Goal: Task Accomplishment & Management: Manage account settings

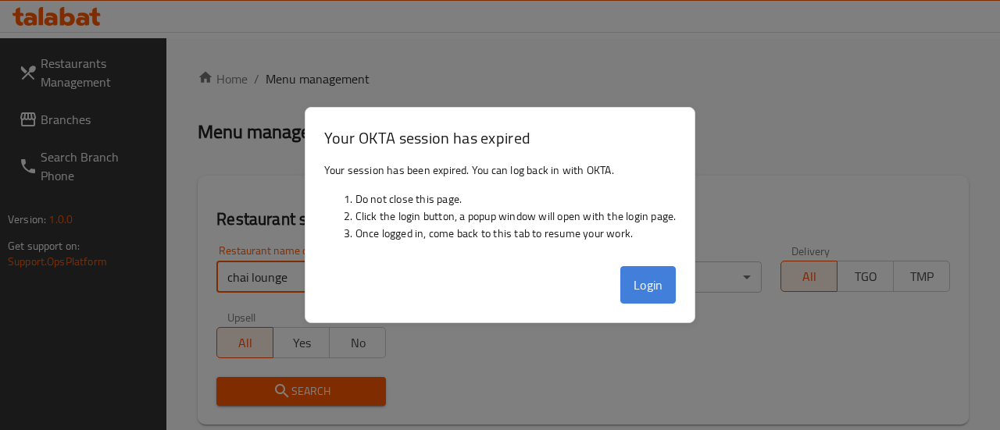
click at [625, 287] on button "Login" at bounding box center [648, 284] width 56 height 37
click at [650, 295] on button "Login" at bounding box center [648, 284] width 56 height 37
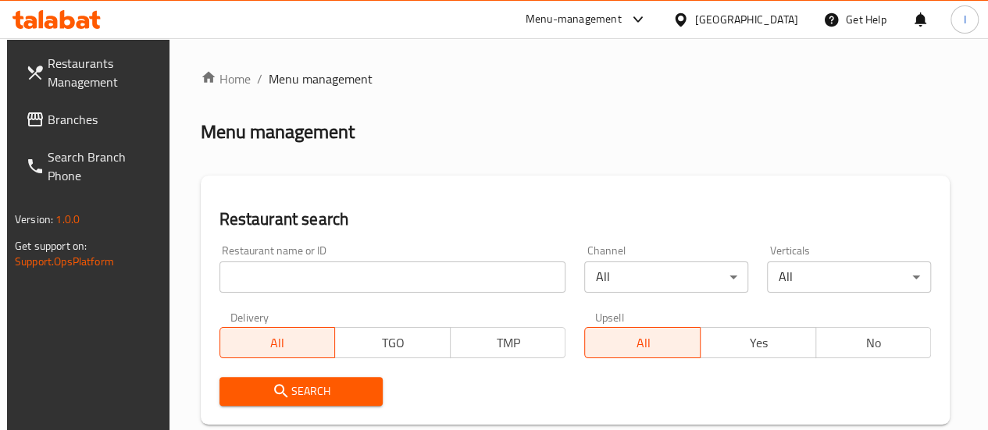
click at [284, 288] on input "search" at bounding box center [393, 277] width 347 height 31
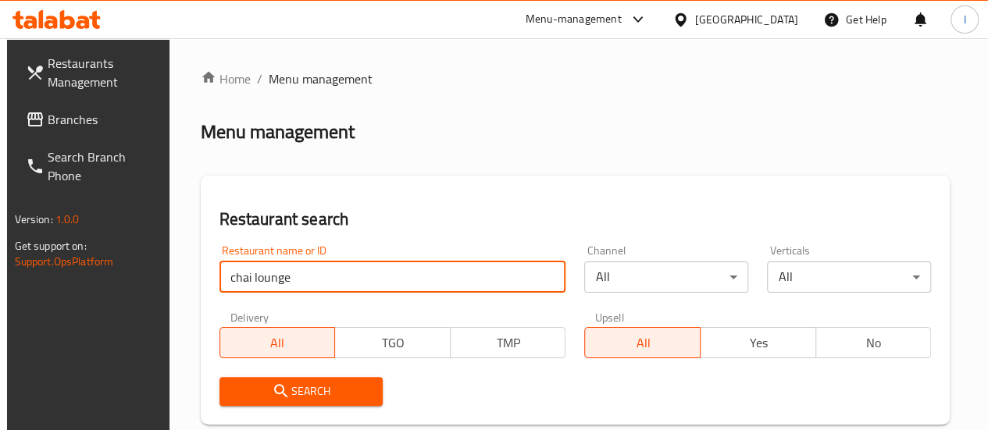
type input "chai lounge"
click button "Search" at bounding box center [302, 391] width 164 height 29
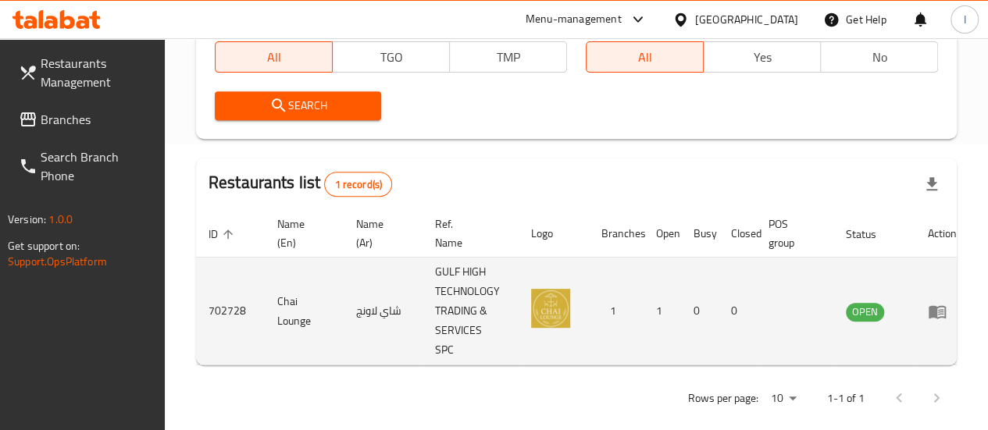
scroll to position [0, 11]
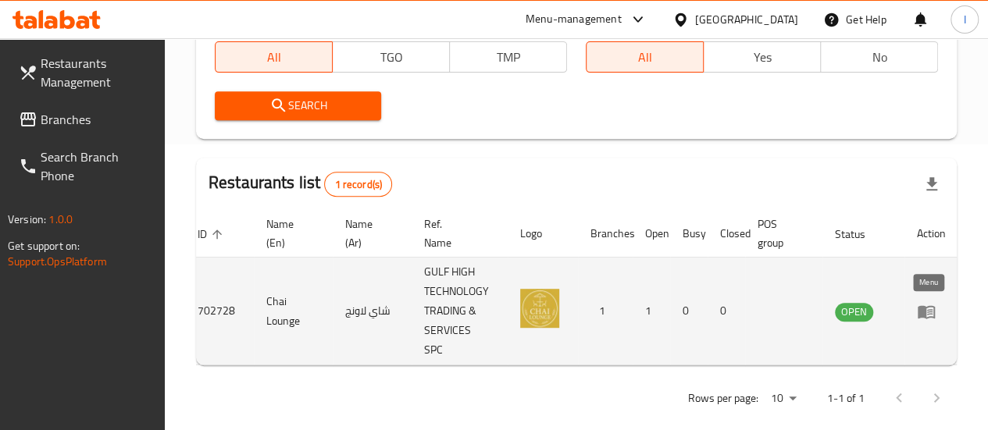
click at [932, 316] on icon "enhanced table" at bounding box center [926, 311] width 17 height 13
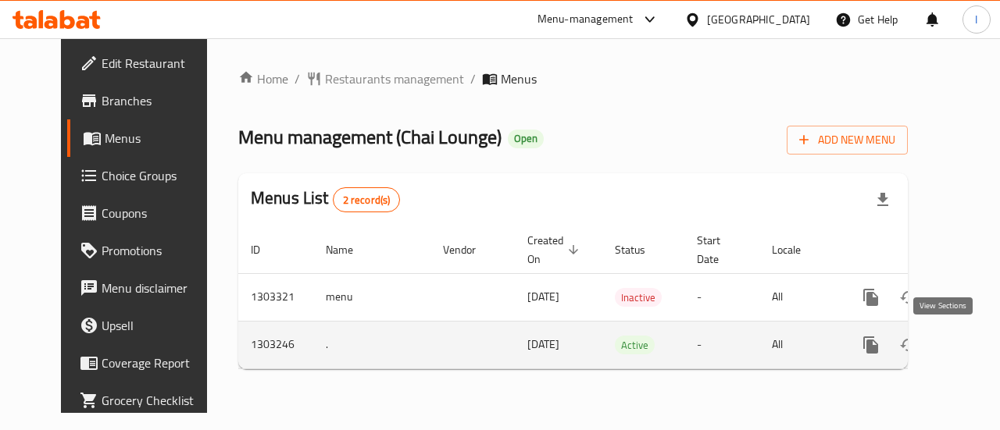
click at [974, 351] on icon "enhanced table" at bounding box center [983, 345] width 19 height 19
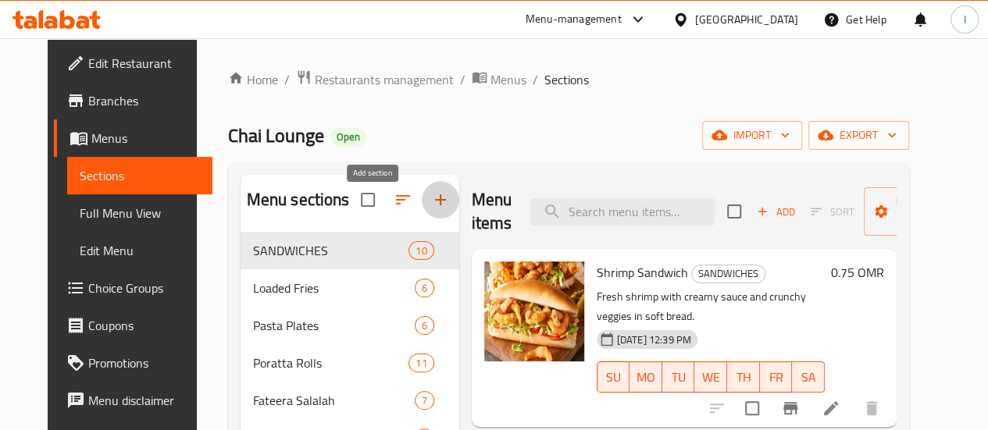
click at [431, 202] on icon "button" at bounding box center [440, 200] width 19 height 19
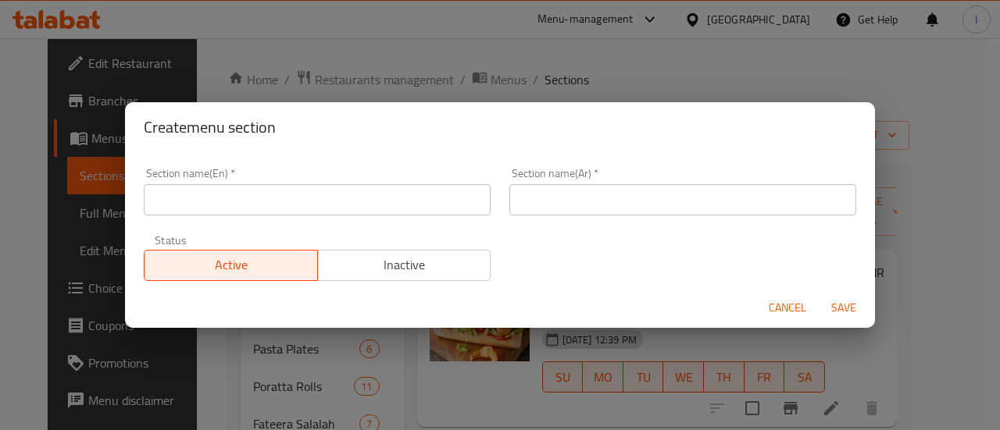
click at [377, 202] on input "text" at bounding box center [317, 199] width 347 height 31
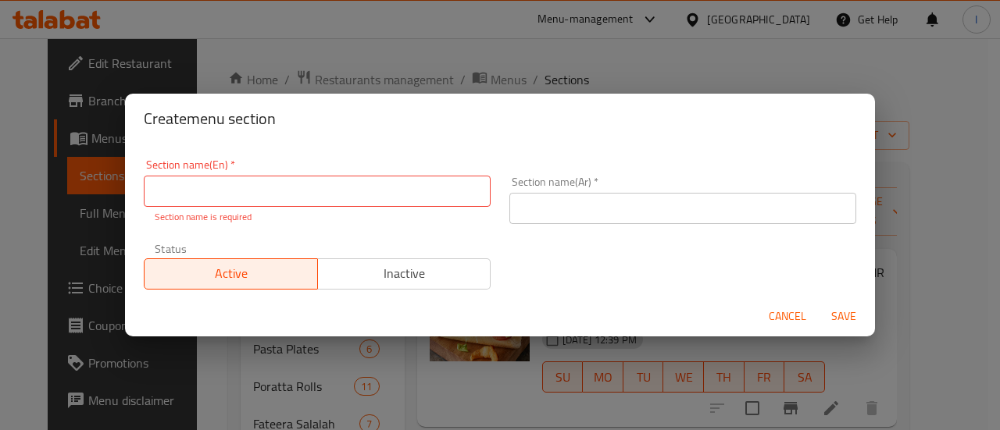
click at [677, 110] on div "Create menu section" at bounding box center [500, 119] width 750 height 50
click at [769, 302] on button "Cancel" at bounding box center [787, 316] width 50 height 29
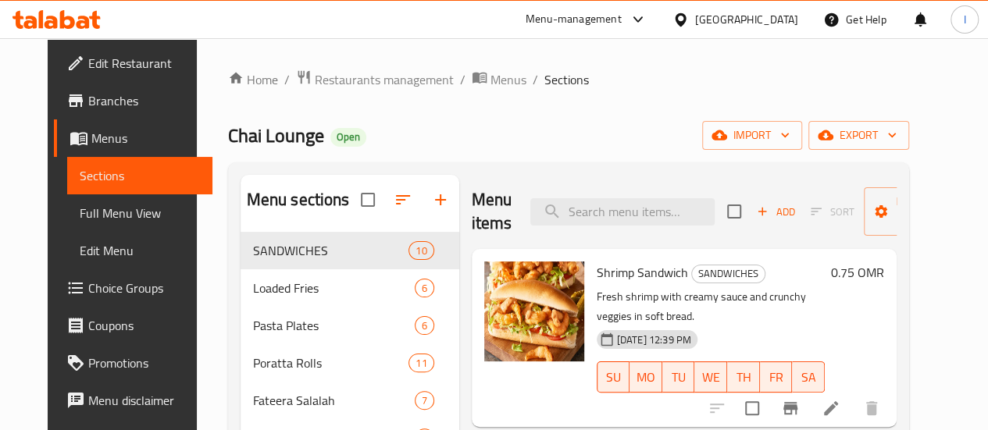
click at [359, 180] on div "Menu sections" at bounding box center [350, 200] width 219 height 51
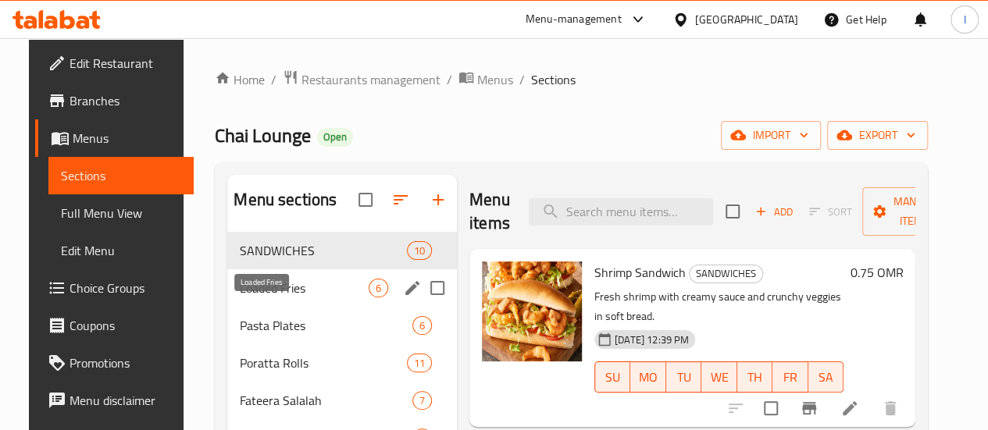
drag, startPoint x: 296, startPoint y: 320, endPoint x: 304, endPoint y: 307, distance: 14.7
click at [297, 298] on span "Loaded Fries" at bounding box center [304, 288] width 129 height 19
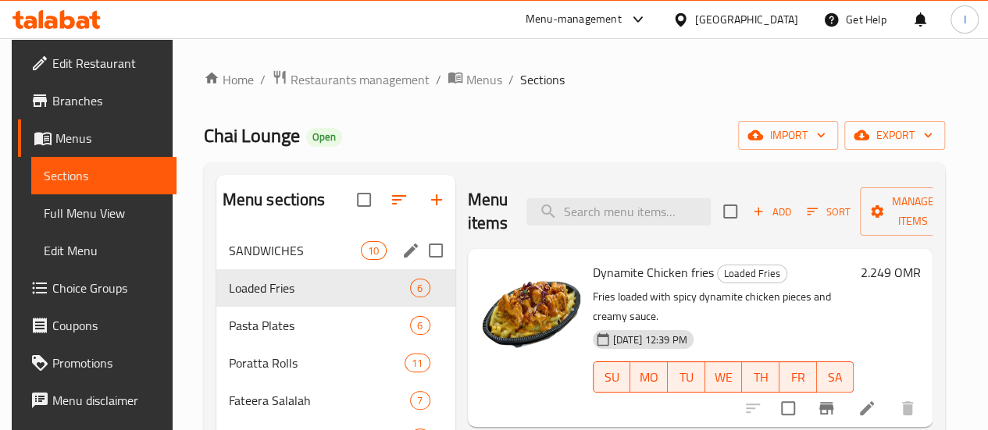
click at [326, 270] on div "SANDWICHES 10" at bounding box center [335, 250] width 239 height 37
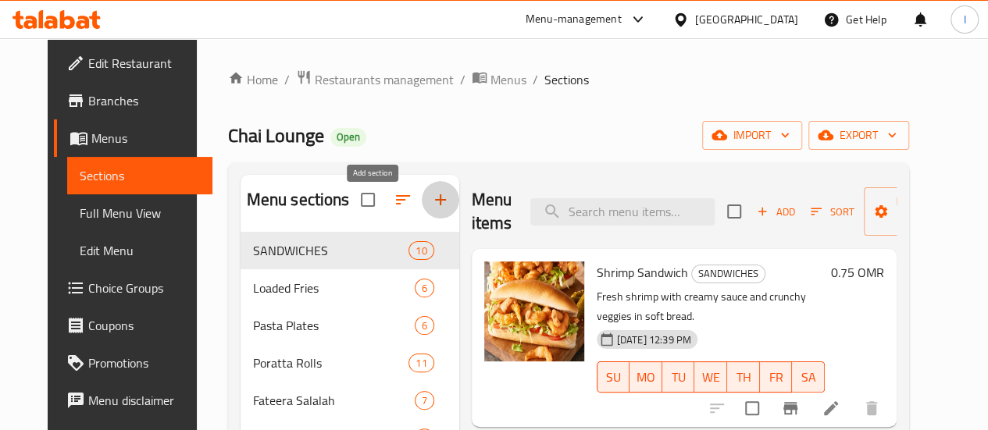
click at [431, 209] on icon "button" at bounding box center [440, 200] width 19 height 19
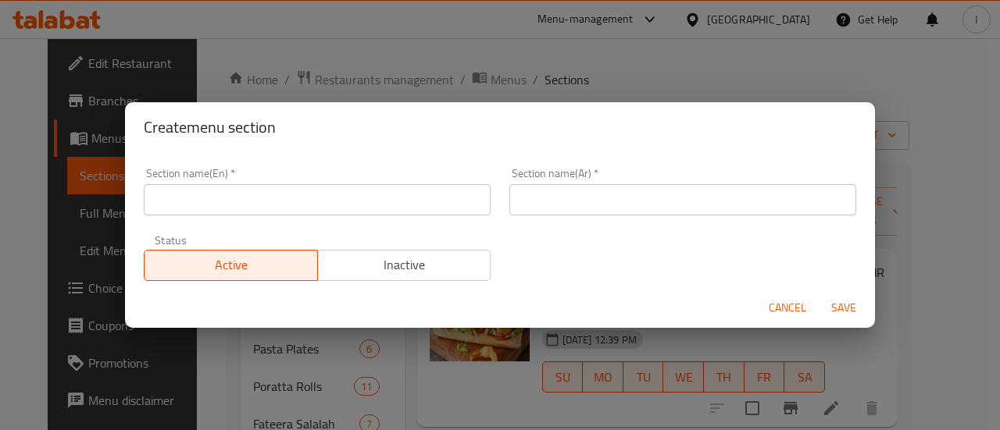
click at [379, 196] on input "text" at bounding box center [317, 199] width 347 height 31
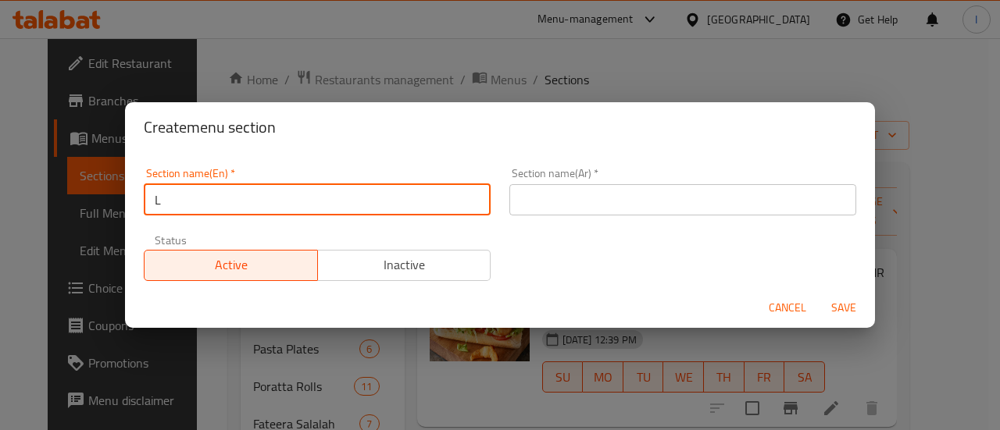
click at [262, 202] on input "L" at bounding box center [317, 199] width 347 height 31
paste input "uqaimat Dishes"
drag, startPoint x: 177, startPoint y: 205, endPoint x: 393, endPoint y: 203, distance: 216.4
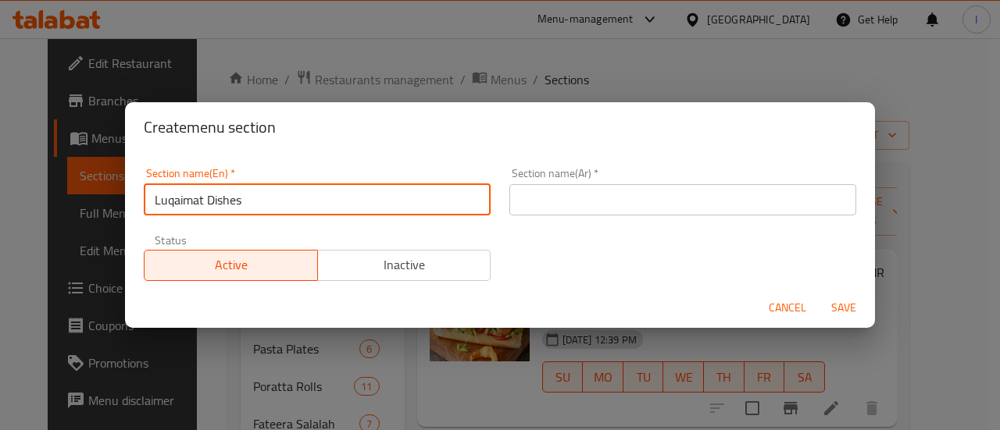
click at [393, 203] on input "Luqaimat Dishes" at bounding box center [317, 199] width 347 height 31
drag, startPoint x: 308, startPoint y: 205, endPoint x: 142, endPoint y: 212, distance: 165.8
click at [146, 216] on div "Section name(En)   * Luqaimat Dishes Section name(En) *" at bounding box center [317, 192] width 366 height 66
type input "Luqaimat Dishes"
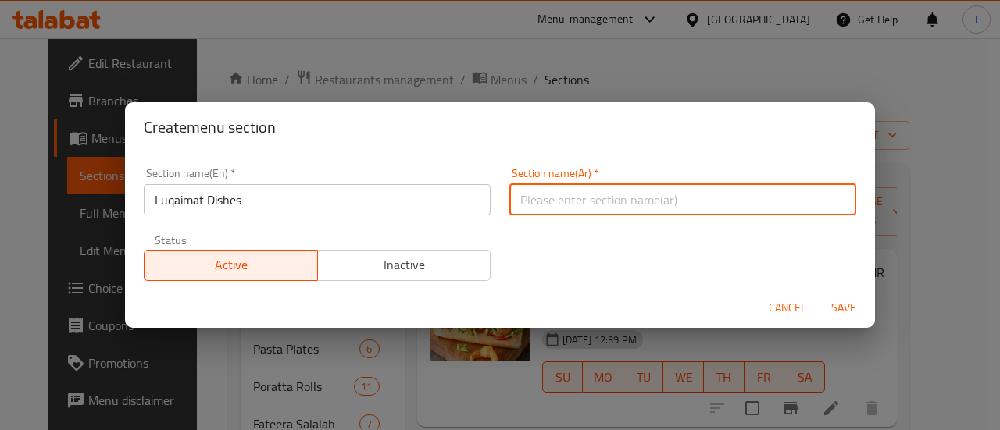
click at [541, 206] on input "text" at bounding box center [682, 199] width 347 height 31
paste input "أطباق اللقيمات"
type input "أطباق اللقيمات"
click at [589, 265] on div "Section name(En)   * Luqaimat Dishes Section name(En) * Section name(Ar)   * أط…" at bounding box center [499, 225] width 731 height 132
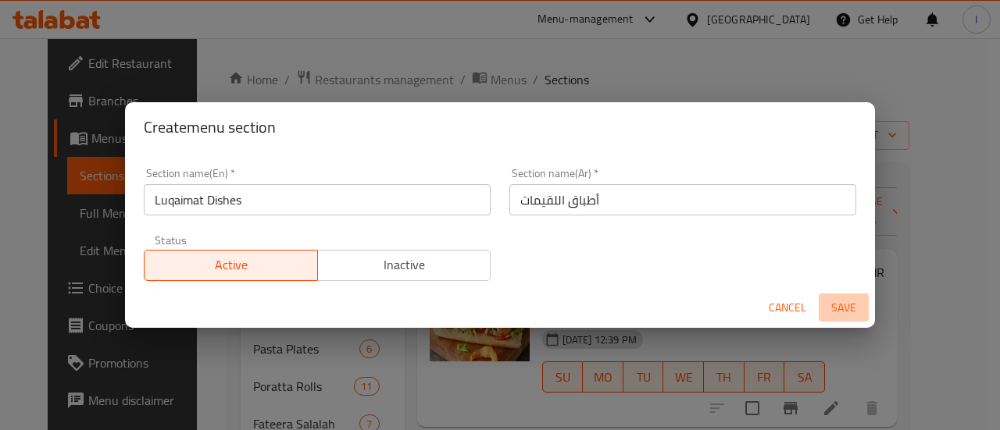
click at [841, 312] on span "Save" at bounding box center [843, 308] width 37 height 20
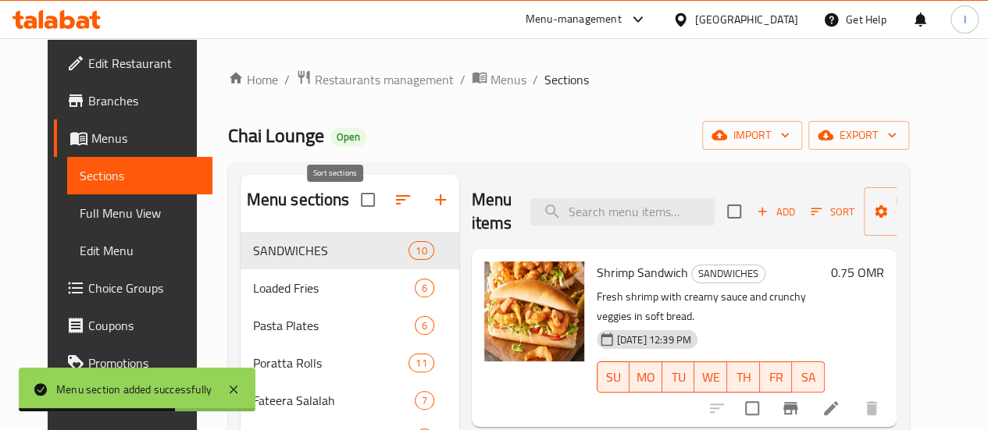
click at [394, 207] on icon "button" at bounding box center [403, 200] width 19 height 19
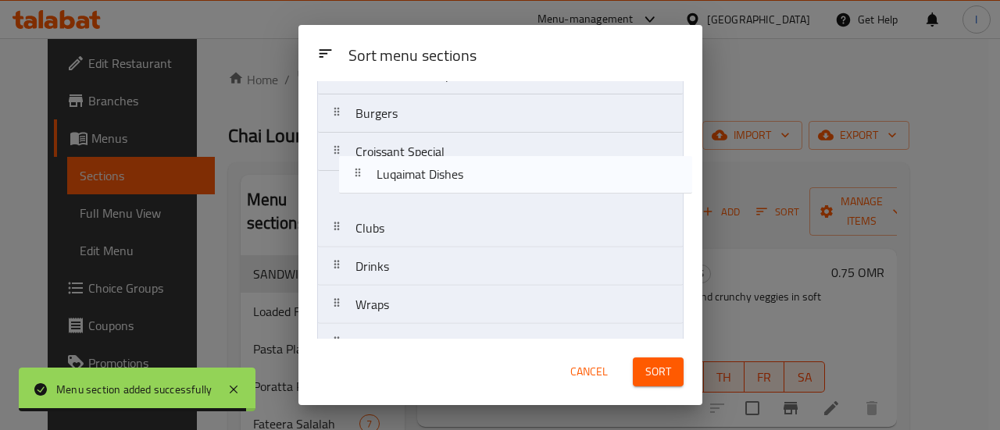
scroll to position [377, 0]
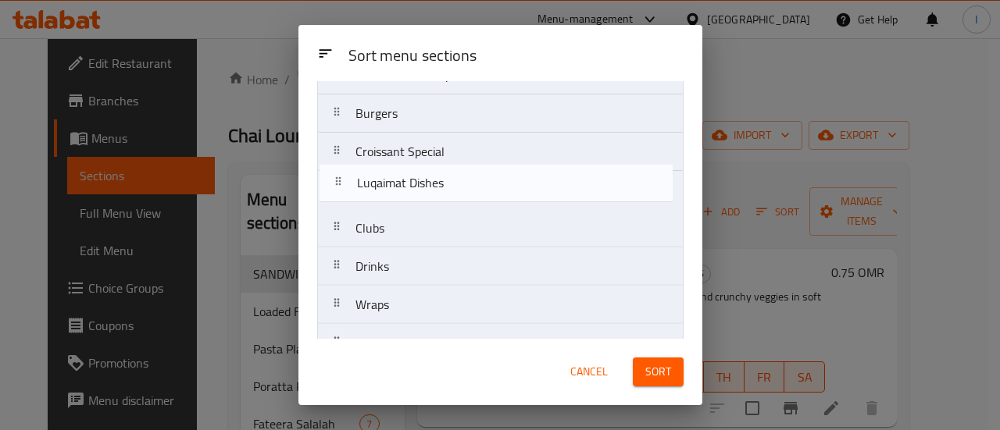
drag, startPoint x: 405, startPoint y: 252, endPoint x: 407, endPoint y: 191, distance: 61.0
click at [407, 191] on nav "SANDWICHES Loaded Fries Pasta Plates Poratta Rolls Fateera Salalah Milk Shakes …" at bounding box center [500, 228] width 366 height 959
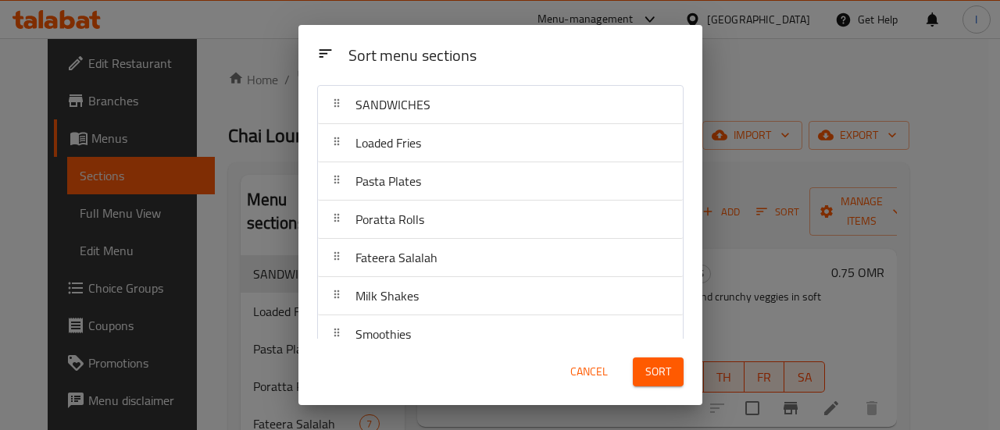
scroll to position [0, 0]
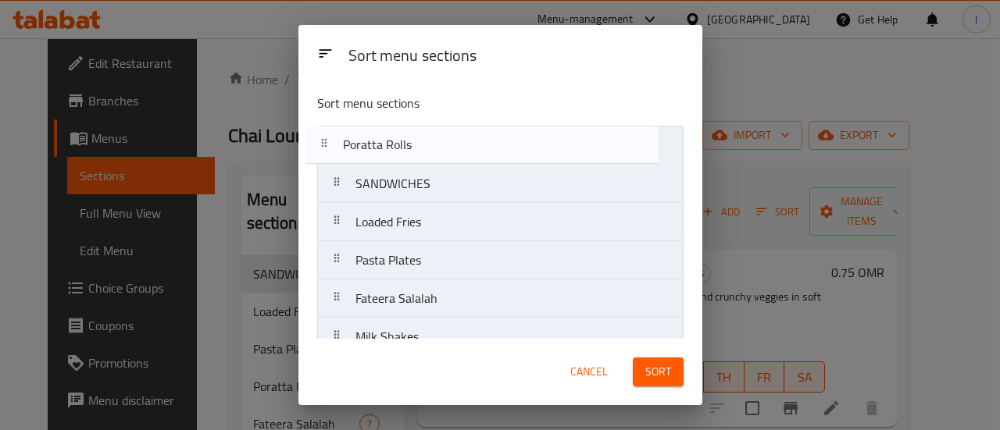
drag, startPoint x: 430, startPoint y: 266, endPoint x: 416, endPoint y: 141, distance: 125.8
drag, startPoint x: 430, startPoint y: 185, endPoint x: 442, endPoint y: 146, distance: 40.8
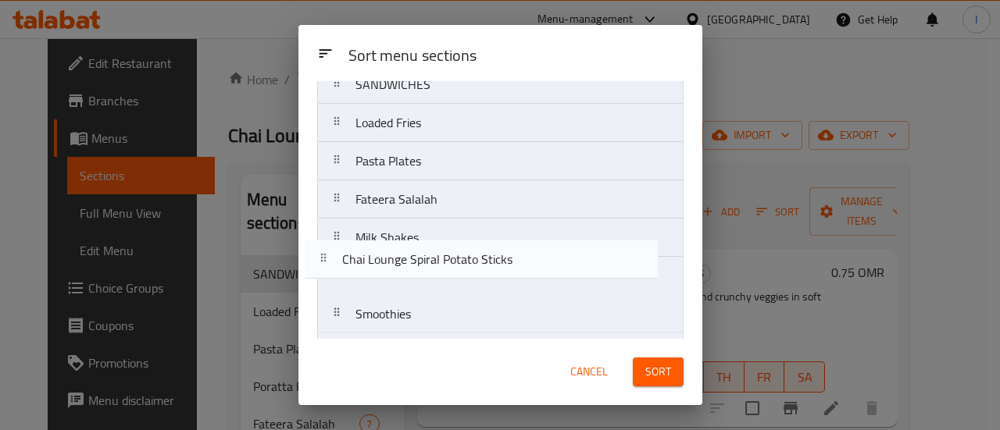
scroll to position [139, 0]
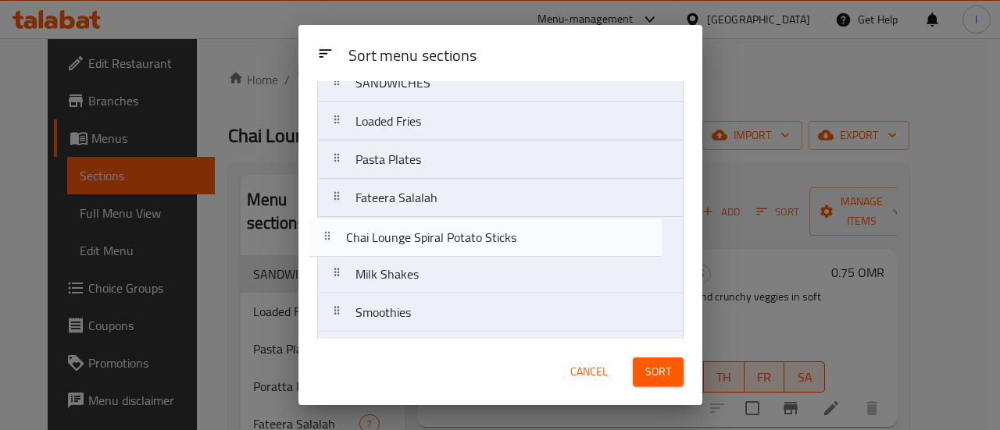
drag, startPoint x: 469, startPoint y: 255, endPoint x: 459, endPoint y: 248, distance: 12.4
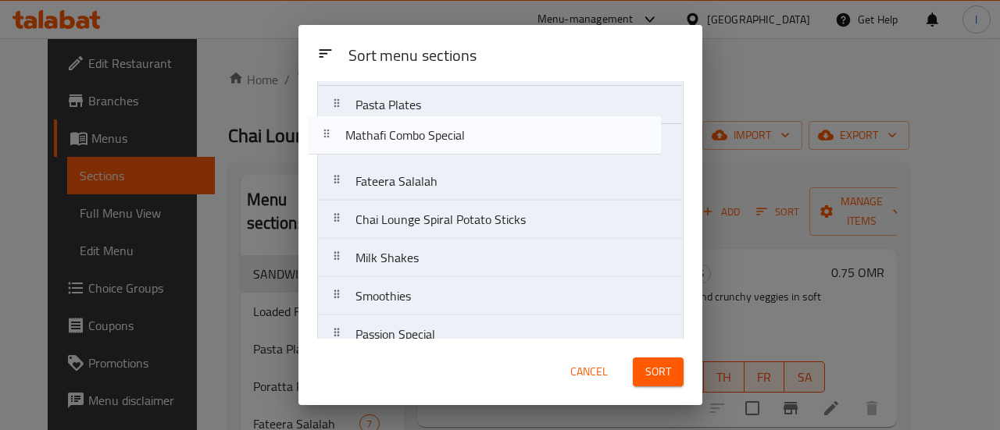
scroll to position [193, 0]
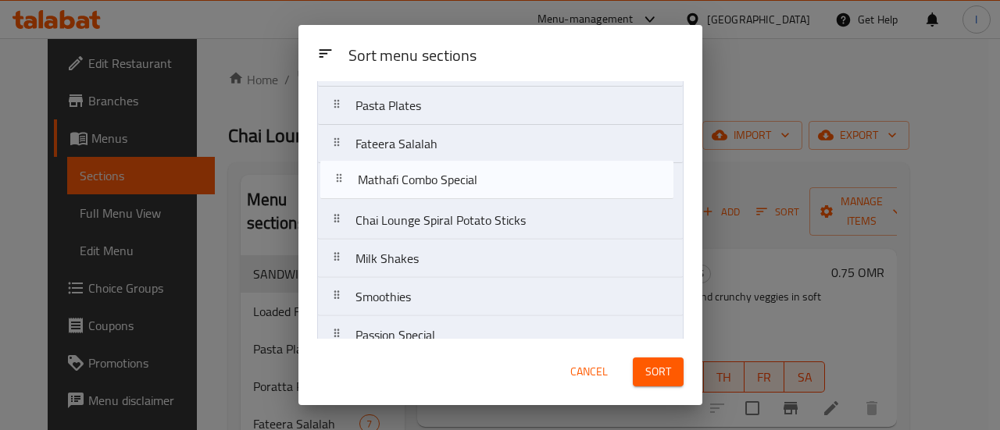
drag, startPoint x: 470, startPoint y: 241, endPoint x: 473, endPoint y: 187, distance: 54.0
click at [473, 187] on nav "Burgers Poratta Rolls SANDWICHES Loaded Fries Pasta Plates Fateera Salalah Chai…" at bounding box center [500, 412] width 366 height 959
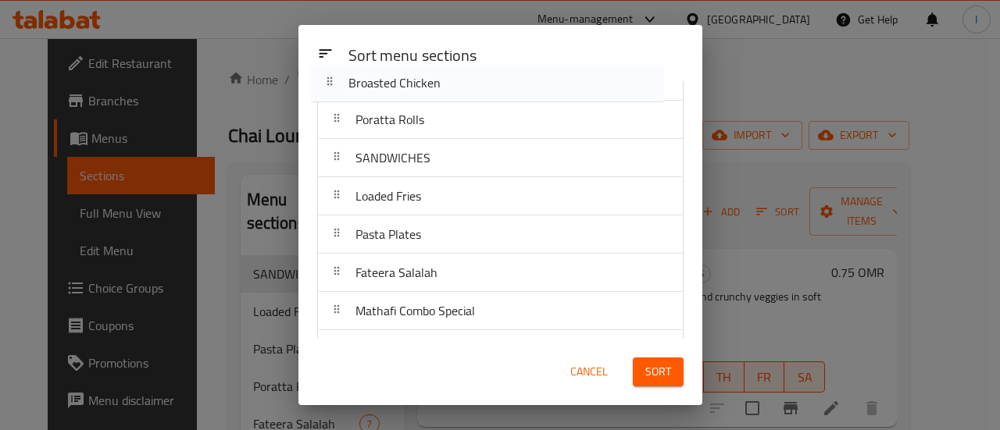
scroll to position [0, 0]
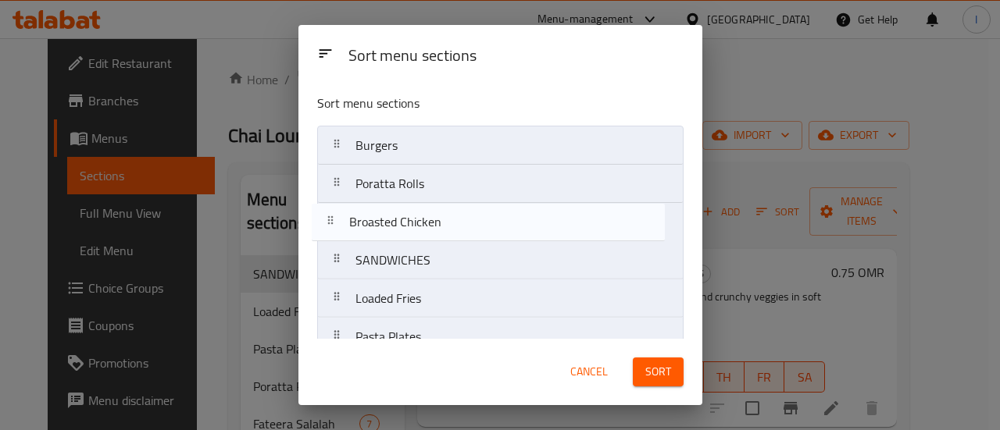
drag, startPoint x: 455, startPoint y: 226, endPoint x: 450, endPoint y: 237, distance: 11.9
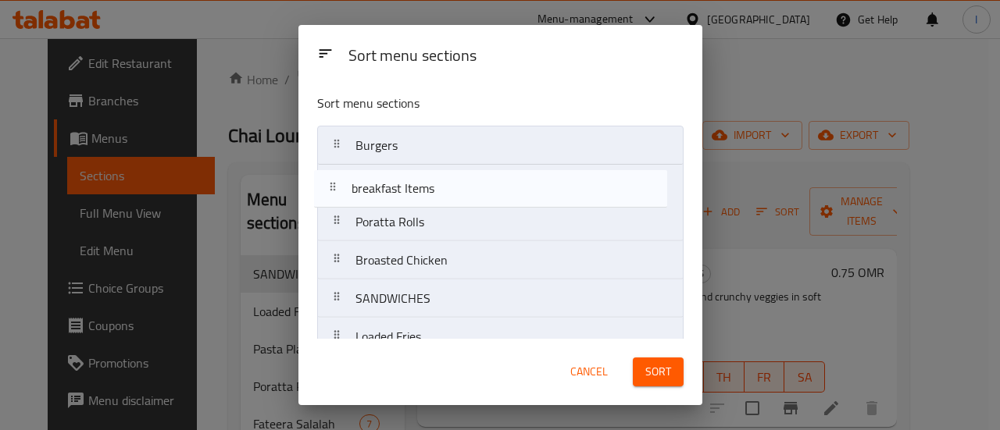
drag, startPoint x: 478, startPoint y: 138, endPoint x: 473, endPoint y: 197, distance: 58.8
drag, startPoint x: 459, startPoint y: 132, endPoint x: 452, endPoint y: 185, distance: 53.6
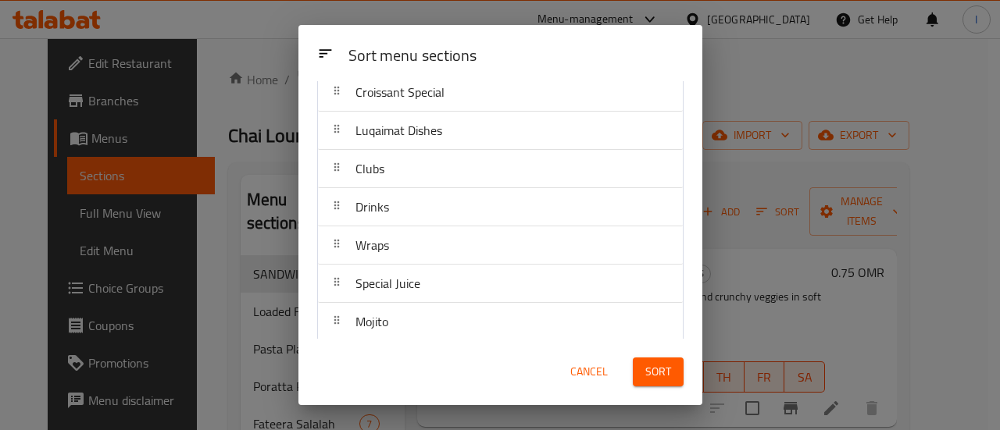
scroll to position [587, 0]
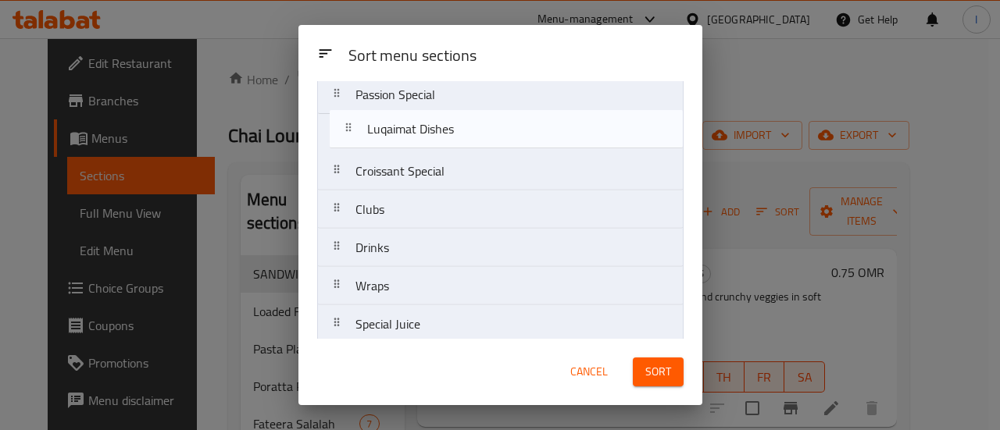
drag, startPoint x: 471, startPoint y: 137, endPoint x: 481, endPoint y: 133, distance: 11.2
click at [481, 133] on nav "Burgers Classic Sandwichs breakfast Items Poratta Rolls Broasted Chicken SANDWI…" at bounding box center [500, 56] width 366 height 959
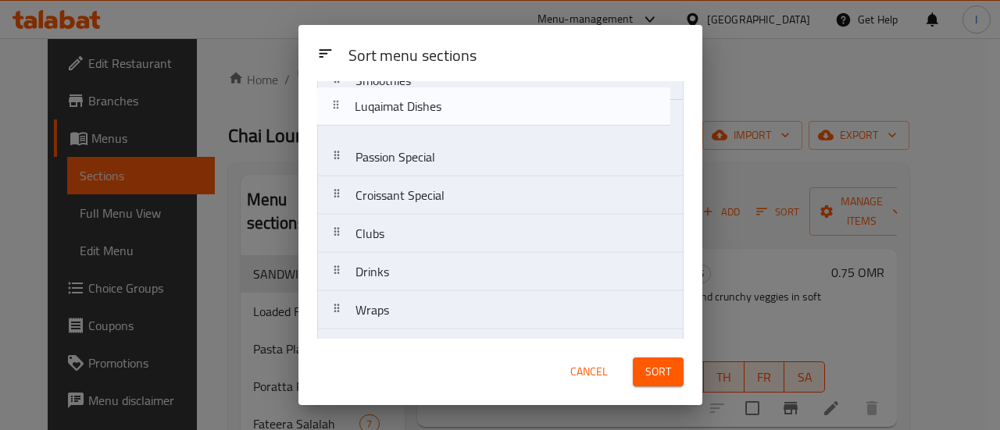
drag, startPoint x: 477, startPoint y: 152, endPoint x: 475, endPoint y: 116, distance: 35.2
click at [475, 116] on nav "Burgers Classic Sandwichs breakfast Items Poratta Rolls Broasted Chicken SANDWI…" at bounding box center [500, 81] width 366 height 959
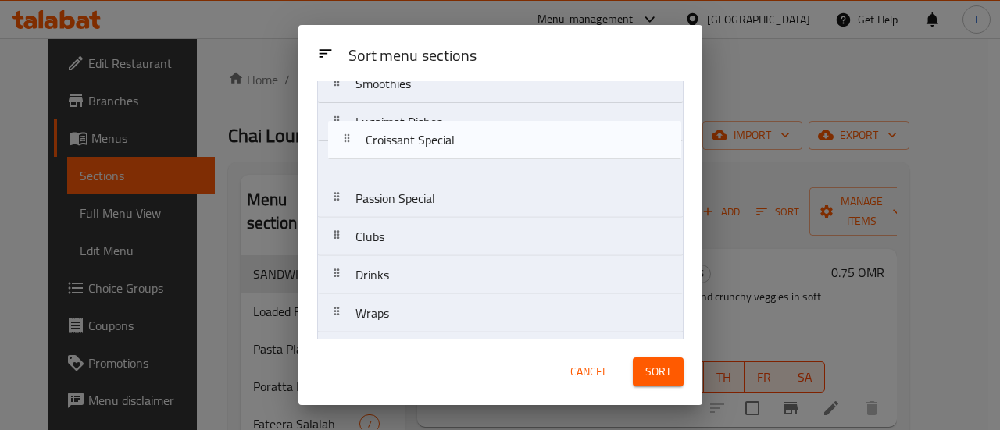
scroll to position [516, 0]
drag, startPoint x: 451, startPoint y: 201, endPoint x: 465, endPoint y: 140, distance: 62.5
click at [465, 140] on nav "Burgers Classic Sandwichs breakfast Items Poratta Rolls Broasted Chicken SANDWI…" at bounding box center [500, 88] width 366 height 959
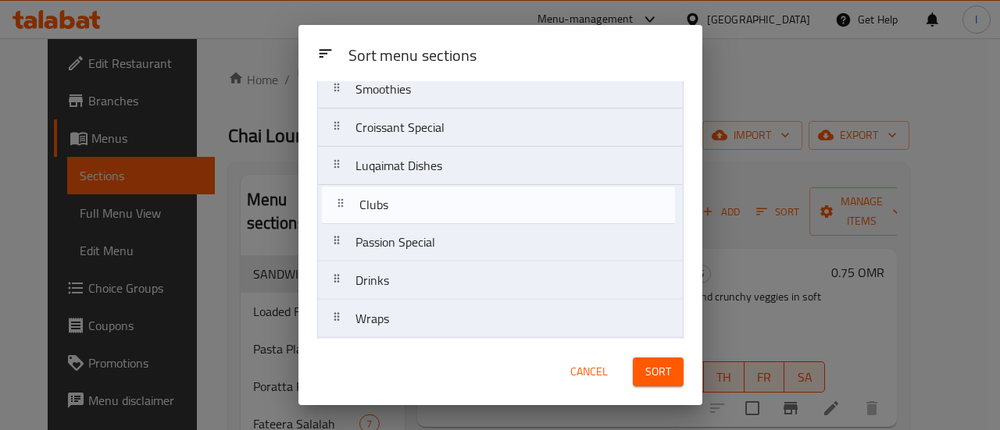
drag, startPoint x: 452, startPoint y: 243, endPoint x: 453, endPoint y: 201, distance: 42.2
click at [453, 201] on nav "Burgers Classic Sandwichs breakfast Items Poratta Rolls Broasted Chicken SANDWI…" at bounding box center [500, 89] width 366 height 959
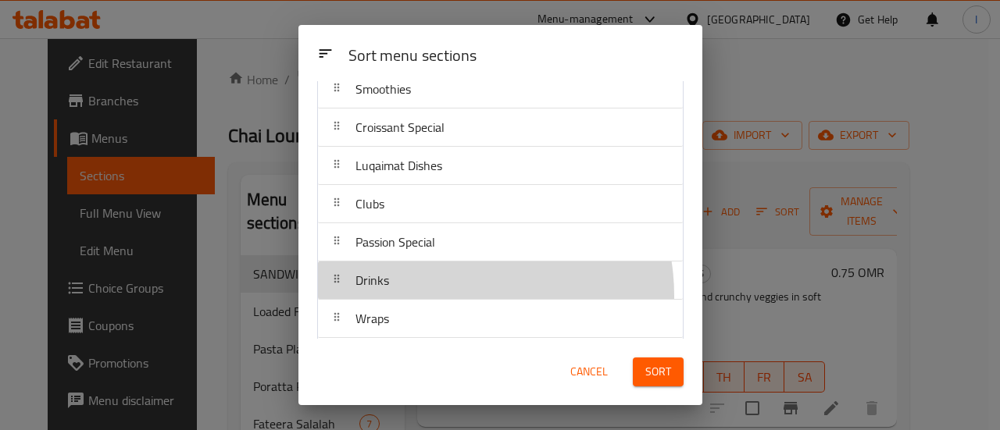
click at [449, 291] on div "Drinks" at bounding box center [500, 280] width 352 height 37
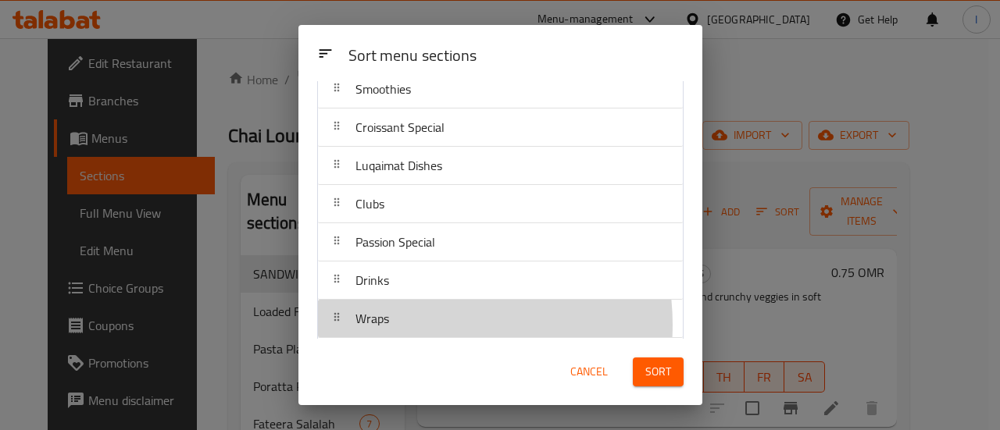
scroll to position [521, 0]
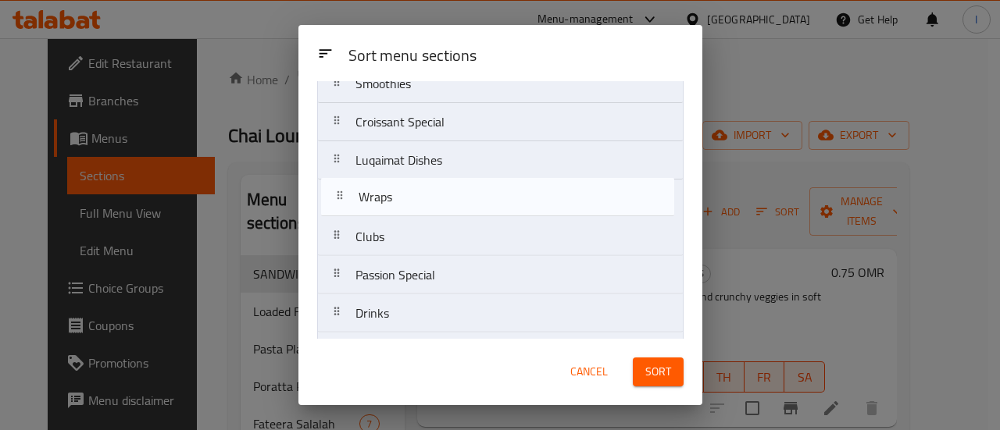
drag, startPoint x: 431, startPoint y: 320, endPoint x: 433, endPoint y: 190, distance: 129.7
click at [433, 190] on nav "Burgers Classic Sandwichs breakfast Items Poratta Rolls Broasted Chicken SANDWI…" at bounding box center [500, 84] width 366 height 959
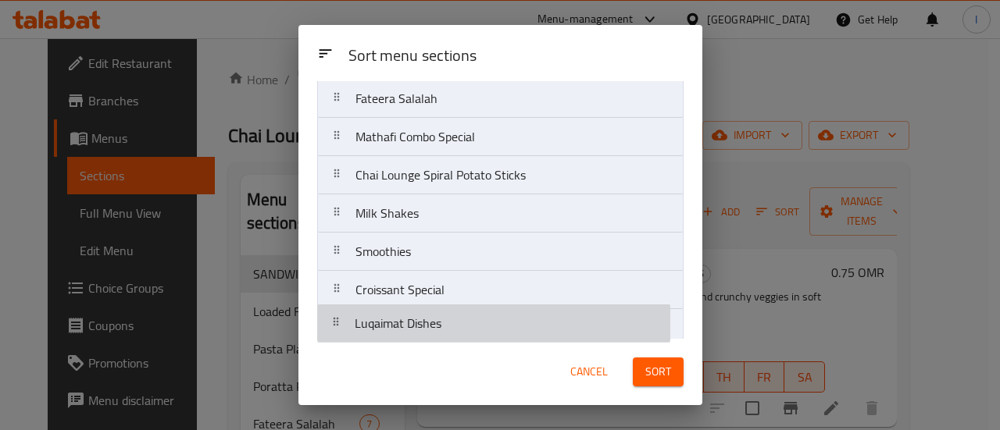
scroll to position [358, 0]
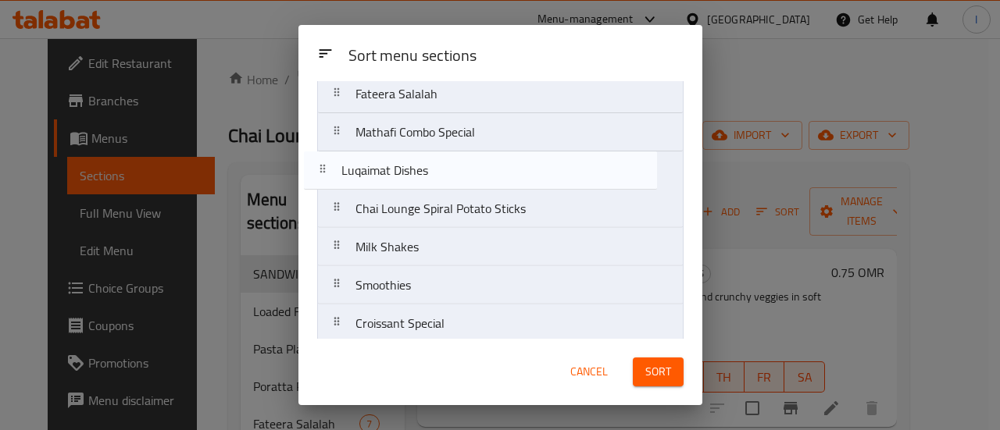
drag, startPoint x: 455, startPoint y: 322, endPoint x: 441, endPoint y: 168, distance: 154.5
click at [441, 168] on nav "Burgers Classic Sandwichs breakfast Items Poratta Rolls Broasted Chicken SANDWI…" at bounding box center [500, 247] width 366 height 959
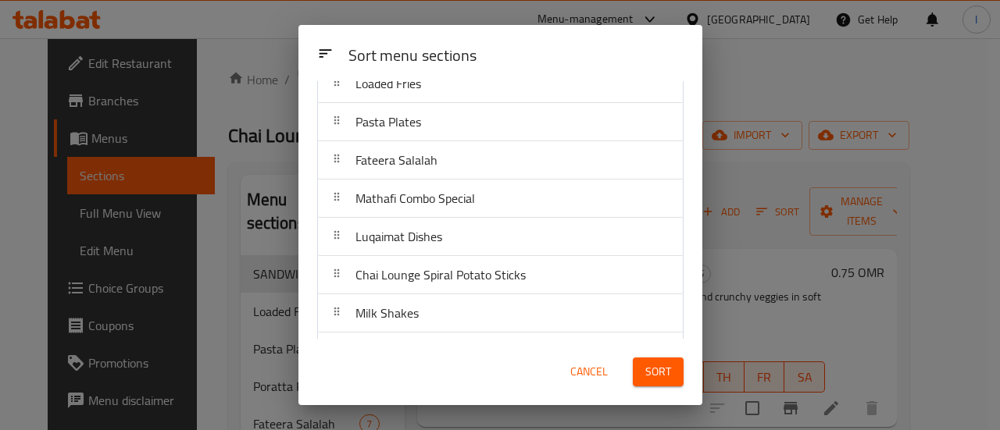
scroll to position [202, 0]
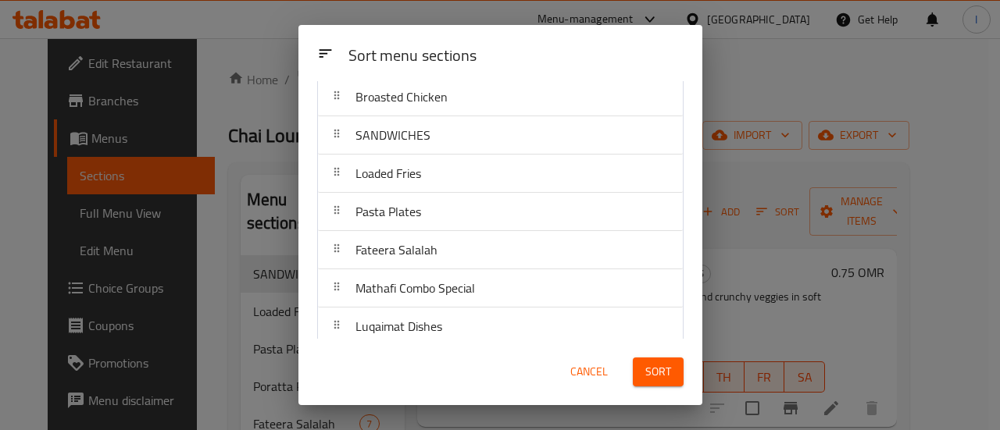
drag, startPoint x: 433, startPoint y: 340, endPoint x: 434, endPoint y: 292, distance: 47.7
click at [434, 291] on div "Sort menu sections Sort menu sections Burgers Classic Sandwichs breakfast Items…" at bounding box center [500, 215] width 404 height 380
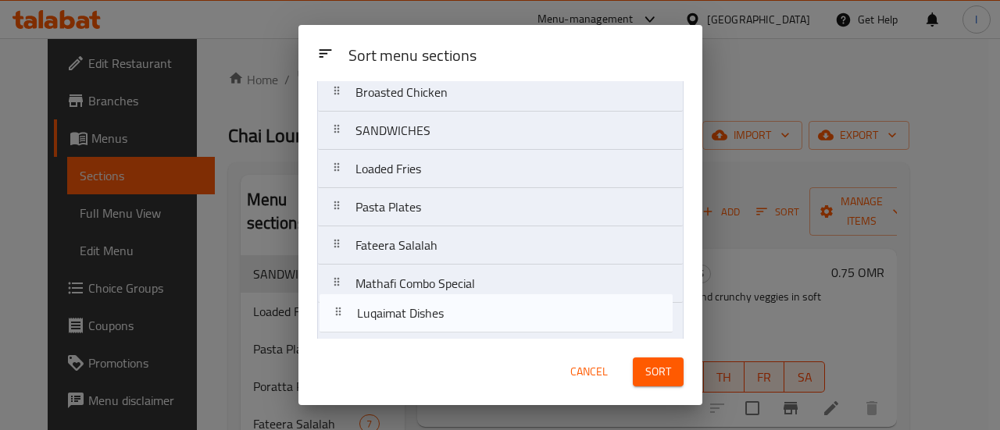
scroll to position [208, 0]
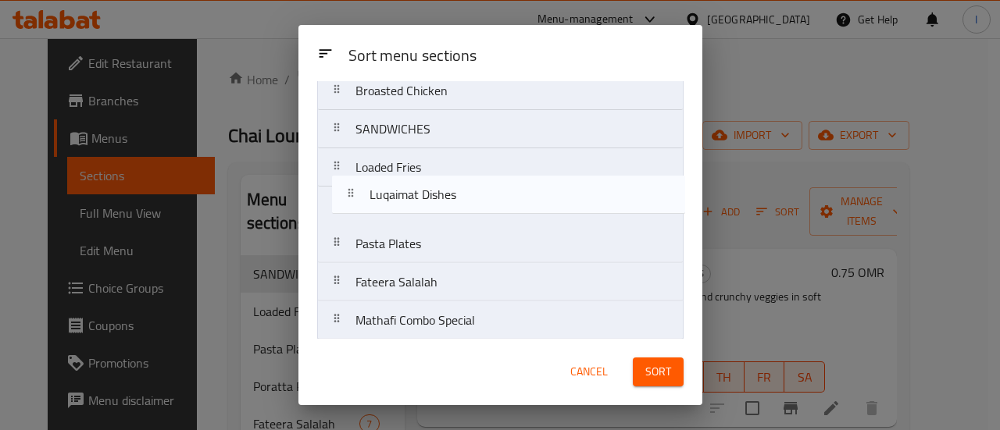
drag, startPoint x: 425, startPoint y: 327, endPoint x: 441, endPoint y: 195, distance: 133.8
click at [441, 195] on nav "Burgers Classic Sandwichs breakfast Items Poratta Rolls Broasted Chicken SANDWI…" at bounding box center [500, 397] width 366 height 959
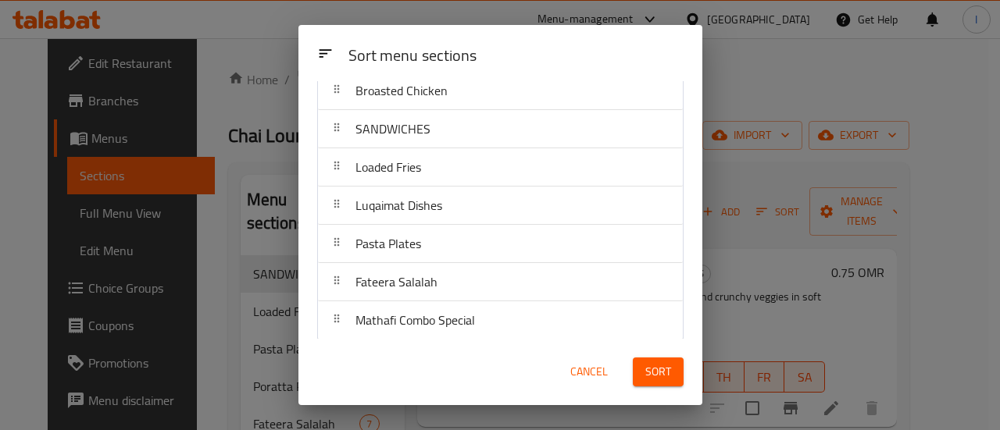
click at [766, 189] on div "Sort menu sections Sort menu sections Burgers Classic Sandwichs breakfast Items…" at bounding box center [500, 215] width 1000 height 430
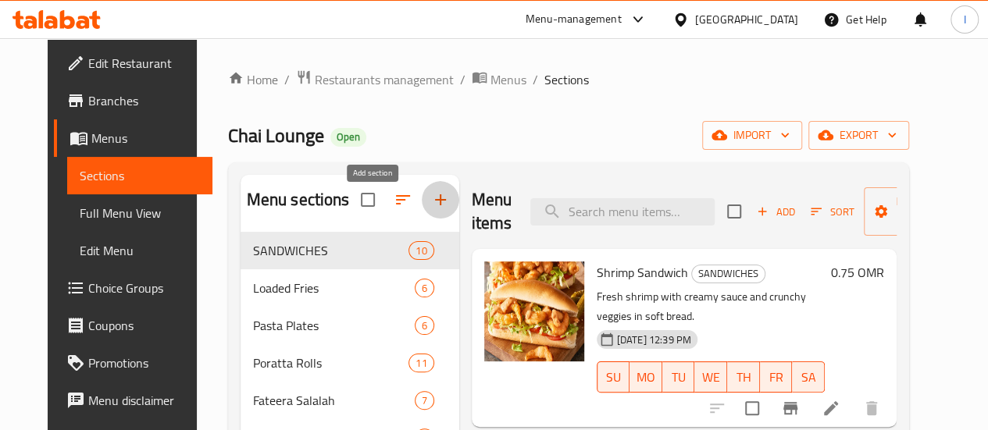
click at [431, 209] on icon "button" at bounding box center [440, 200] width 19 height 19
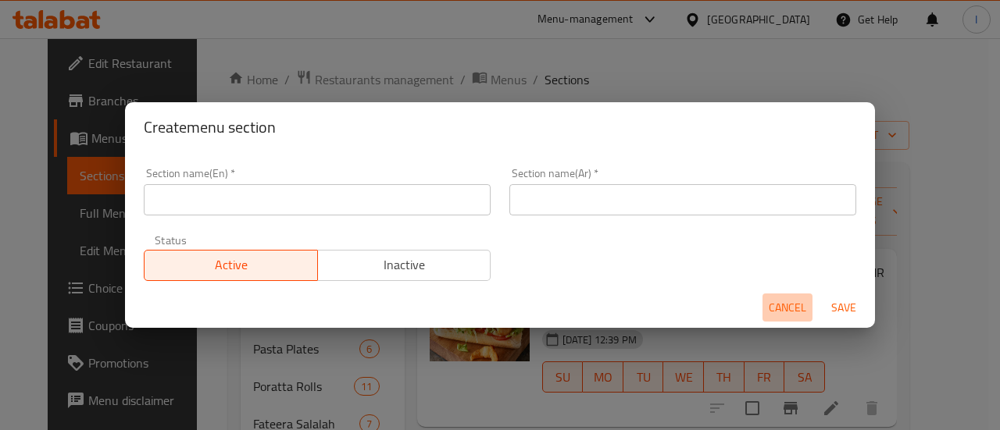
drag, startPoint x: 777, startPoint y: 306, endPoint x: 736, endPoint y: 301, distance: 41.0
click at [774, 304] on span "Cancel" at bounding box center [787, 308] width 37 height 20
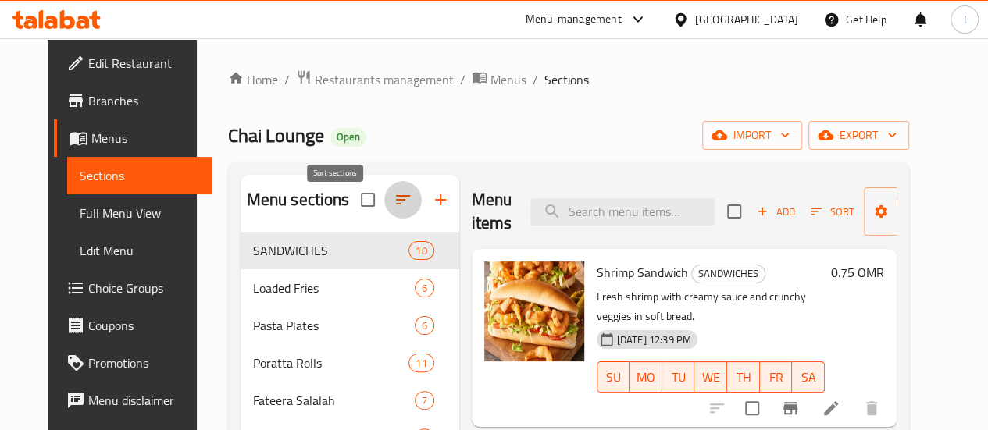
click at [394, 209] on icon "button" at bounding box center [403, 200] width 19 height 19
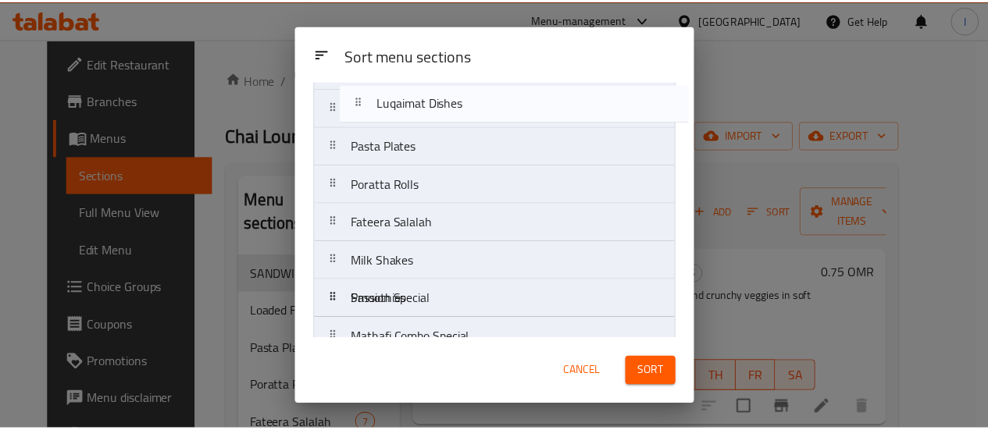
scroll to position [0, 0]
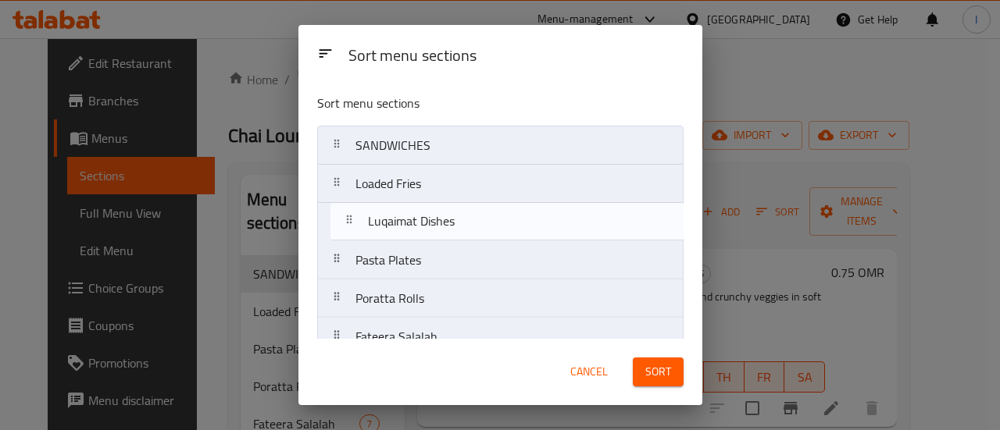
drag, startPoint x: 451, startPoint y: 245, endPoint x: 461, endPoint y: 213, distance: 32.9
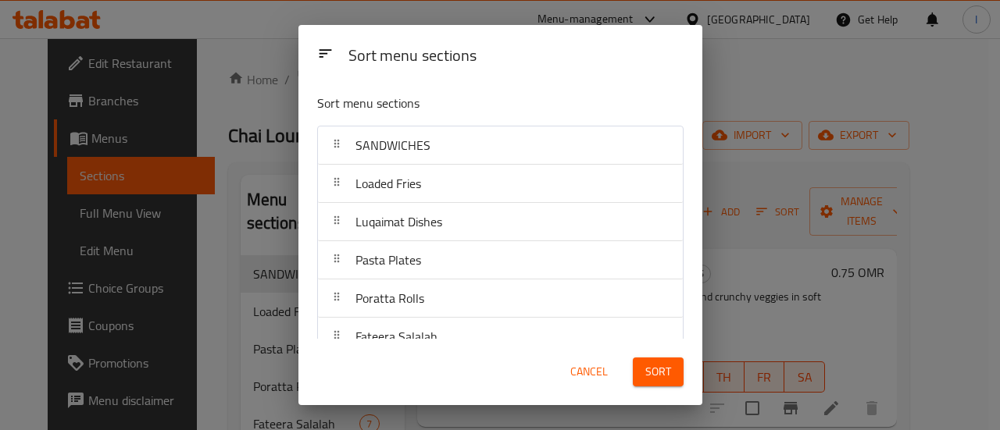
click at [646, 374] on span "Sort" at bounding box center [658, 372] width 26 height 20
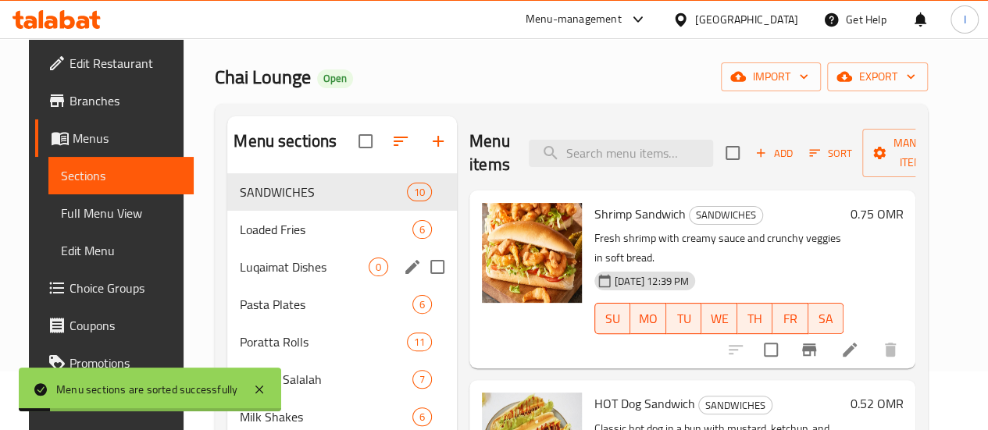
scroll to position [78, 0]
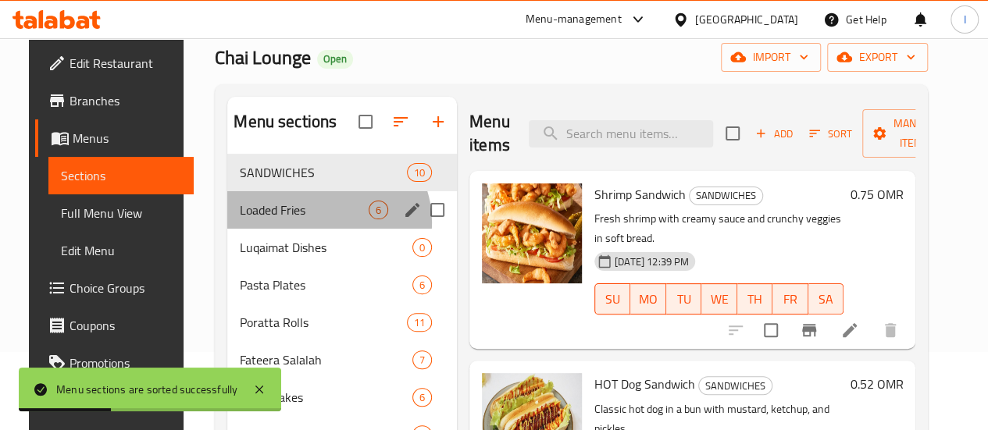
click at [306, 229] on div "Loaded Fries 6" at bounding box center [342, 209] width 230 height 37
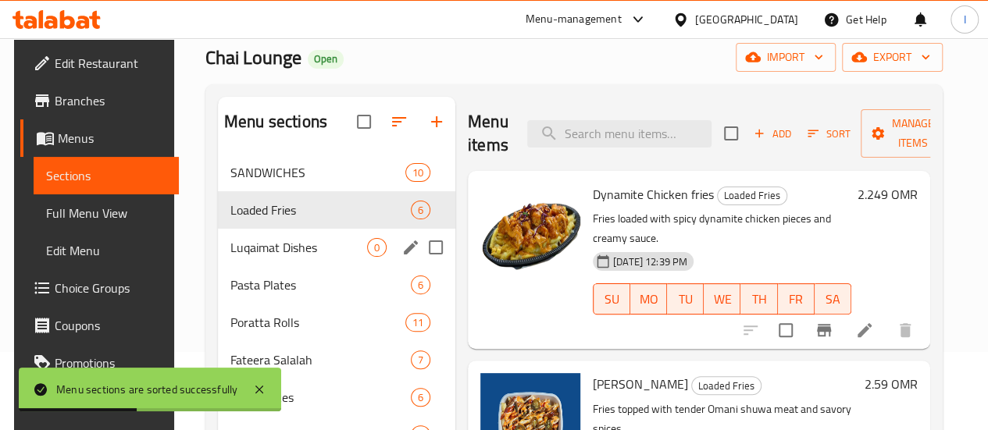
click at [317, 266] on div "Luqaimat Dishes 0" at bounding box center [336, 247] width 237 height 37
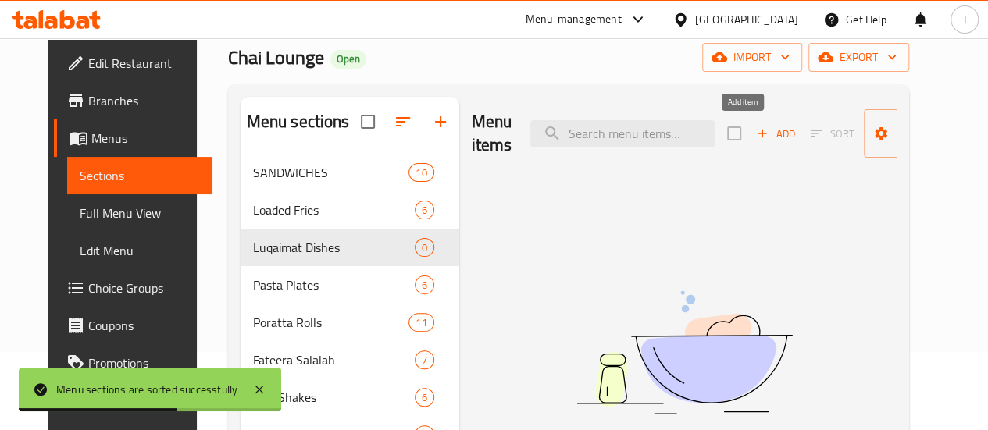
click at [755, 134] on span "Add" at bounding box center [776, 134] width 42 height 18
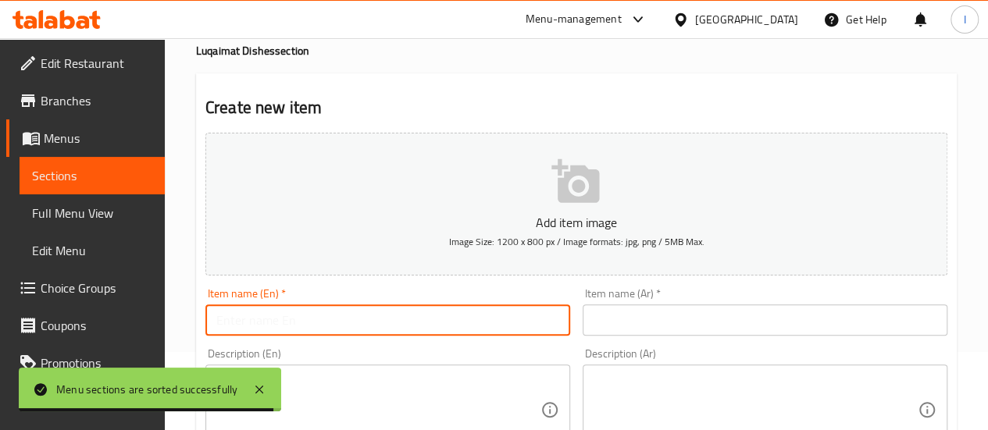
click at [318, 321] on input "text" at bounding box center [387, 320] width 365 height 31
paste input "Lqimath cheese with Sheerah"
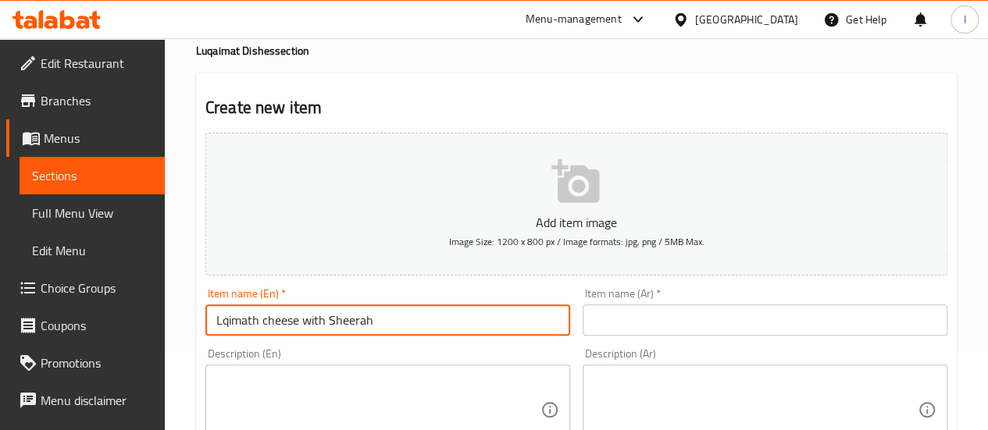
click at [223, 323] on input "Lqimath cheese with Sheerah" at bounding box center [387, 320] width 365 height 31
drag, startPoint x: 262, startPoint y: 316, endPoint x: 182, endPoint y: 313, distance: 80.5
paste input "aimat"
click at [403, 326] on input "Luqaimat cheese with Sheerah" at bounding box center [387, 320] width 365 height 31
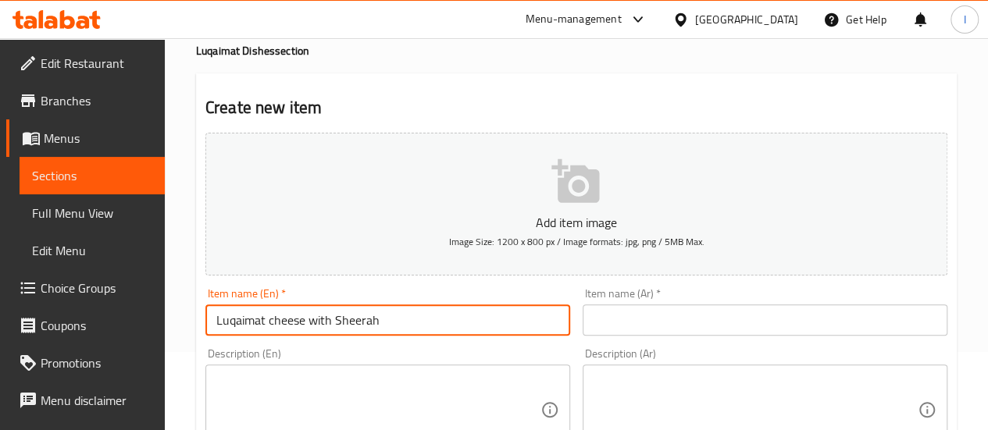
click at [387, 321] on input "Luqaimat cheese with Sheerah" at bounding box center [387, 320] width 365 height 31
click at [387, 322] on input "Luqaimat cheese with Sheerah" at bounding box center [387, 320] width 365 height 31
type input "Luqaimat cheese with Sheerah"
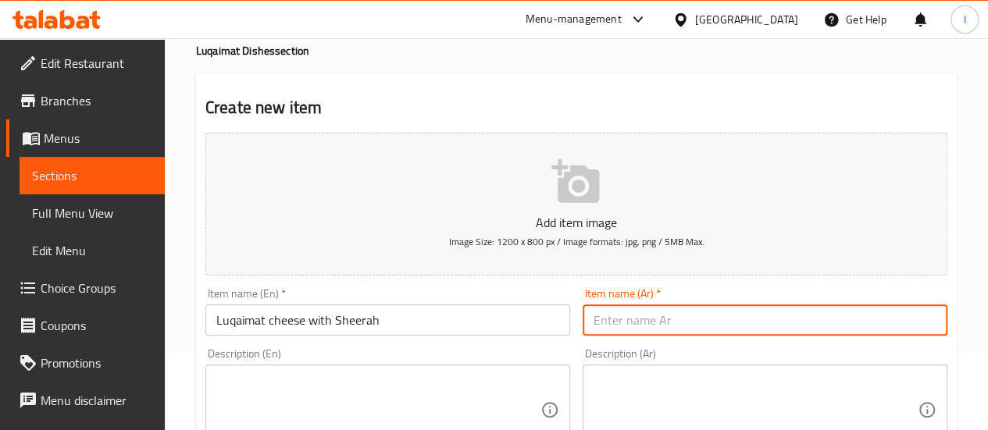
click at [653, 316] on input "text" at bounding box center [765, 320] width 365 height 31
paste input "لقيمات بالجبنة مع الشيرة"
type input "لقيمات بالجبنة مع الشيرة"
click at [538, 359] on div "Description (En) Description (En)" at bounding box center [387, 401] width 365 height 107
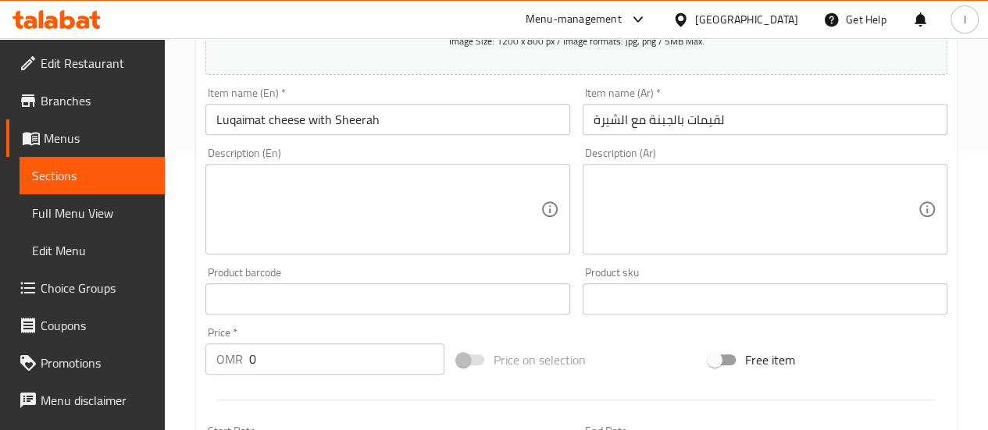
scroll to position [312, 0]
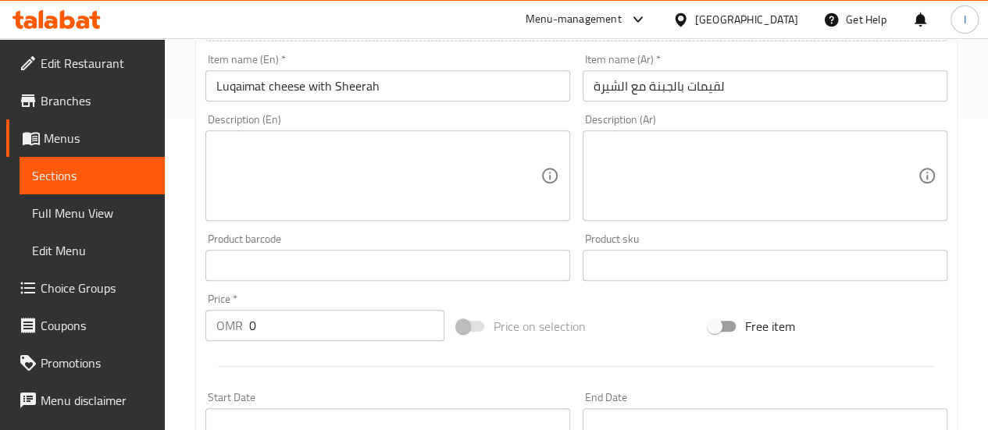
click at [322, 316] on input "0" at bounding box center [346, 325] width 195 height 31
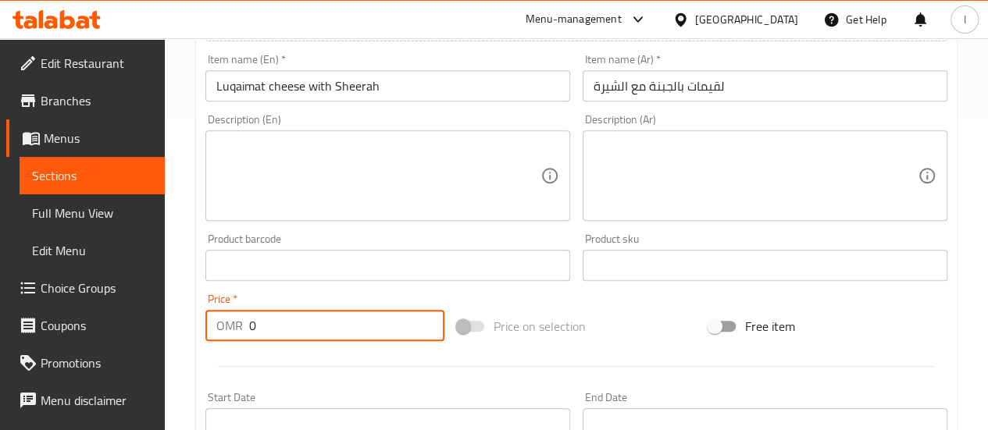
click at [322, 316] on input "0" at bounding box center [346, 325] width 195 height 31
type input "1.290"
click at [328, 351] on div at bounding box center [576, 367] width 755 height 38
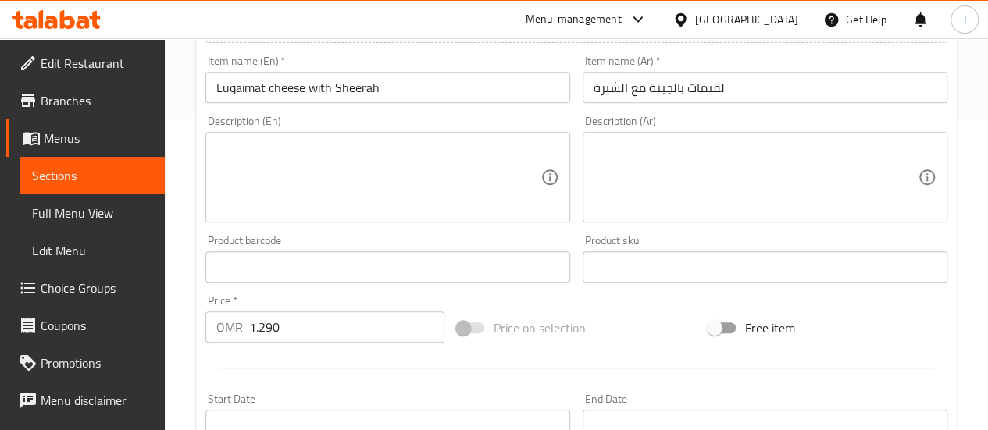
scroll to position [0, 0]
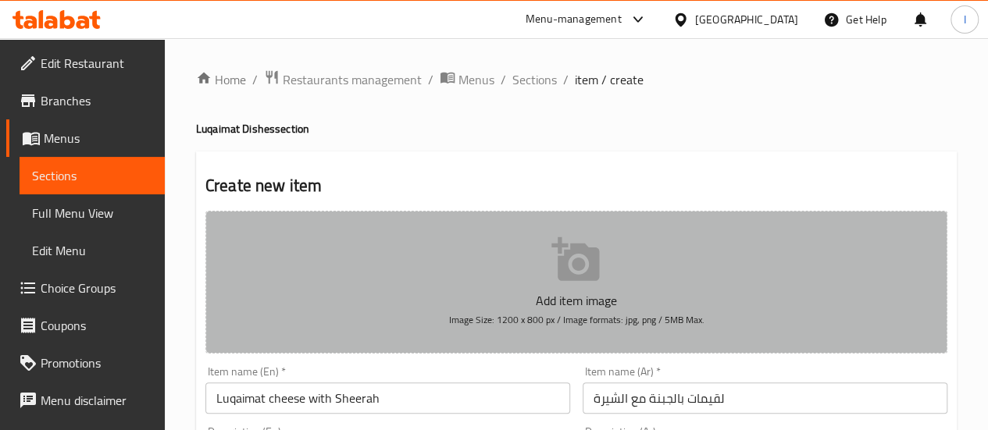
click at [567, 287] on button "Add item image Image Size: 1200 x 800 px / Image formats: jpg, png / 5MB Max." at bounding box center [576, 282] width 742 height 143
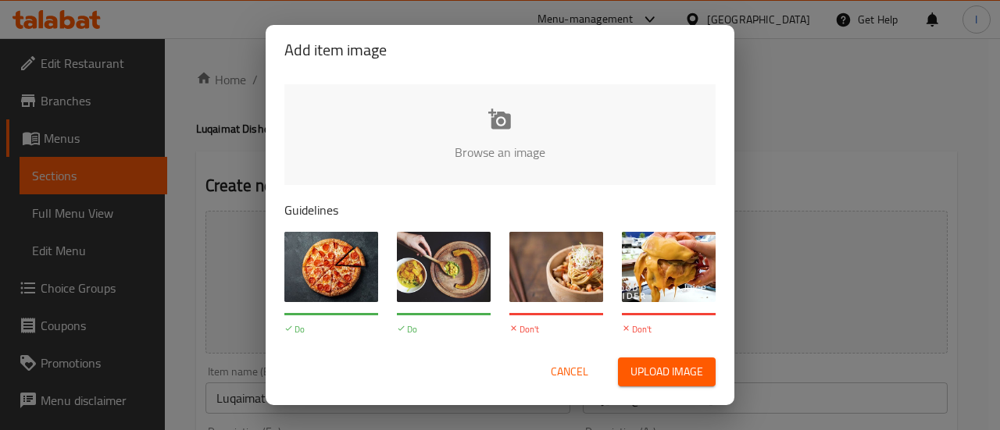
type input "C:\fakepath\Luqaimat Chees with Sheerah.png"
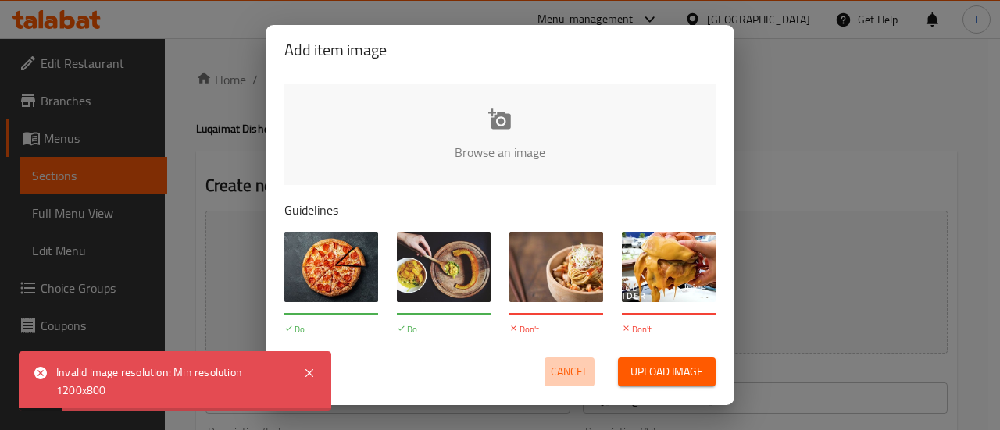
click at [562, 371] on span "Cancel" at bounding box center [569, 372] width 37 height 20
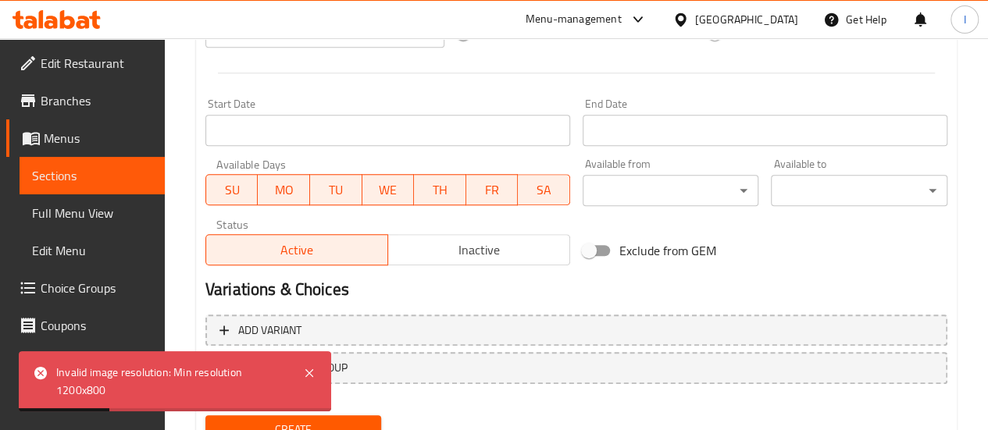
scroll to position [673, 0]
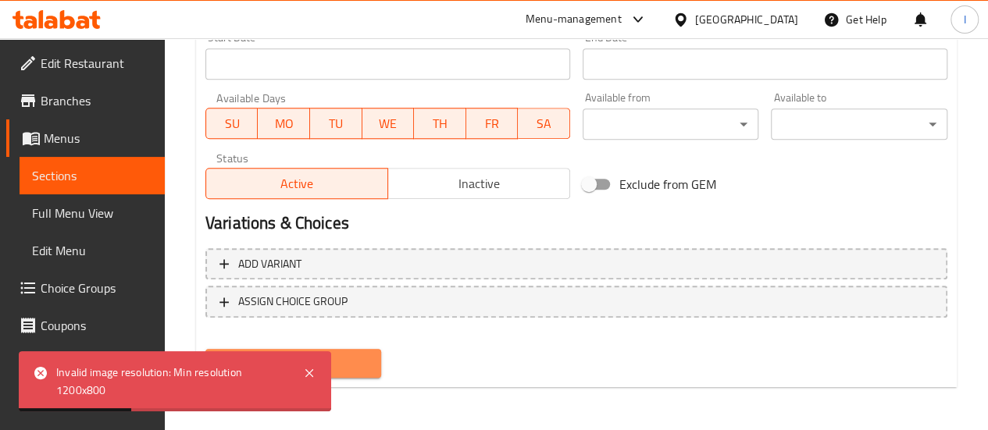
click at [345, 362] on span "Create" at bounding box center [294, 364] width 152 height 20
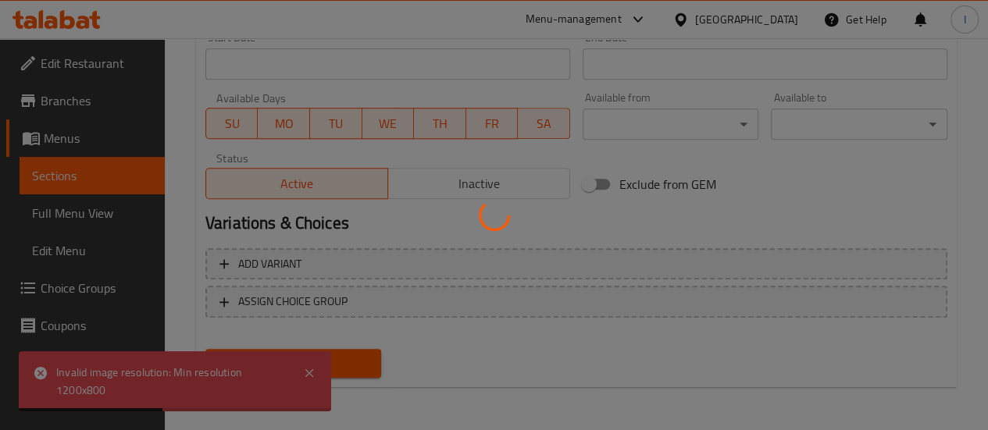
type input "0"
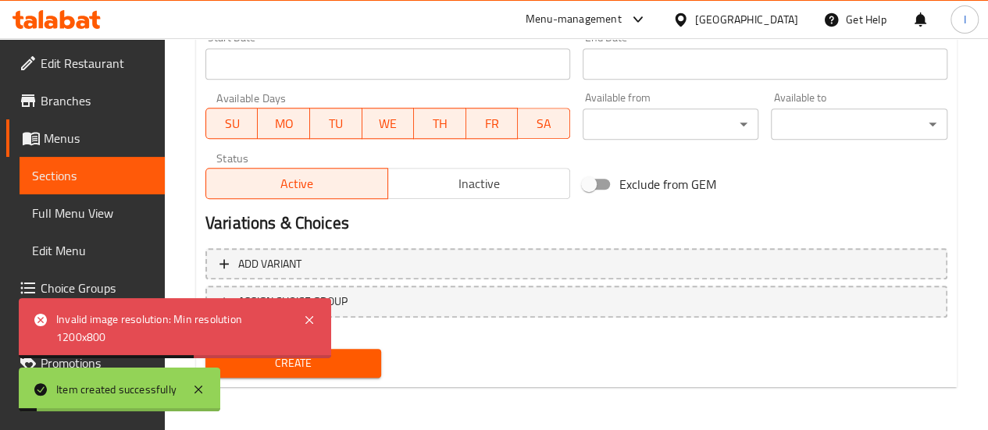
click at [89, 184] on span "Sections" at bounding box center [92, 175] width 120 height 19
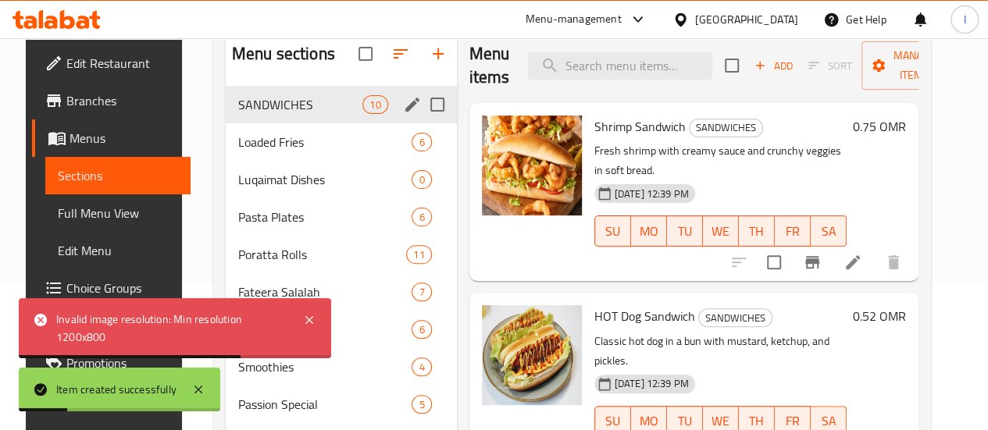
scroll to position [130, 0]
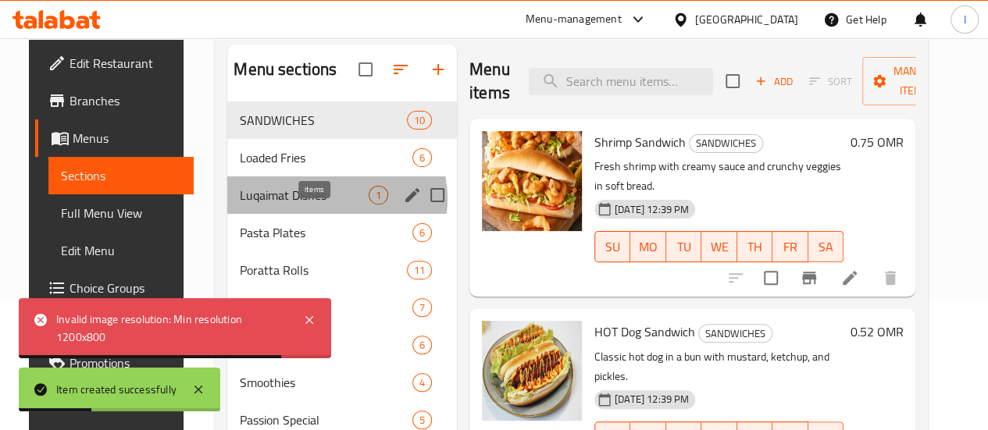
click at [370, 203] on span "1" at bounding box center [379, 195] width 18 height 15
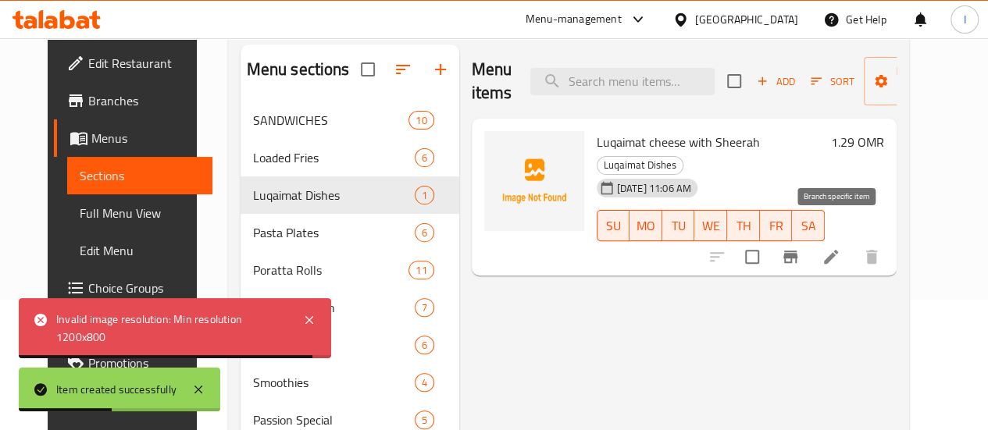
click at [809, 245] on button "Branch-specific-item" at bounding box center [790, 256] width 37 height 37
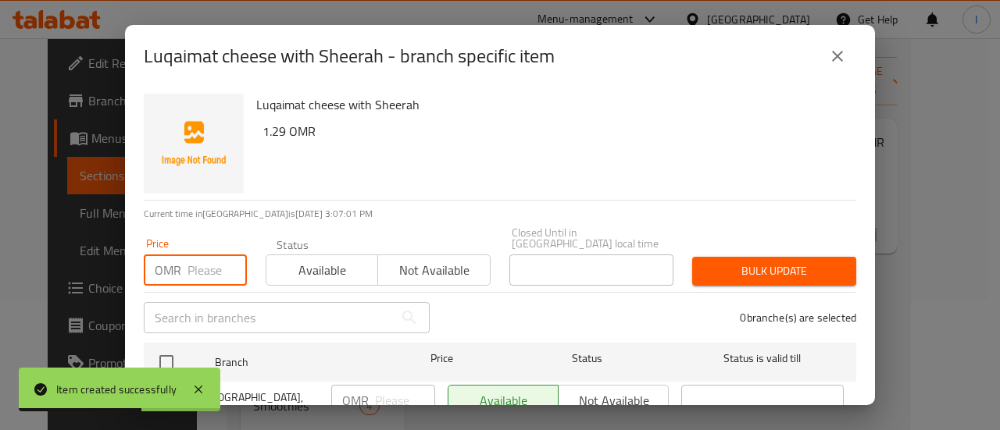
click at [209, 255] on input "number" at bounding box center [216, 270] width 59 height 31
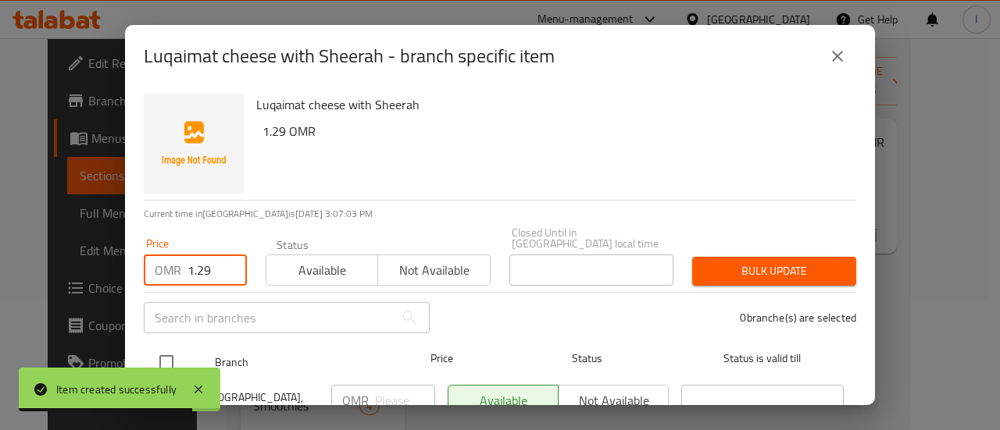
type input "1.29"
click at [183, 357] on div at bounding box center [179, 362] width 59 height 45
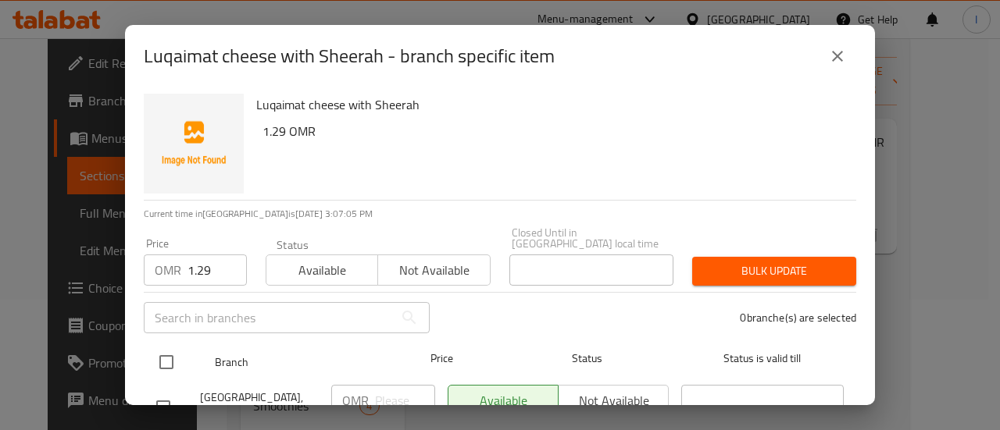
click at [177, 348] on input "checkbox" at bounding box center [166, 362] width 33 height 33
checkbox input "true"
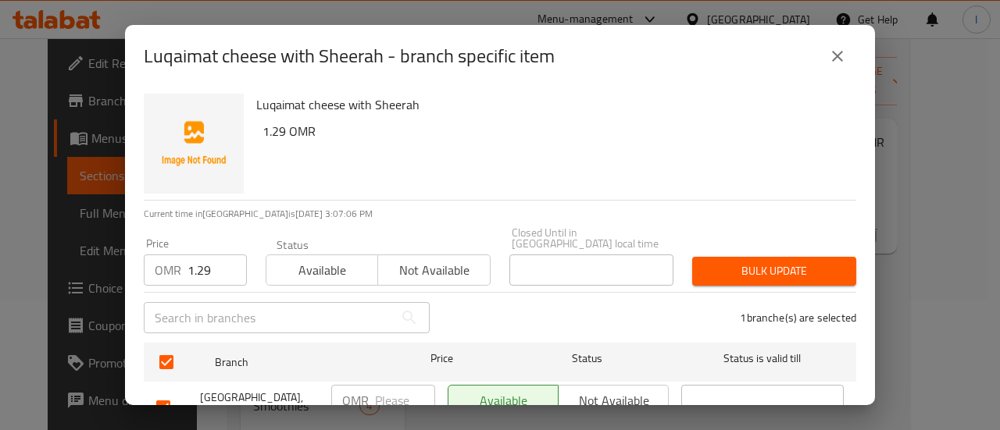
click at [705, 262] on span "Bulk update" at bounding box center [774, 272] width 139 height 20
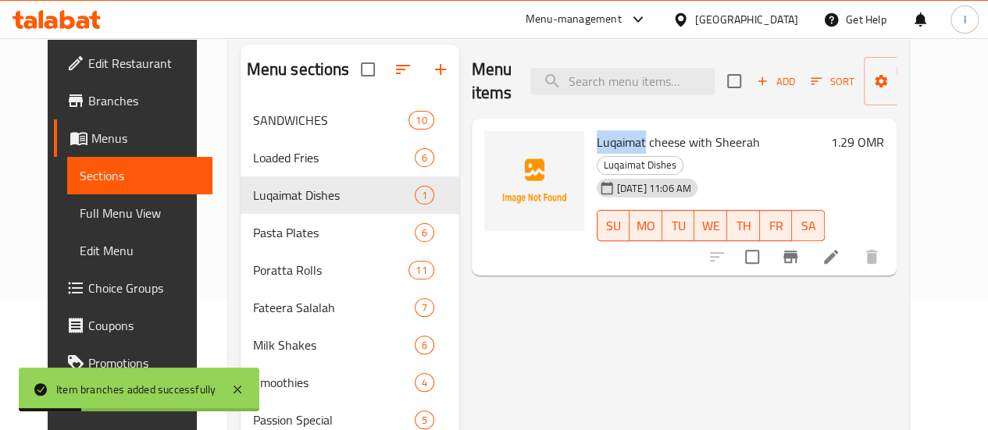
drag, startPoint x: 530, startPoint y: 141, endPoint x: 578, endPoint y: 146, distance: 48.7
click at [597, 146] on span "Luqaimat cheese with Sheerah" at bounding box center [678, 141] width 163 height 23
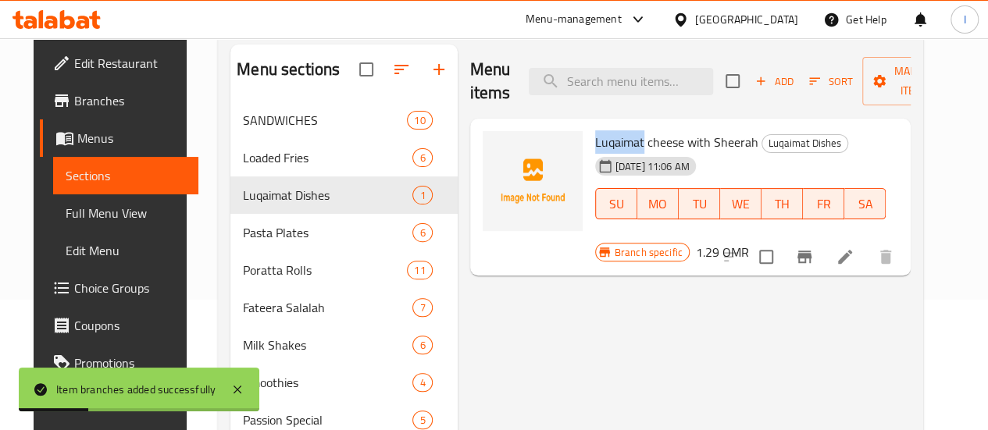
copy span "Luqaimat"
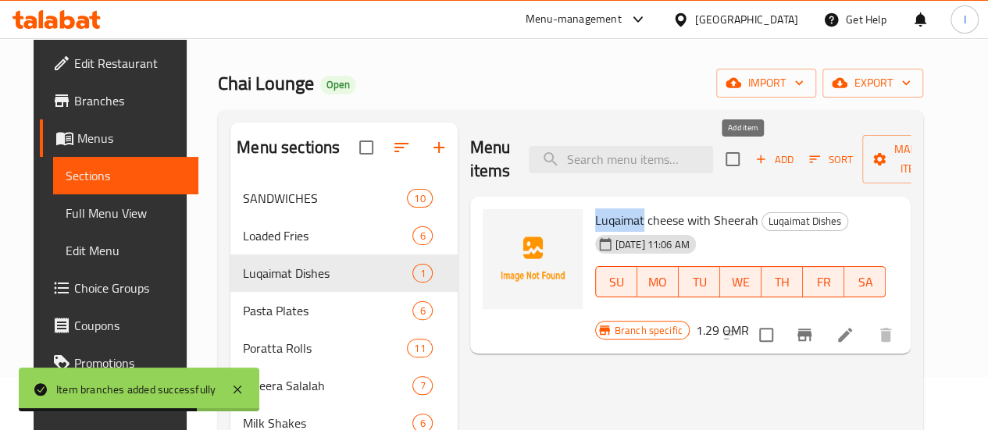
click at [749, 171] on button "Add" at bounding box center [774, 160] width 50 height 24
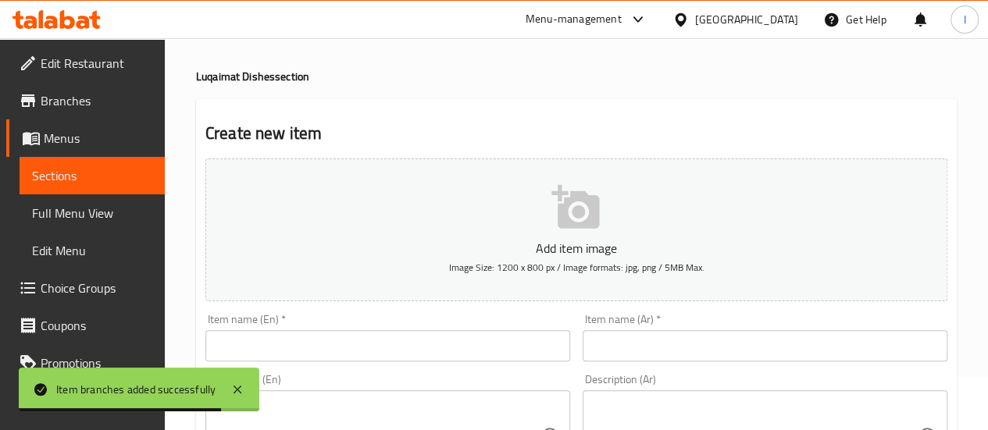
click at [348, 349] on input "text" at bounding box center [387, 345] width 365 height 31
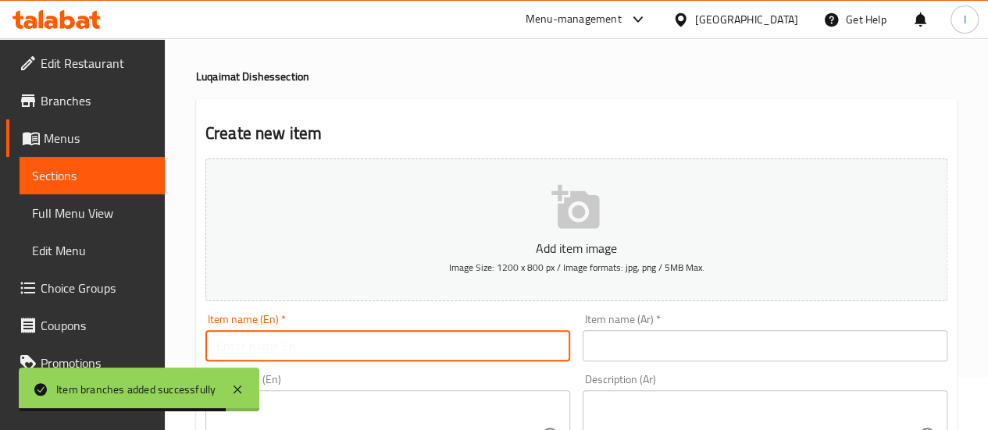
paste input "Lqimat cheese with honey"
drag, startPoint x: 257, startPoint y: 352, endPoint x: 208, endPoint y: 346, distance: 49.5
click at [208, 346] on input "Lqimat cheese with honey" at bounding box center [387, 345] width 365 height 31
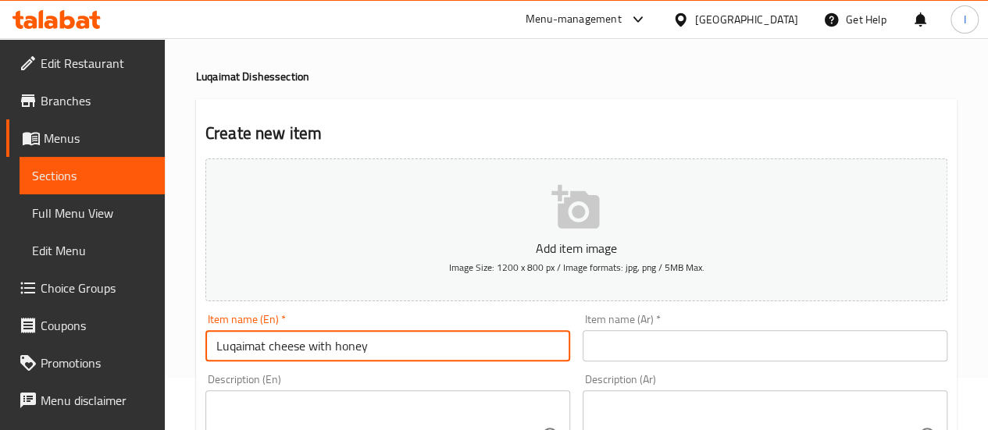
click at [411, 354] on input "Luqaimat cheese with honey" at bounding box center [387, 345] width 365 height 31
type input "Luqaimat cheese with honey"
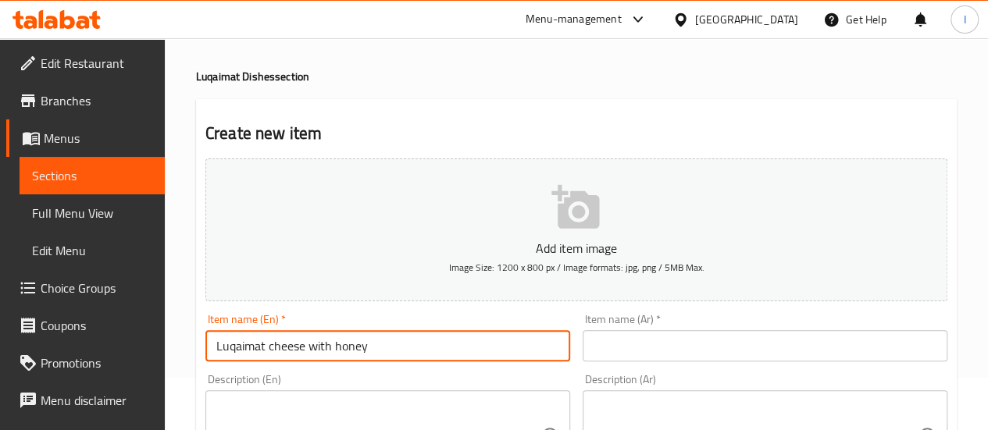
click at [691, 361] on div "Item name (Ar)   * Item name (Ar) *" at bounding box center [765, 338] width 377 height 60
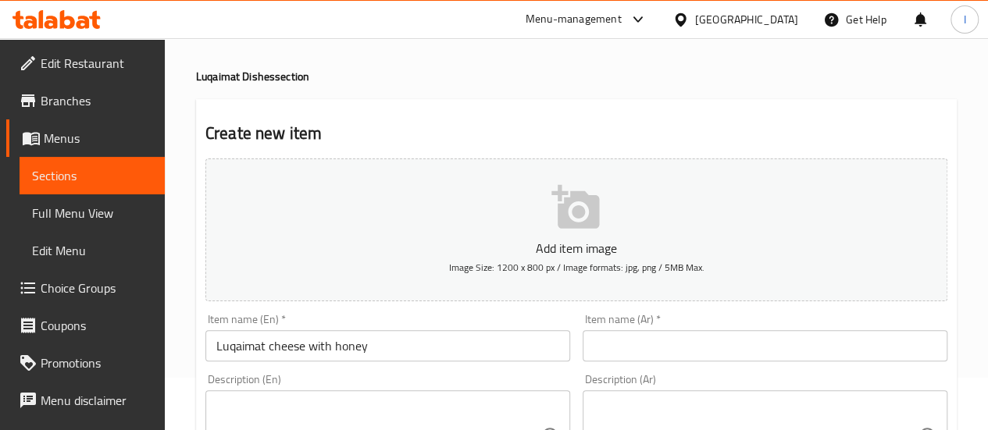
click at [687, 352] on input "text" at bounding box center [765, 345] width 365 height 31
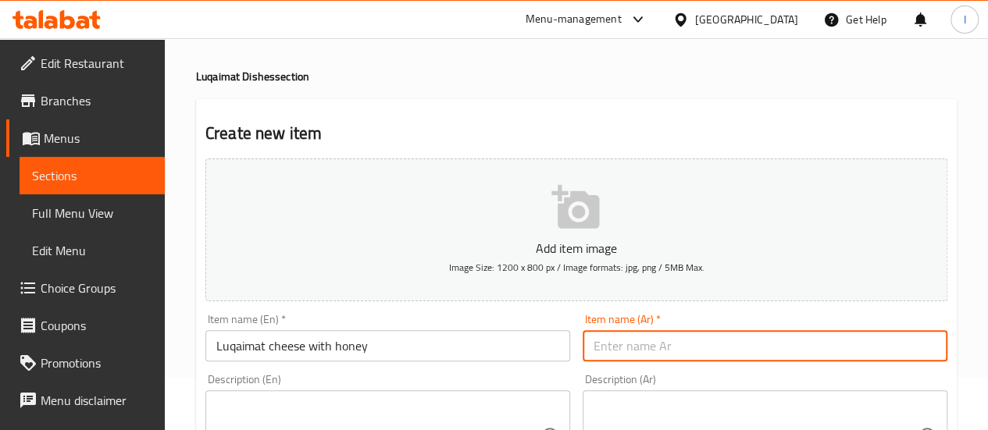
paste input "لقيمات بالجبنة والعسل"
type input "لقيمات بالجبنة والعسل"
click at [548, 374] on div "Description (En) Description (En)" at bounding box center [387, 427] width 365 height 107
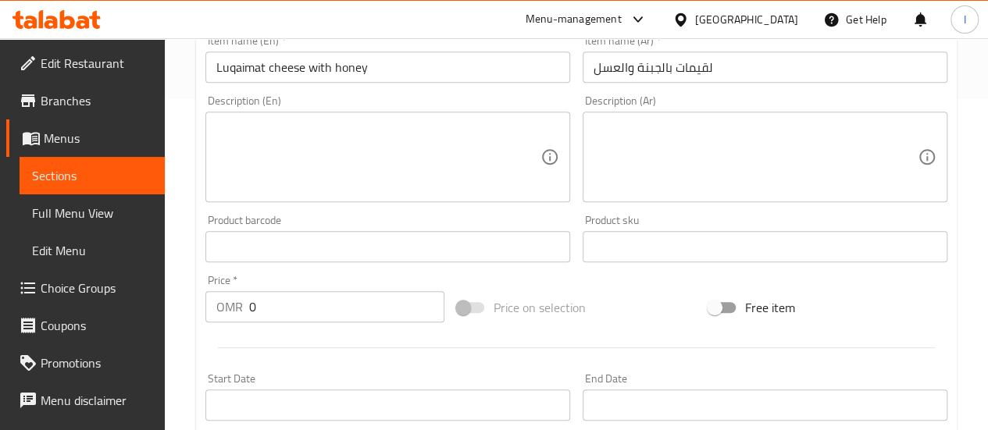
scroll to position [365, 0]
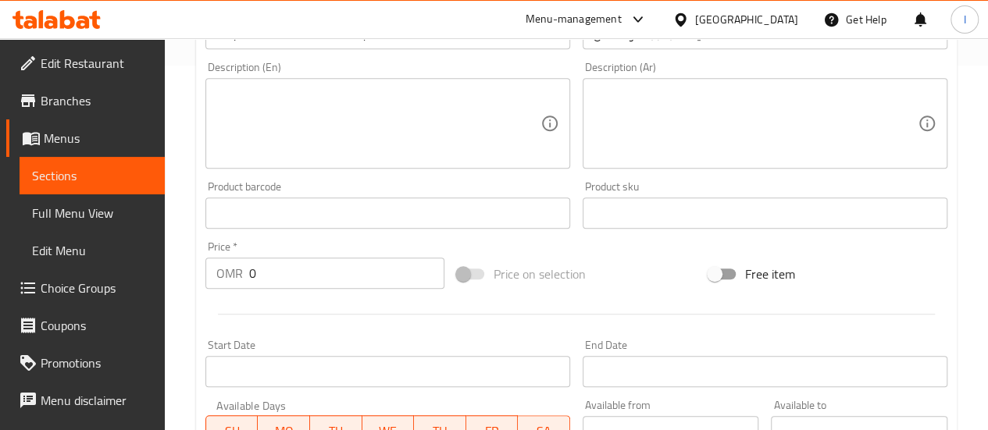
click at [306, 273] on input "0" at bounding box center [346, 273] width 195 height 31
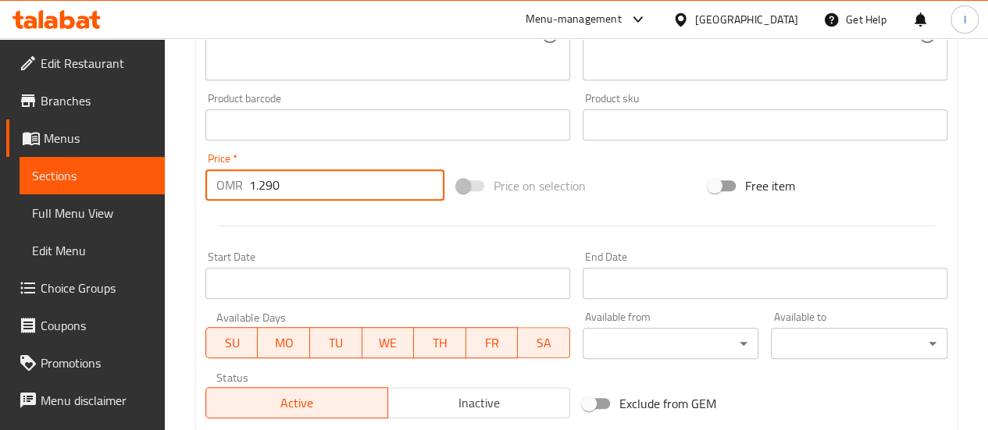
scroll to position [673, 0]
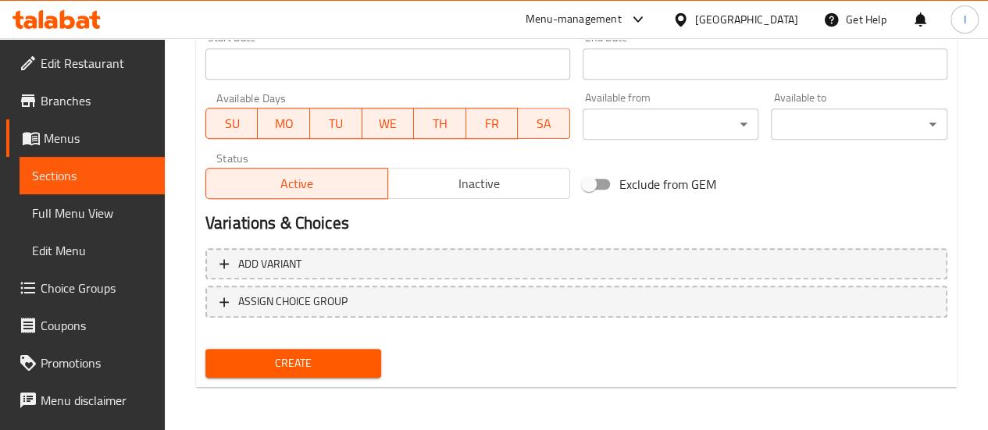
type input "1.290"
click at [314, 356] on span "Create" at bounding box center [294, 364] width 152 height 20
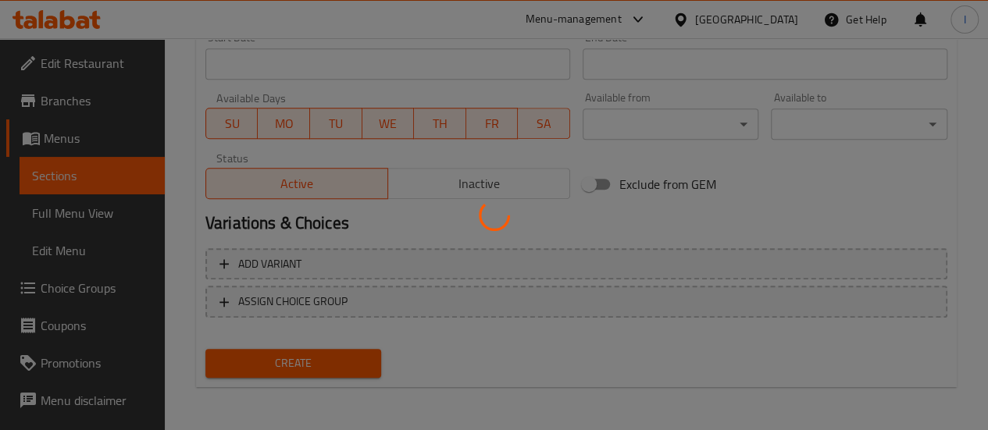
type input "0"
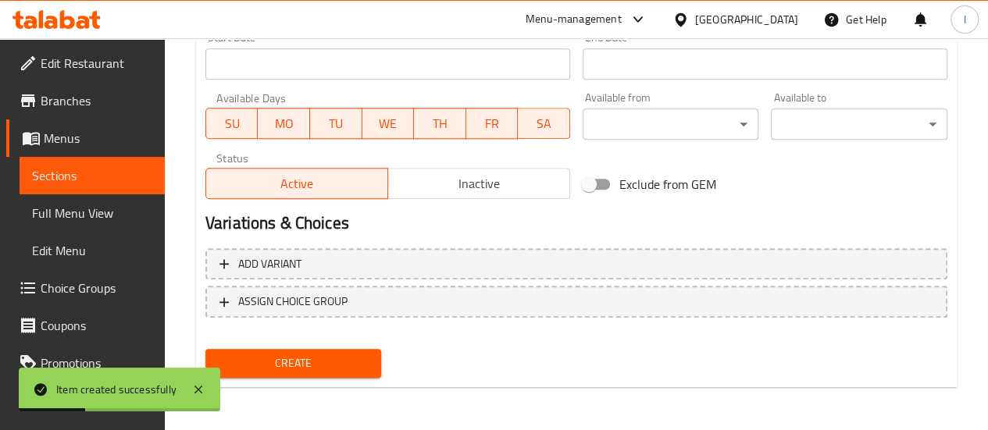
click at [60, 140] on span "Menus" at bounding box center [98, 138] width 109 height 19
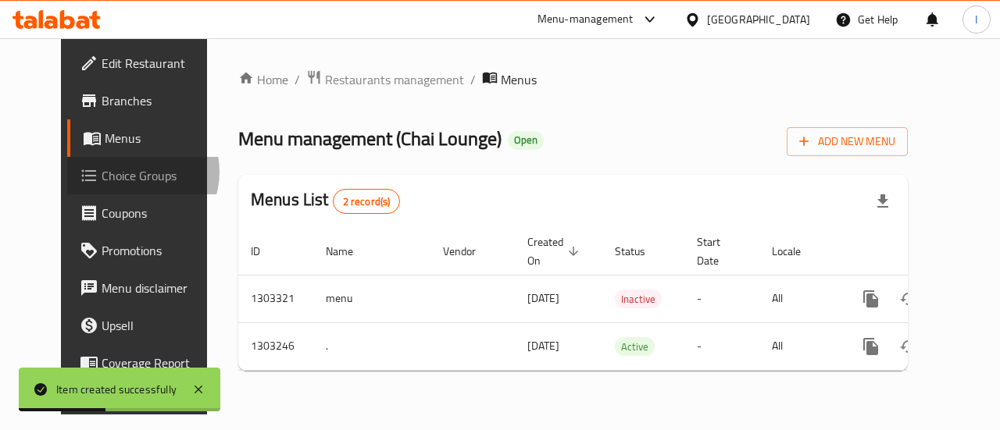
click at [102, 172] on span "Choice Groups" at bounding box center [159, 175] width 114 height 19
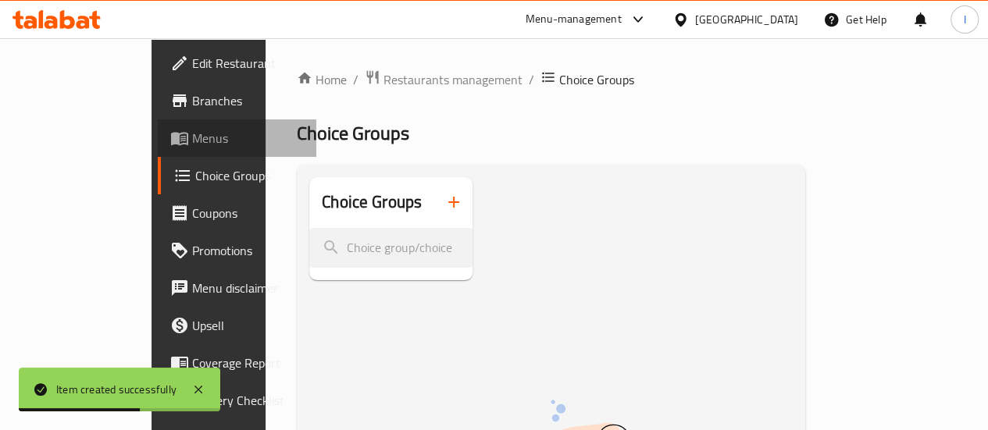
click at [192, 138] on span "Menus" at bounding box center [248, 138] width 112 height 19
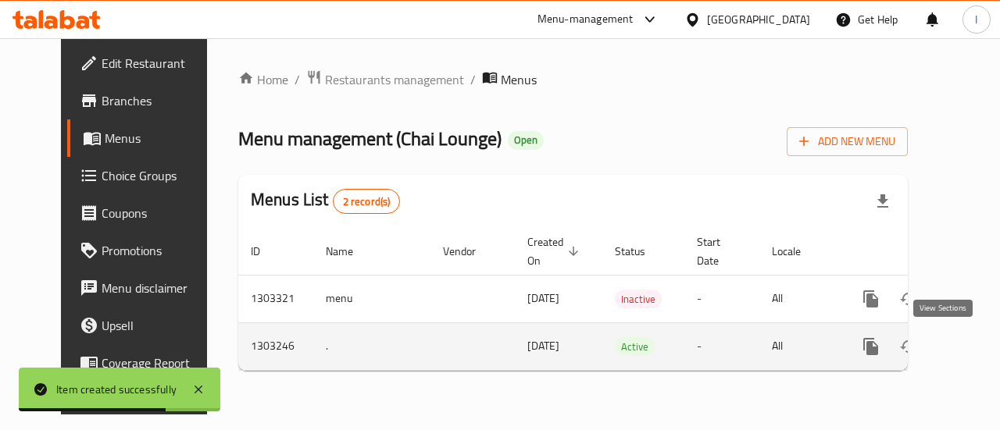
click at [974, 340] on icon "enhanced table" at bounding box center [983, 346] width 19 height 19
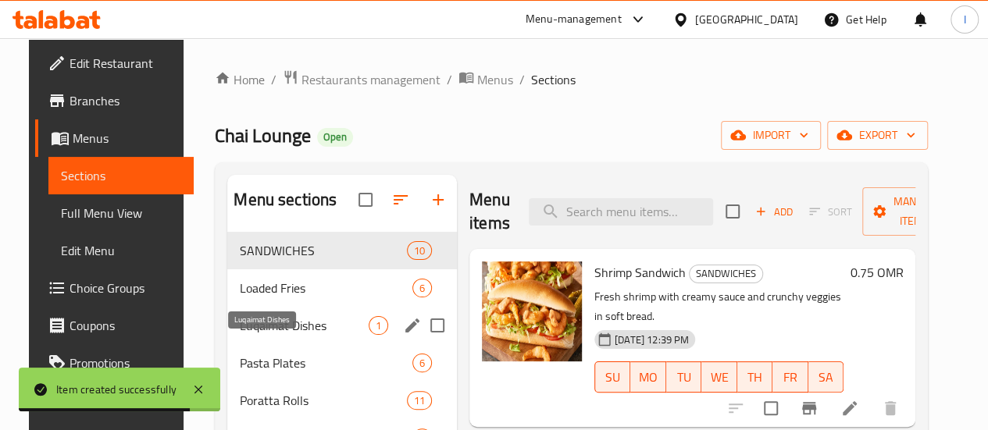
click at [273, 335] on span "Luqaimat Dishes" at bounding box center [304, 325] width 129 height 19
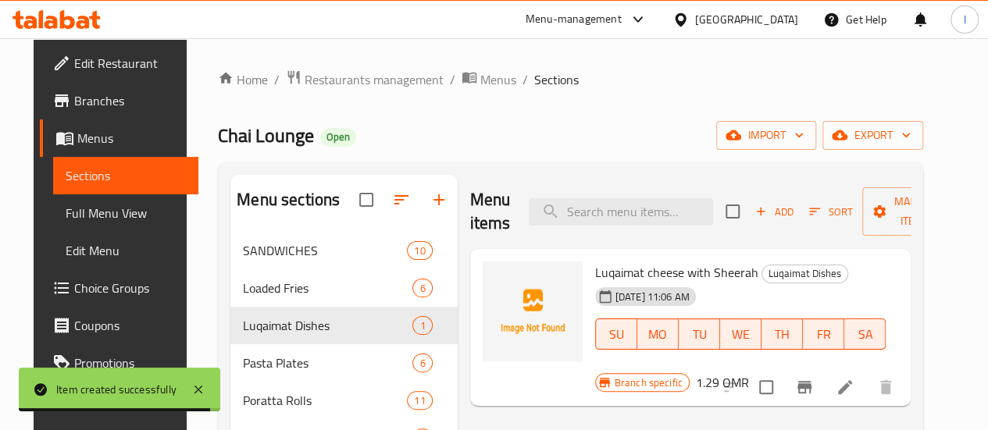
scroll to position [78, 0]
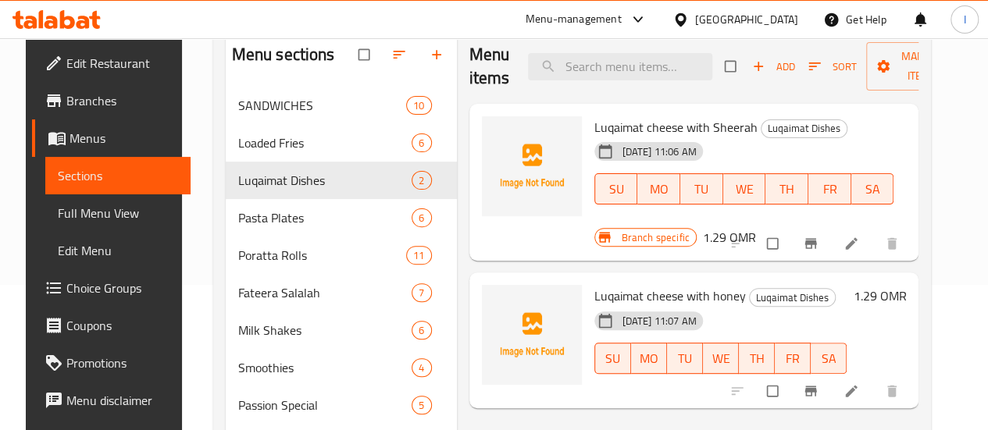
scroll to position [156, 0]
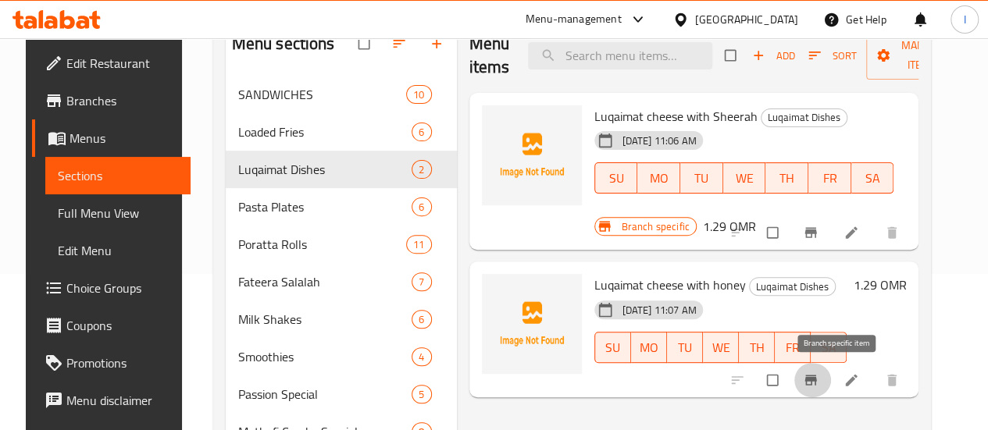
click at [819, 382] on icon "Branch-specific-item" at bounding box center [811, 381] width 16 height 16
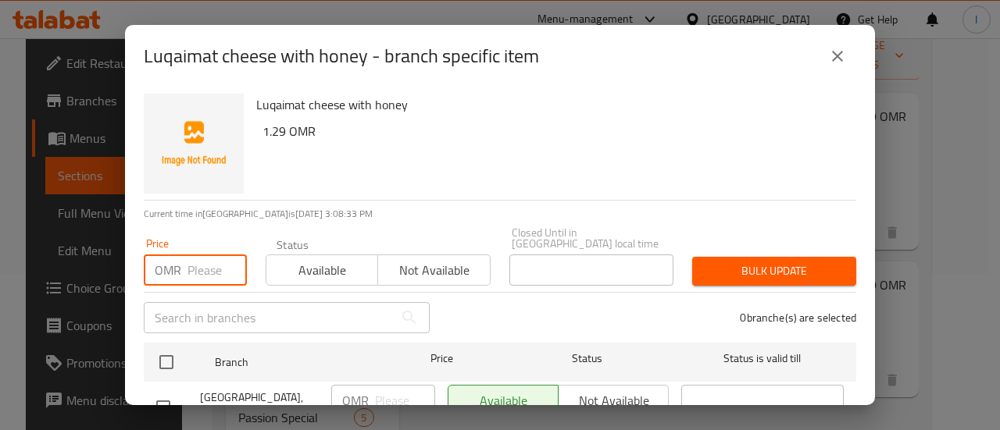
click at [197, 261] on input "number" at bounding box center [216, 270] width 59 height 31
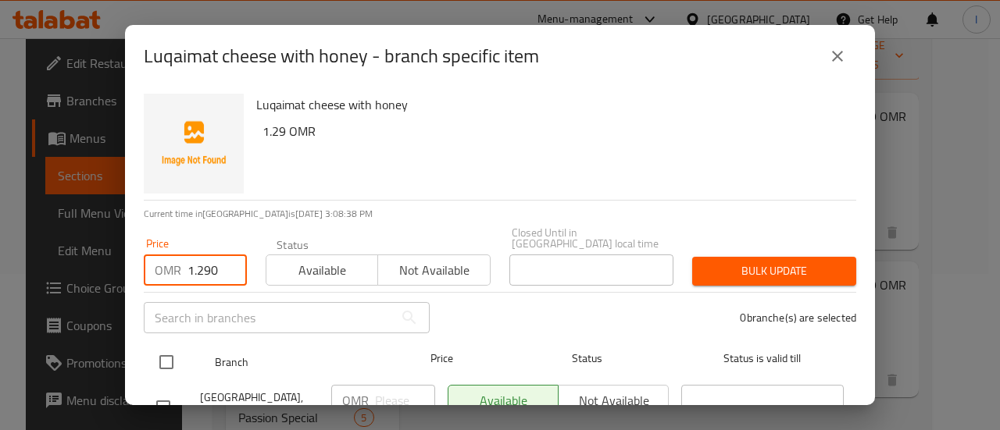
type input "1.290"
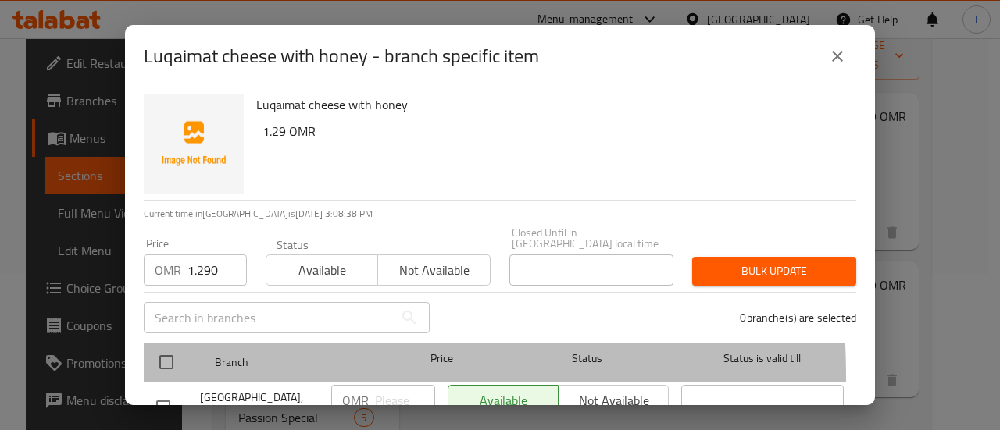
click at [189, 366] on div at bounding box center [179, 362] width 59 height 45
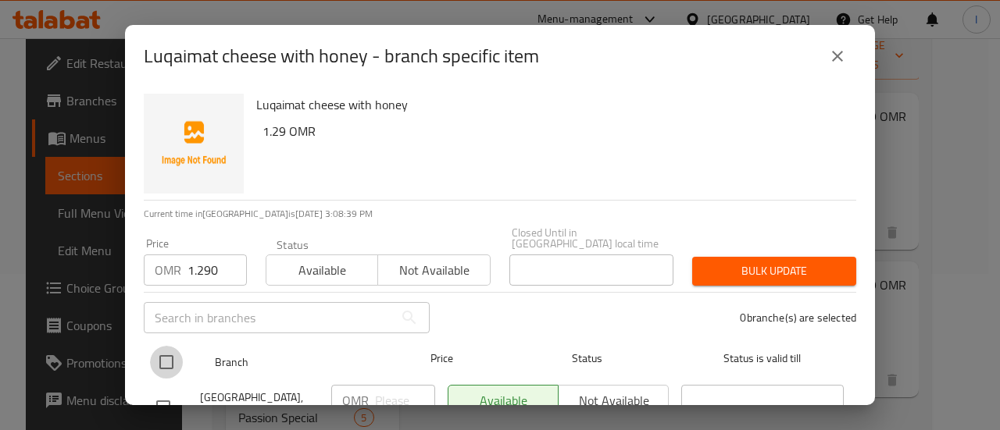
drag, startPoint x: 153, startPoint y: 345, endPoint x: 174, endPoint y: 348, distance: 21.2
click at [155, 346] on input "checkbox" at bounding box center [166, 362] width 33 height 33
checkbox input "true"
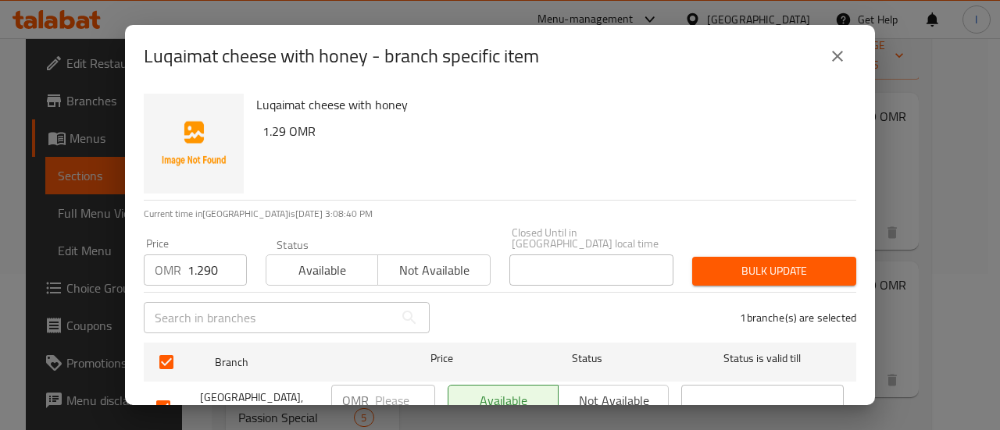
click at [734, 262] on span "Bulk update" at bounding box center [774, 272] width 139 height 20
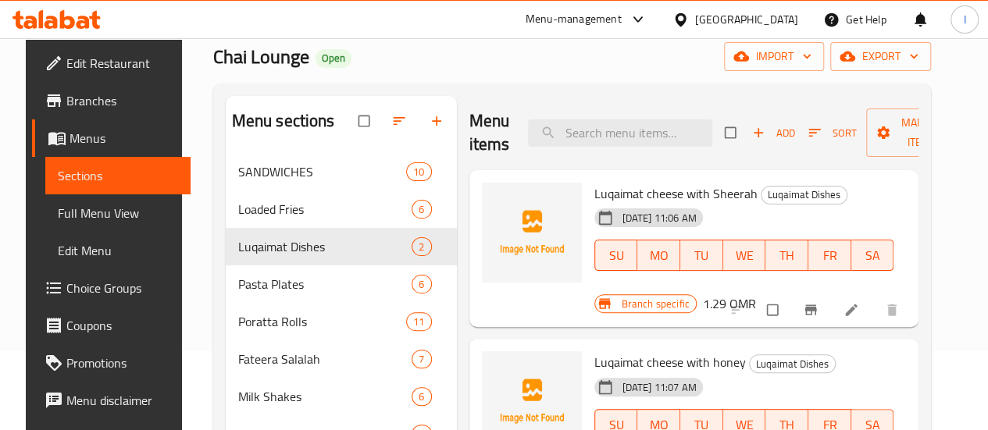
scroll to position [78, 0]
click at [752, 141] on span "Add" at bounding box center [773, 134] width 42 height 18
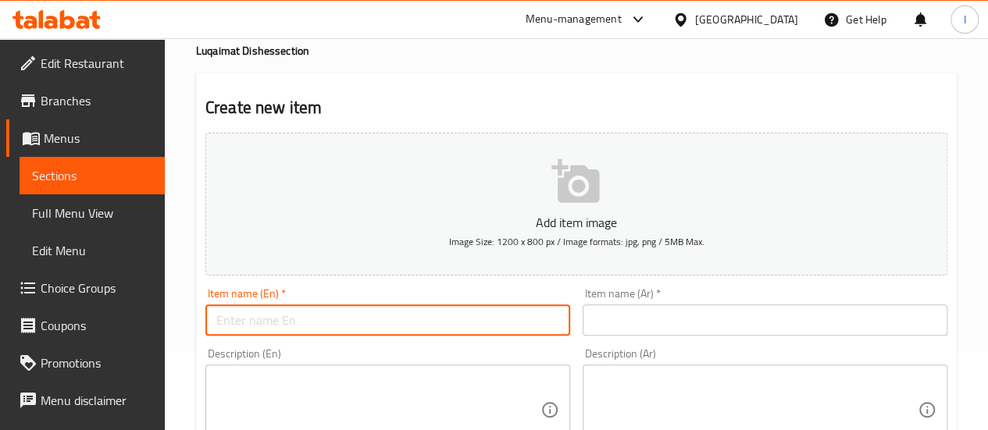
paste input "Lqimath with Concentrated milk"
click at [256, 316] on input "Lqimath with Concentrated milk" at bounding box center [387, 320] width 365 height 31
click at [324, 319] on input "Luqaimat with Concentrated milk" at bounding box center [387, 320] width 365 height 31
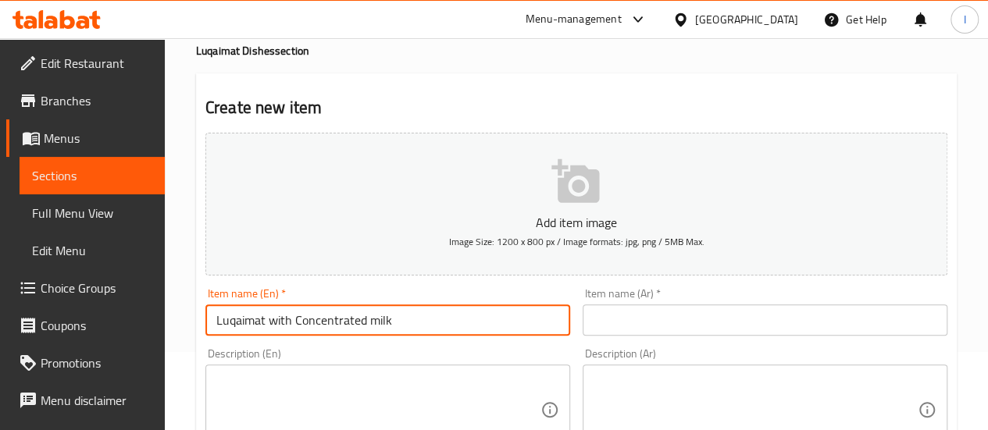
type input "Luqaimat with Concentrated milk"
click at [717, 316] on input "text" at bounding box center [765, 320] width 365 height 31
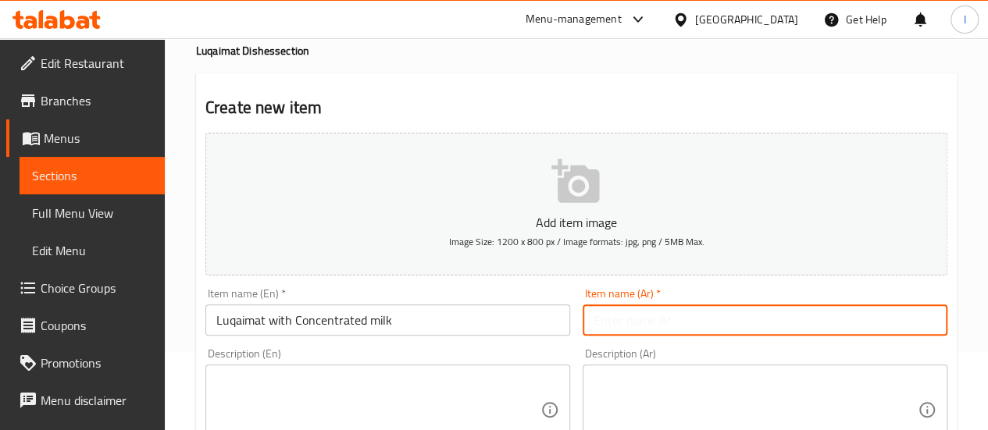
paste input "لقيمات بالحليب المركز"
type input "لقيمات بالحليب المركز"
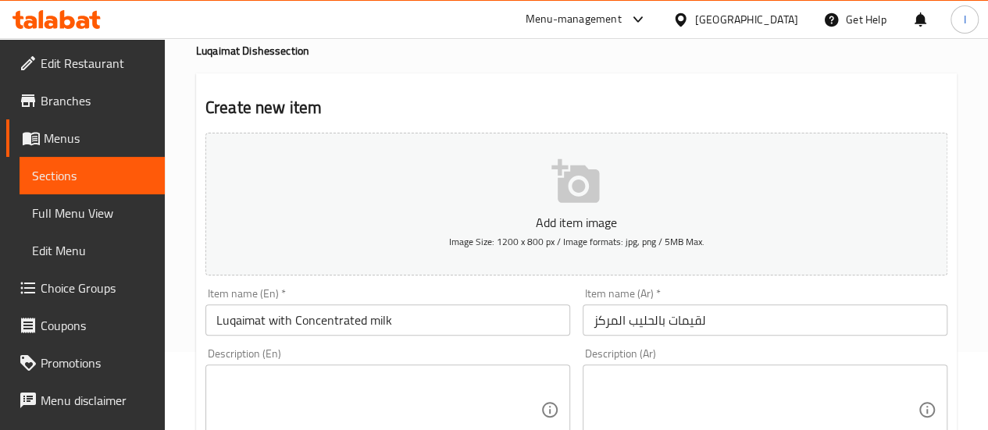
click at [512, 343] on div "Description (En) Description (En)" at bounding box center [387, 402] width 377 height 120
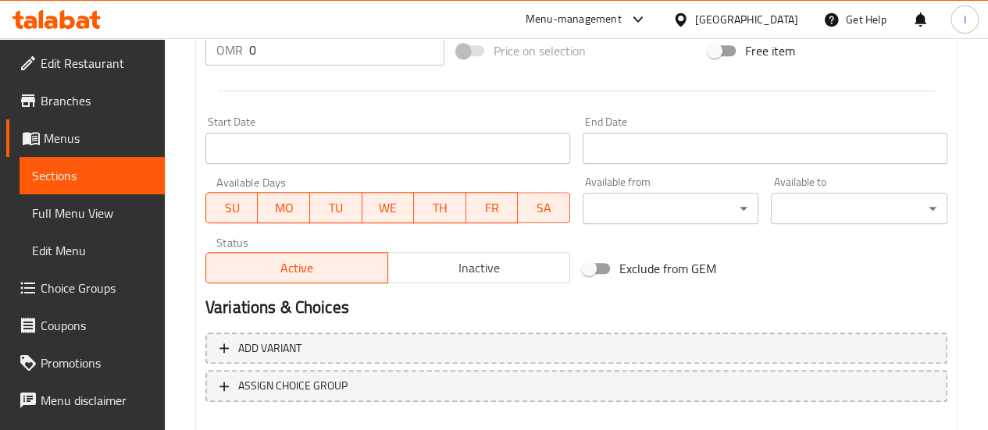
scroll to position [438, 0]
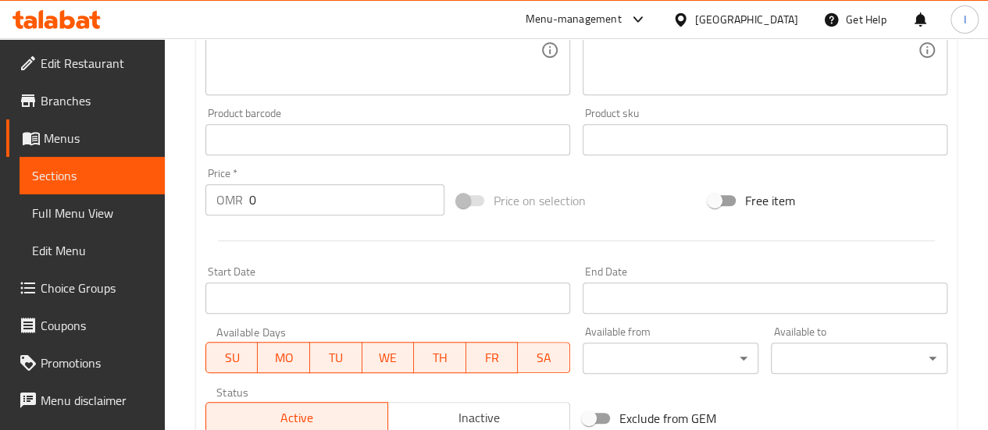
click at [289, 208] on input "0" at bounding box center [346, 199] width 195 height 31
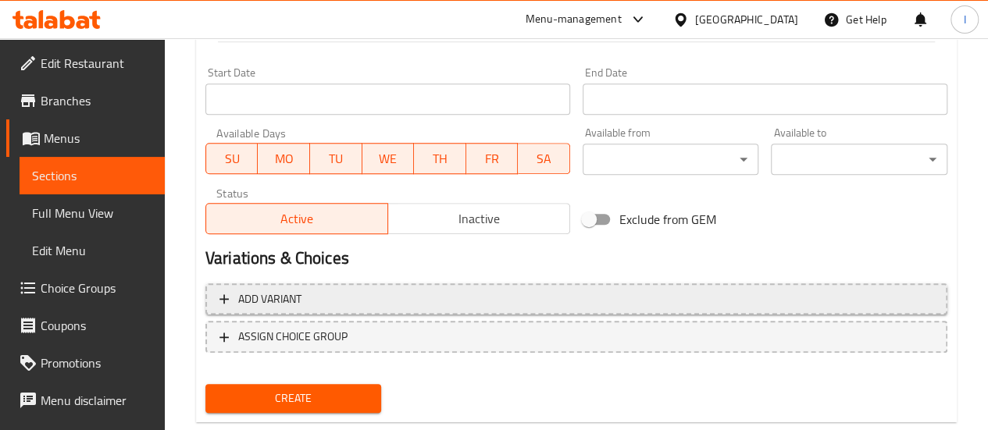
scroll to position [673, 0]
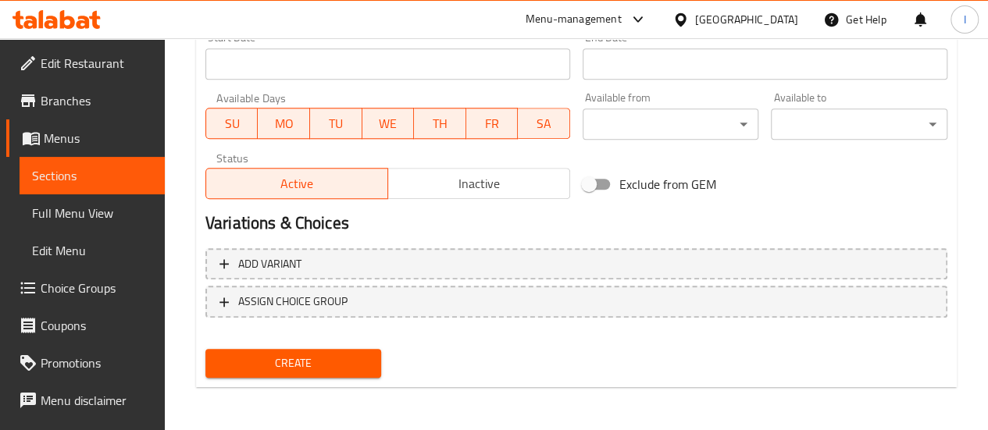
type input "0.790"
click at [293, 360] on span "Create" at bounding box center [294, 364] width 152 height 20
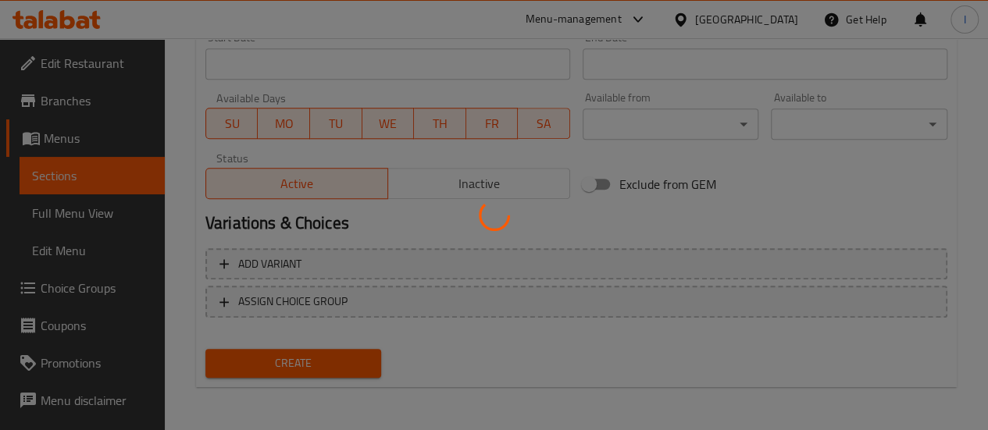
type input "0"
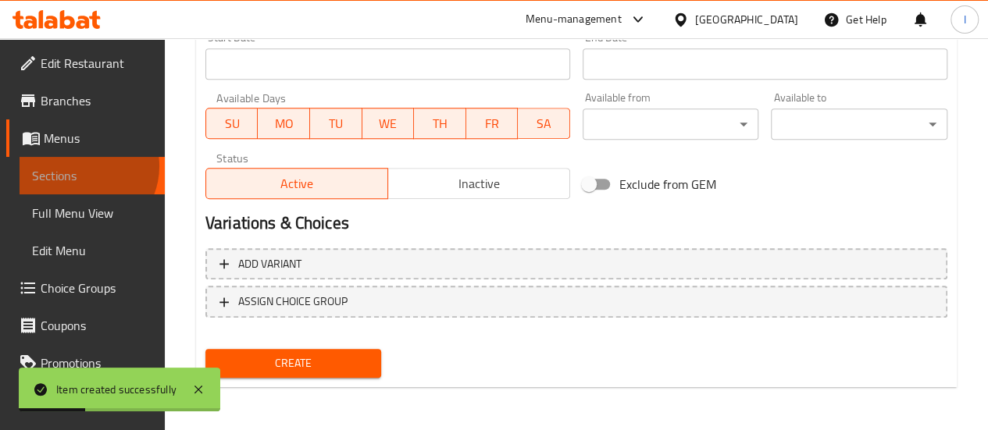
drag, startPoint x: 80, startPoint y: 166, endPoint x: 88, endPoint y: 170, distance: 8.4
click at [80, 166] on span "Sections" at bounding box center [92, 175] width 120 height 19
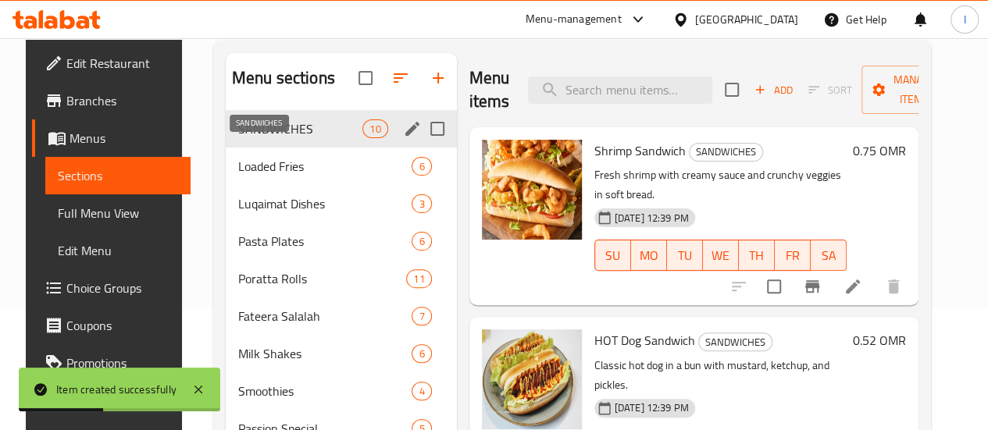
scroll to position [52, 0]
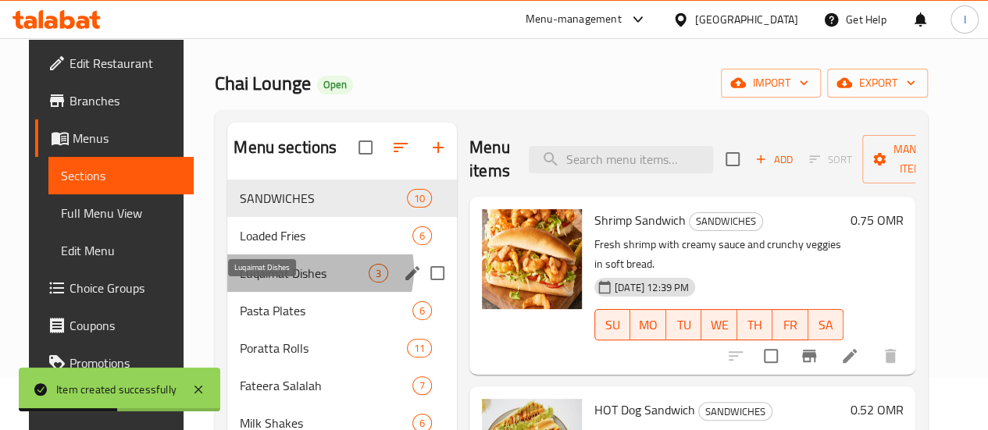
click at [291, 283] on span "Luqaimat Dishes" at bounding box center [304, 273] width 129 height 19
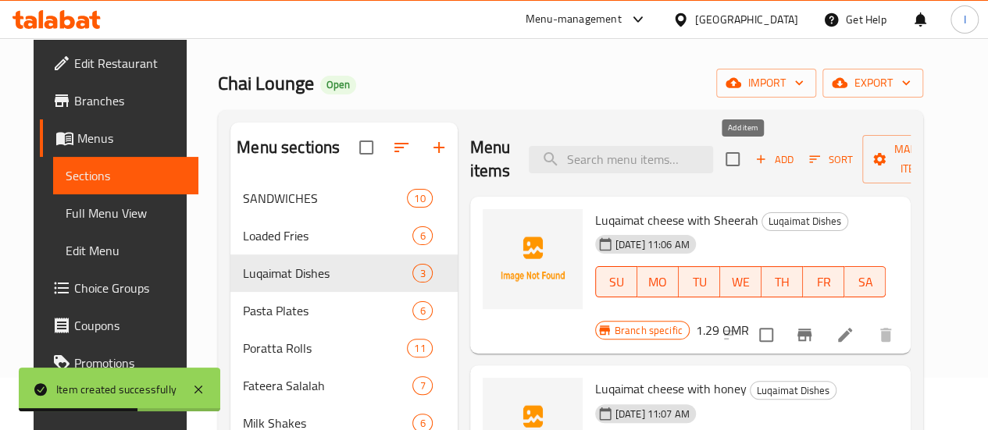
click at [757, 159] on icon "button" at bounding box center [761, 159] width 9 height 9
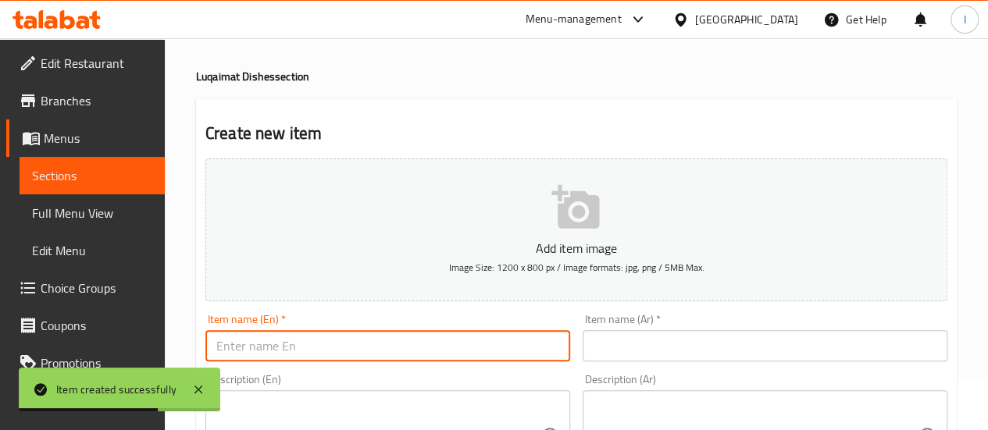
click at [397, 346] on input "text" at bounding box center [387, 345] width 365 height 31
paste input "Lqimath with Honey"
click at [256, 348] on input "Lqimath with Honey" at bounding box center [387, 345] width 365 height 31
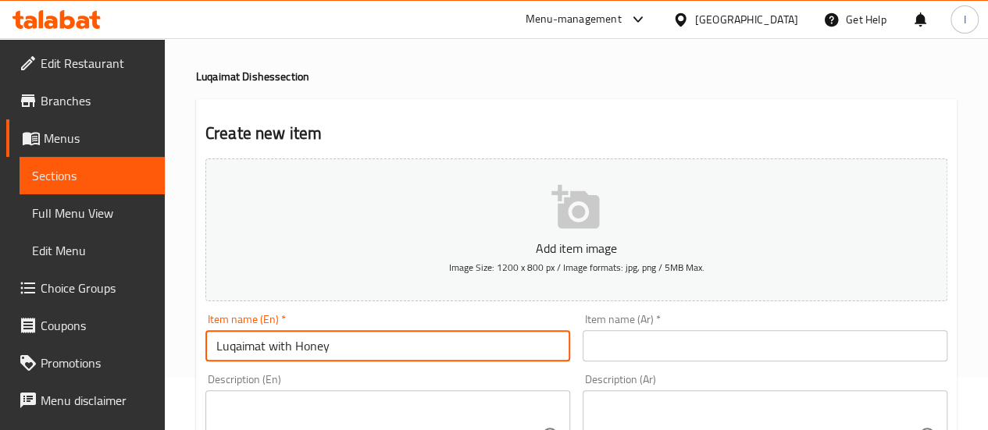
drag, startPoint x: 259, startPoint y: 353, endPoint x: 252, endPoint y: 348, distance: 9.5
click at [255, 350] on input "Luqaimat with Honey" at bounding box center [387, 345] width 365 height 31
click at [250, 349] on input "Luqaimat with Honey" at bounding box center [387, 345] width 365 height 31
click at [250, 351] on input "Luqaimat with Honey" at bounding box center [387, 345] width 365 height 31
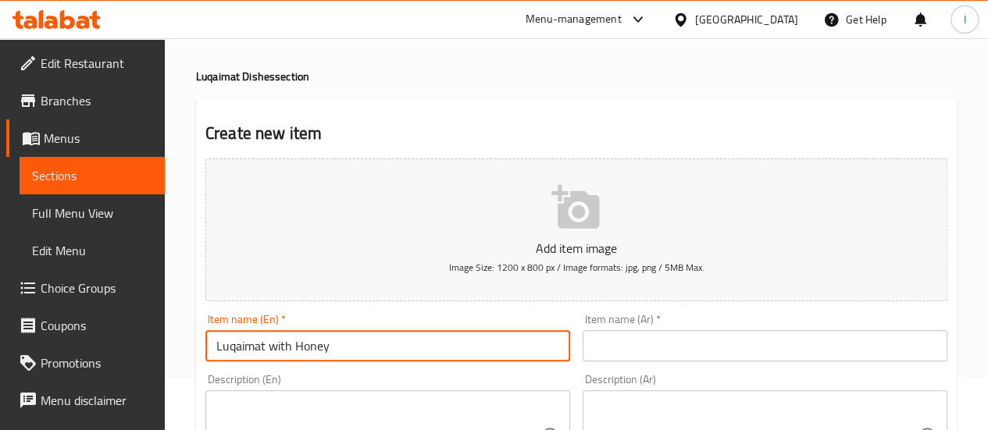
type input "Luqaimat with Honey"
click at [642, 352] on input "text" at bounding box center [765, 345] width 365 height 31
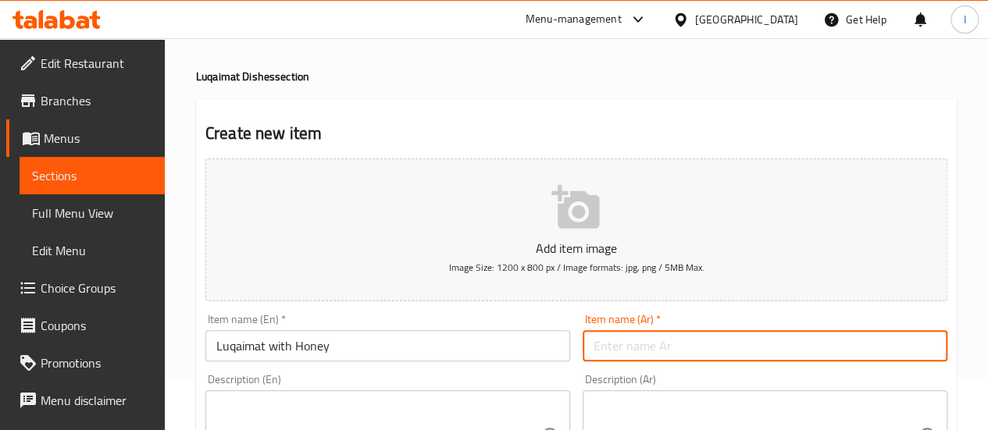
paste input "لقيمات بالعسل"
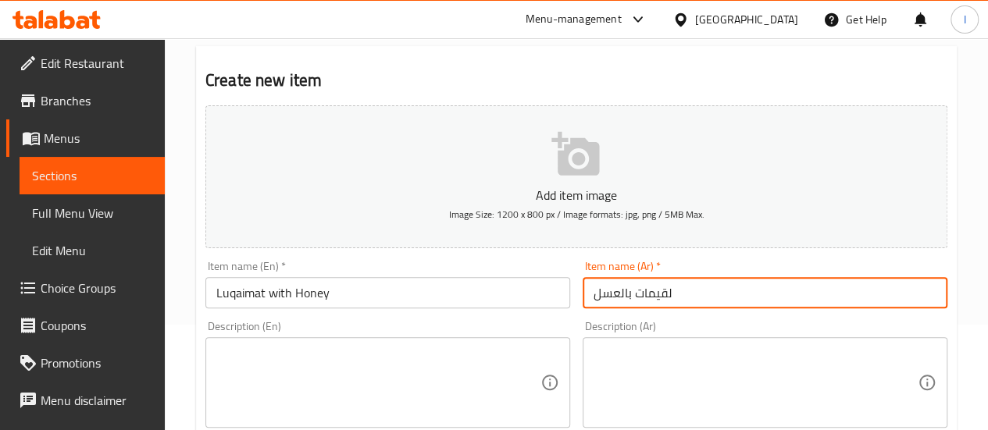
scroll to position [130, 0]
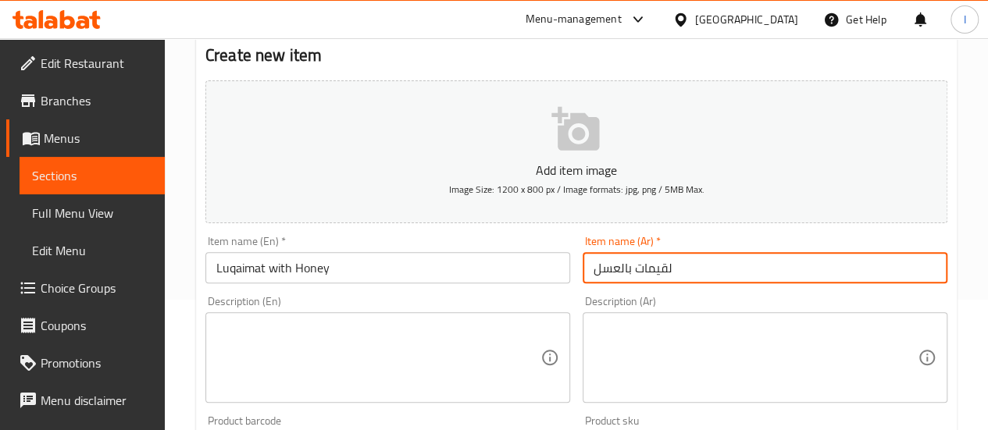
type input "لقيمات بالعسل"
click at [492, 302] on div "Description (En) Description (En)" at bounding box center [387, 349] width 365 height 107
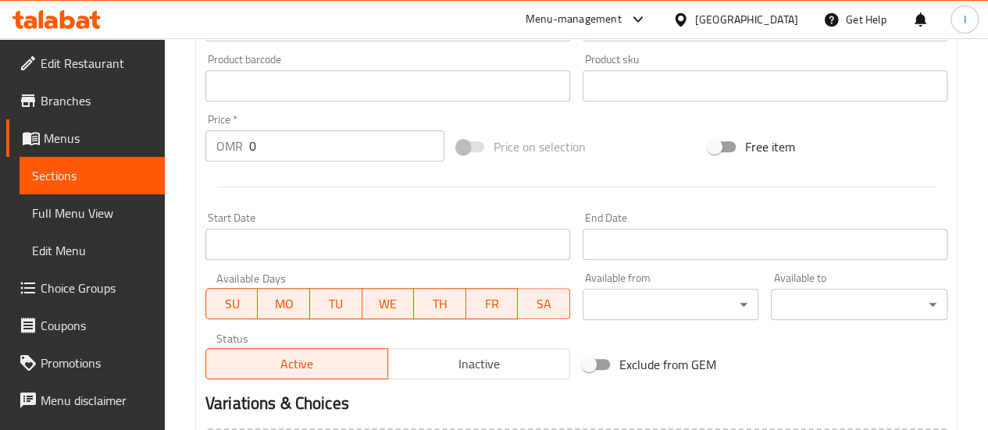
scroll to position [521, 0]
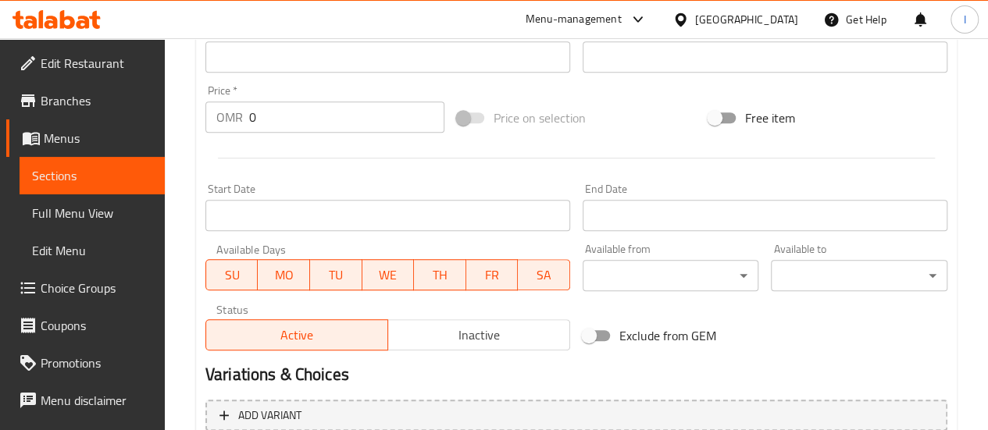
click at [281, 110] on input "0" at bounding box center [346, 117] width 195 height 31
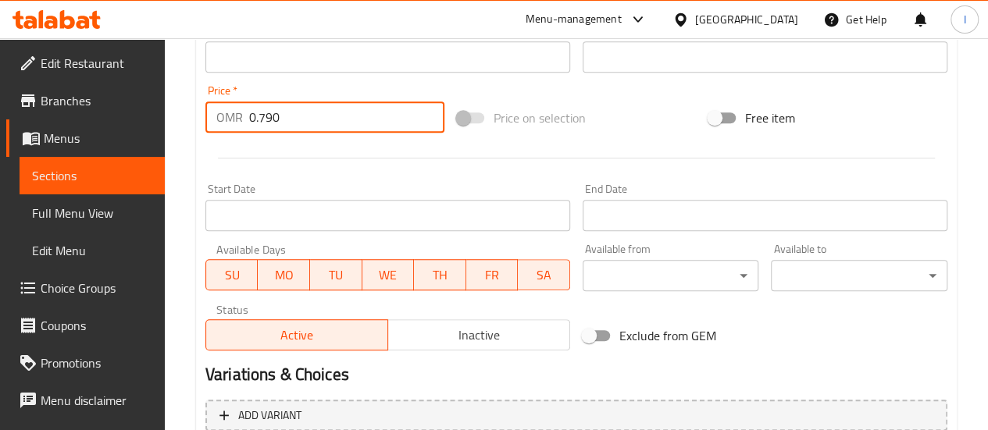
type input "0.790"
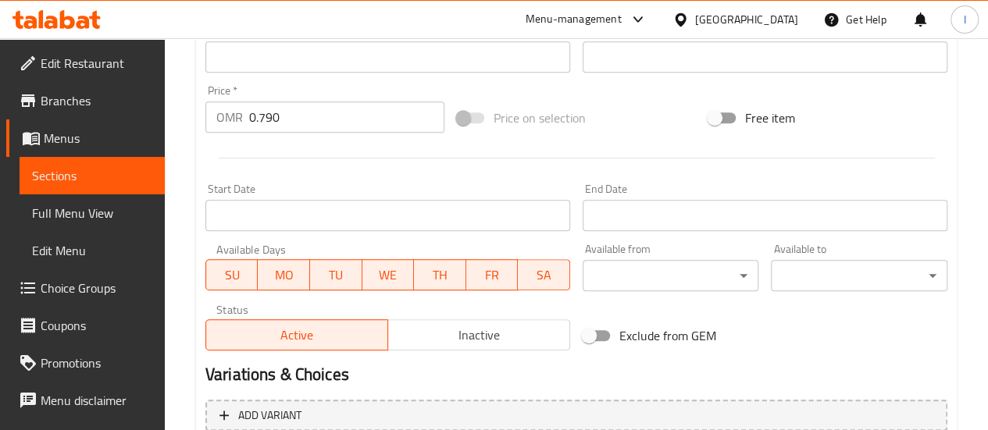
drag, startPoint x: 287, startPoint y: 143, endPoint x: 191, endPoint y: 1, distance: 171.6
click at [284, 141] on div at bounding box center [576, 158] width 755 height 38
click at [368, 187] on div "Start Date Start Date" at bounding box center [387, 208] width 365 height 48
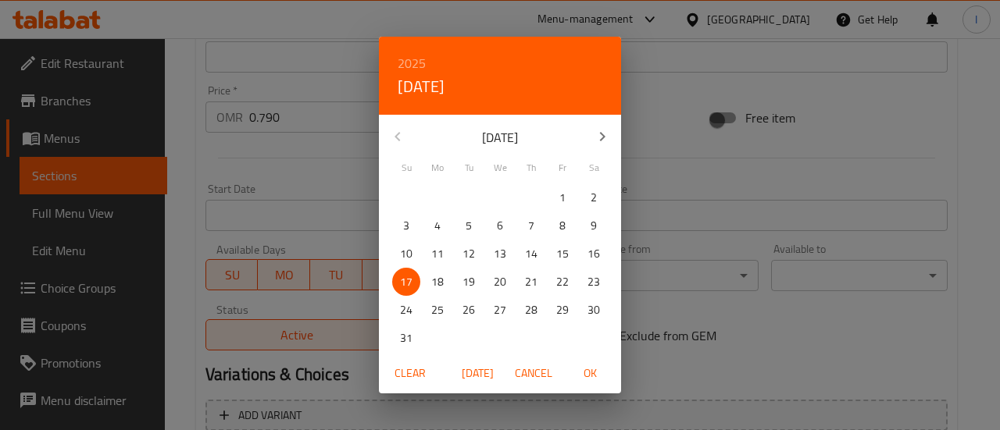
click at [748, 188] on div "2025 Sun, Aug 17 August 2025 Su Mo Tu We Th Fr Sa 27 28 29 30 31 1 2 3 4 5 6 7 …" at bounding box center [500, 215] width 1000 height 430
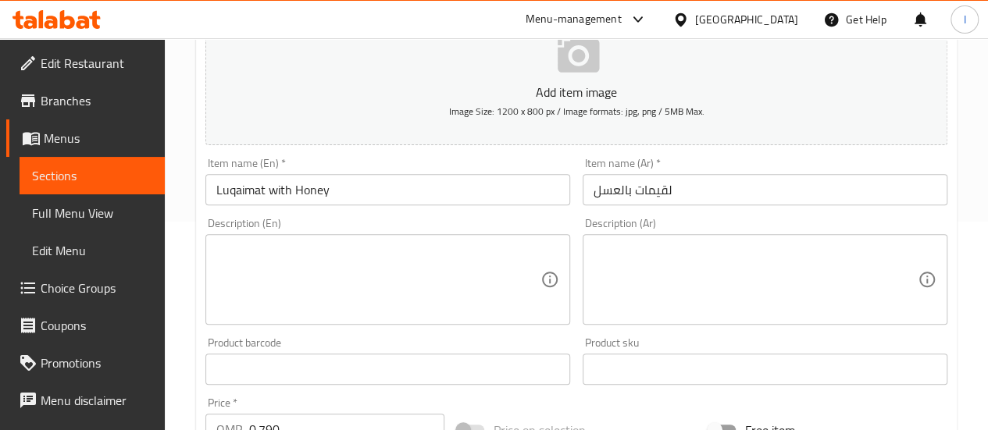
scroll to position [673, 0]
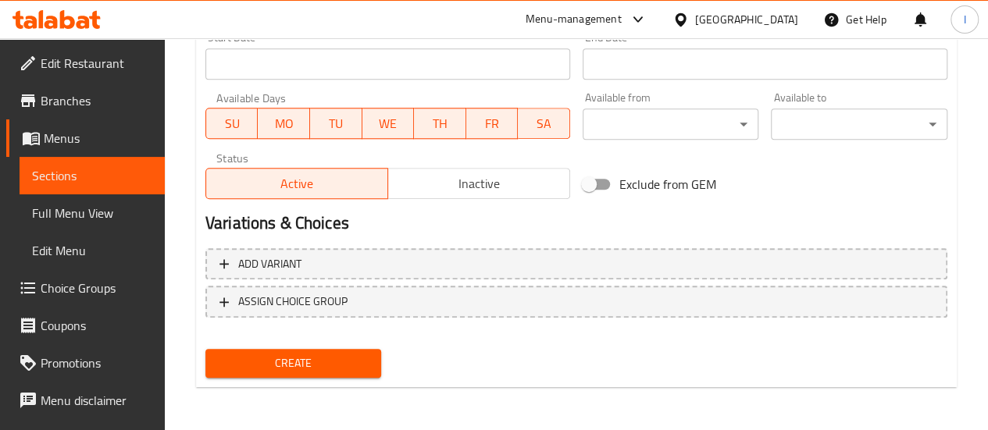
click at [364, 365] on span "Create" at bounding box center [294, 364] width 152 height 20
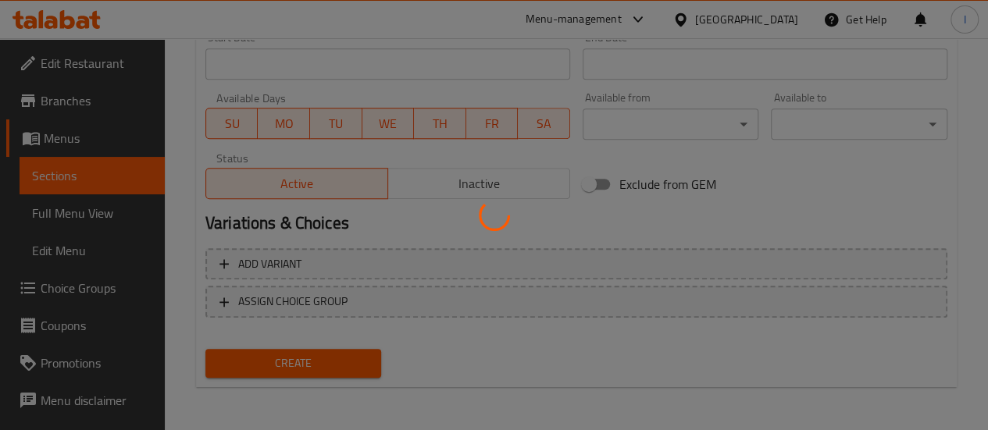
type input "0"
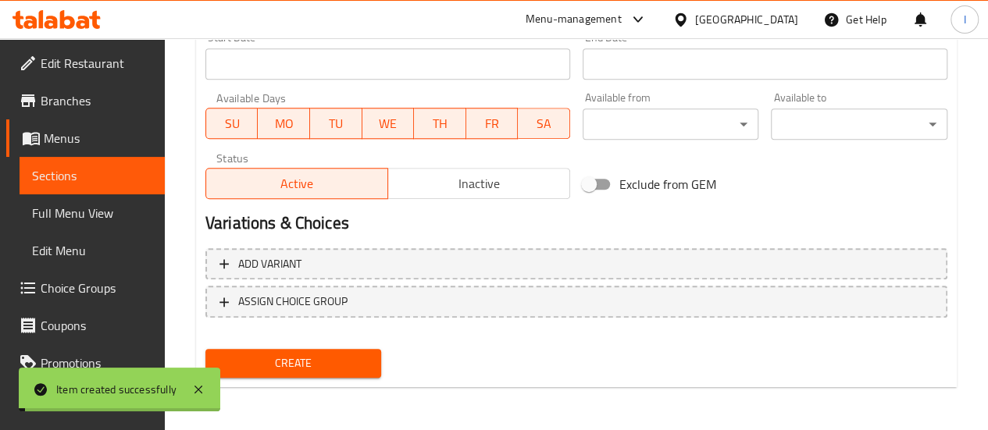
drag, startPoint x: 100, startPoint y: 177, endPoint x: 139, endPoint y: 187, distance: 40.4
click at [100, 177] on span "Sections" at bounding box center [92, 175] width 120 height 19
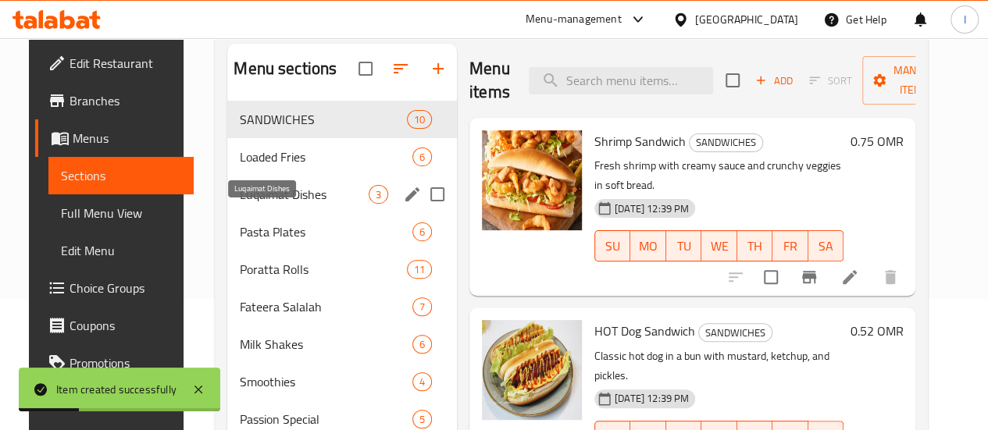
scroll to position [126, 0]
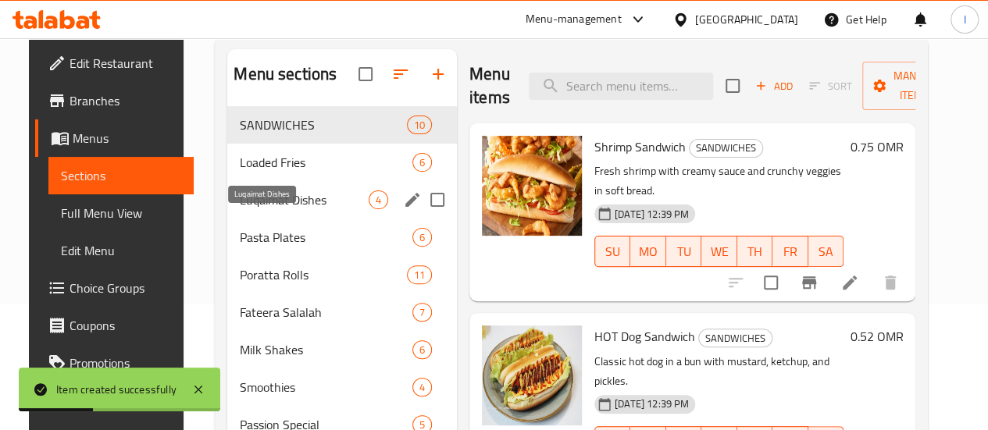
click at [283, 209] on span "Luqaimat Dishes" at bounding box center [304, 200] width 129 height 19
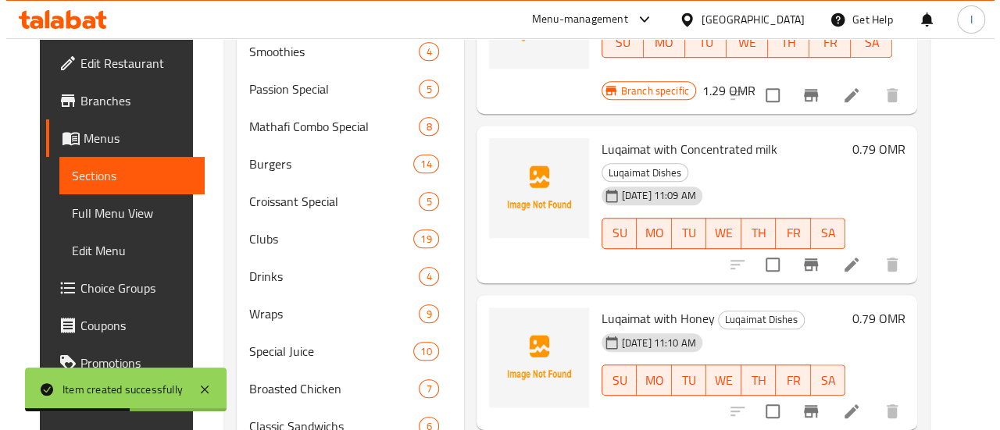
scroll to position [469, 0]
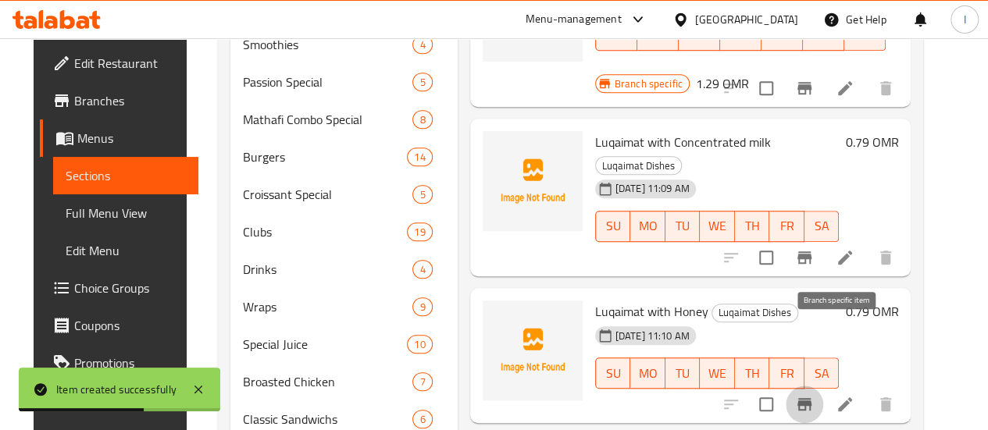
click at [814, 395] on icon "Branch-specific-item" at bounding box center [804, 404] width 19 height 19
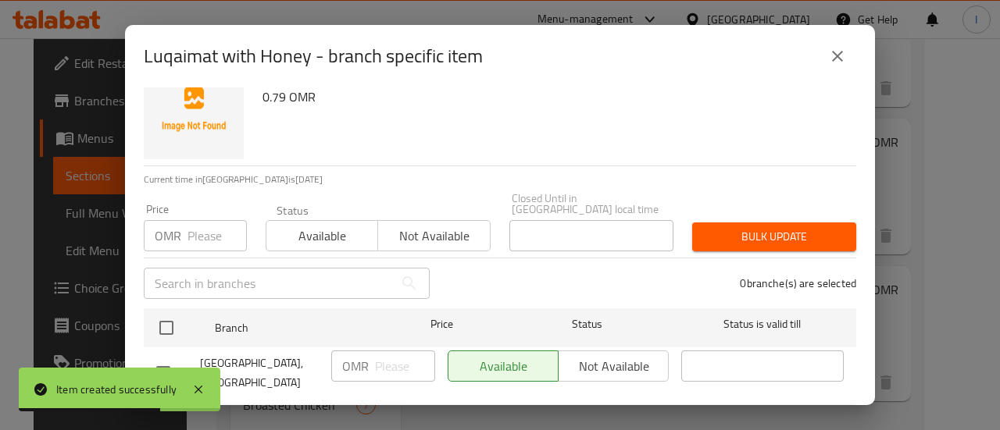
scroll to position [58, 0]
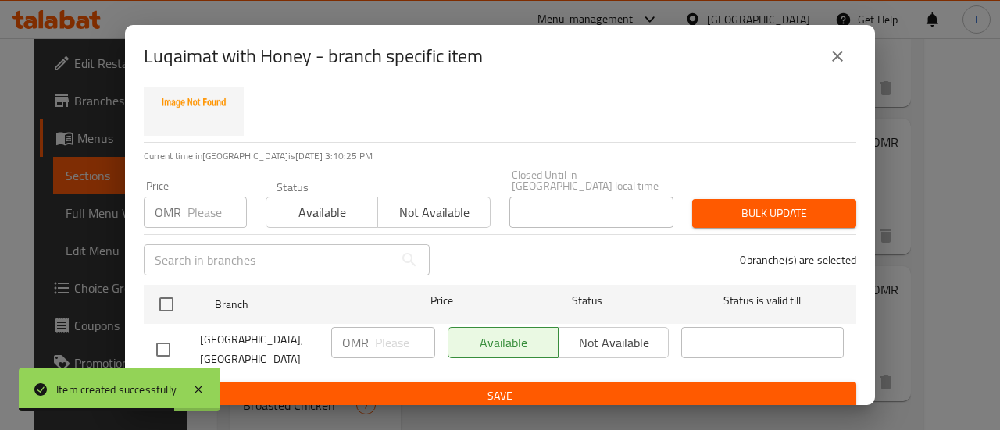
click at [197, 210] on input "number" at bounding box center [216, 212] width 59 height 31
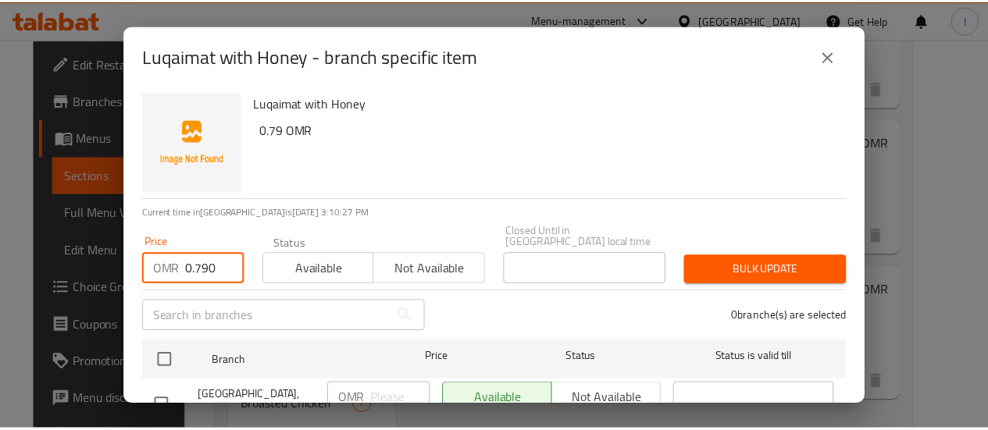
scroll to position [0, 0]
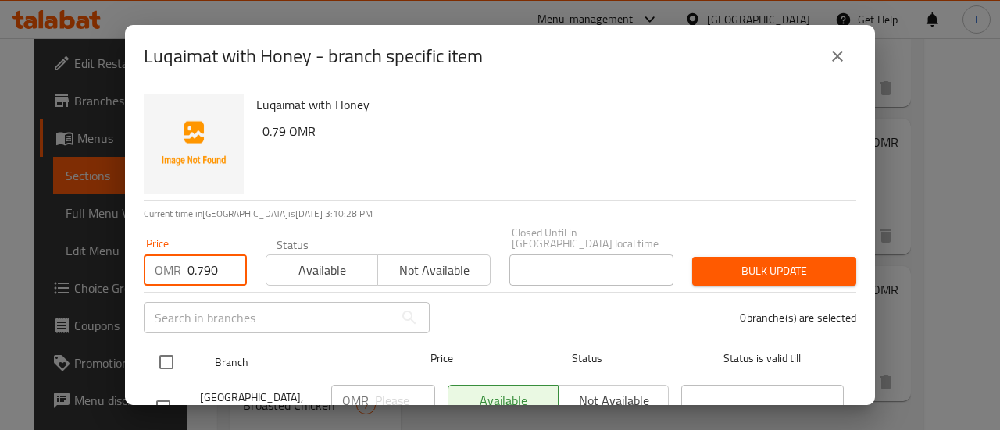
type input "0.790"
click at [173, 340] on div at bounding box center [179, 362] width 59 height 45
drag, startPoint x: 177, startPoint y: 346, endPoint x: 187, endPoint y: 346, distance: 10.9
click at [178, 346] on input "checkbox" at bounding box center [166, 362] width 33 height 33
checkbox input "true"
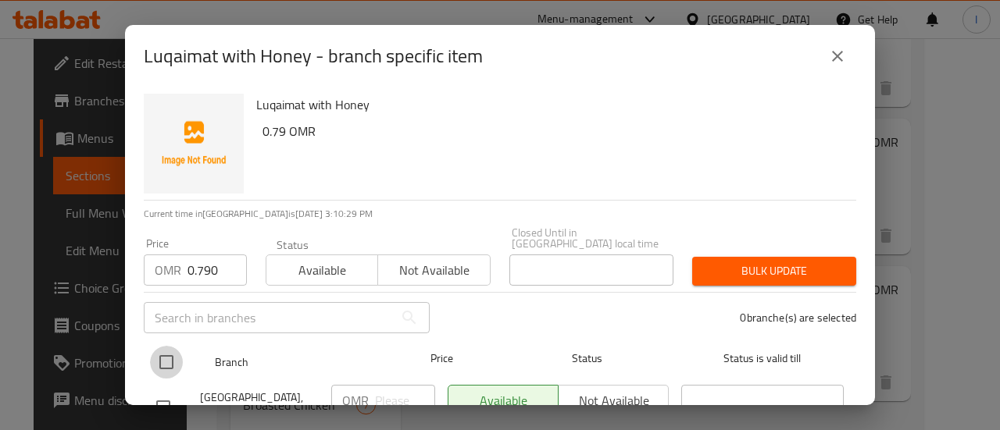
checkbox input "true"
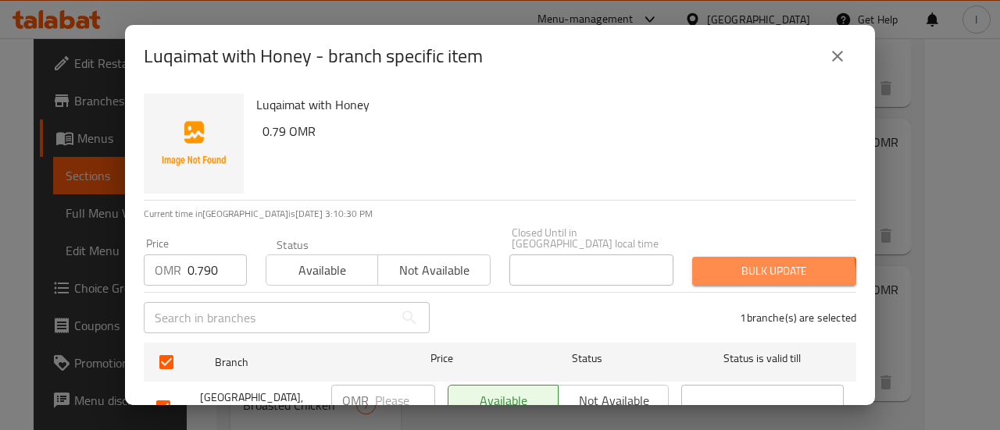
click at [698, 271] on button "Bulk update" at bounding box center [774, 271] width 164 height 29
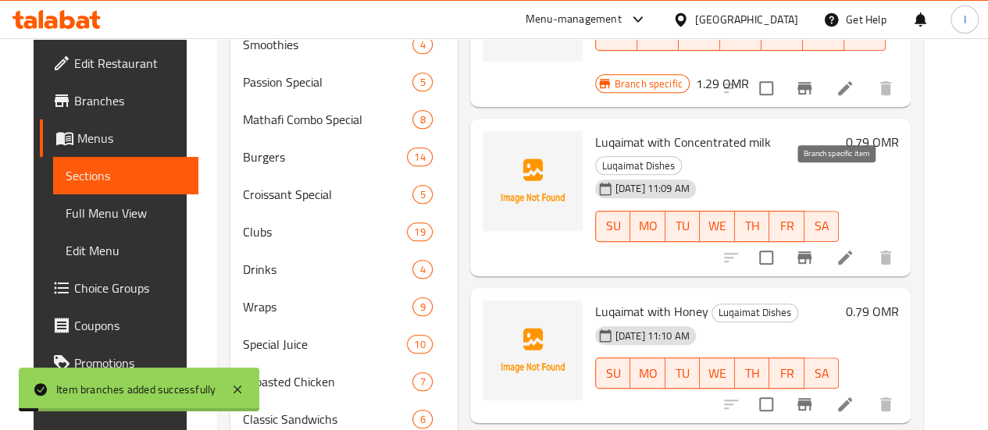
click at [823, 239] on button "Branch-specific-item" at bounding box center [804, 257] width 37 height 37
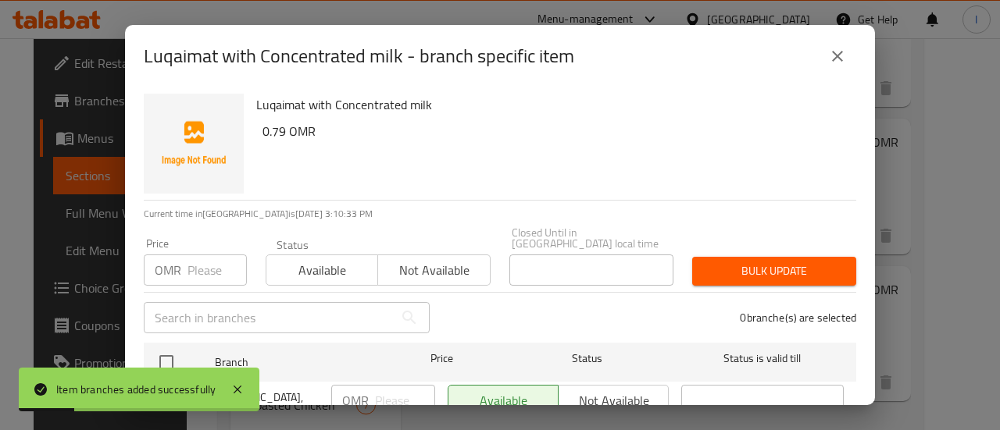
click at [205, 263] on input "number" at bounding box center [216, 270] width 59 height 31
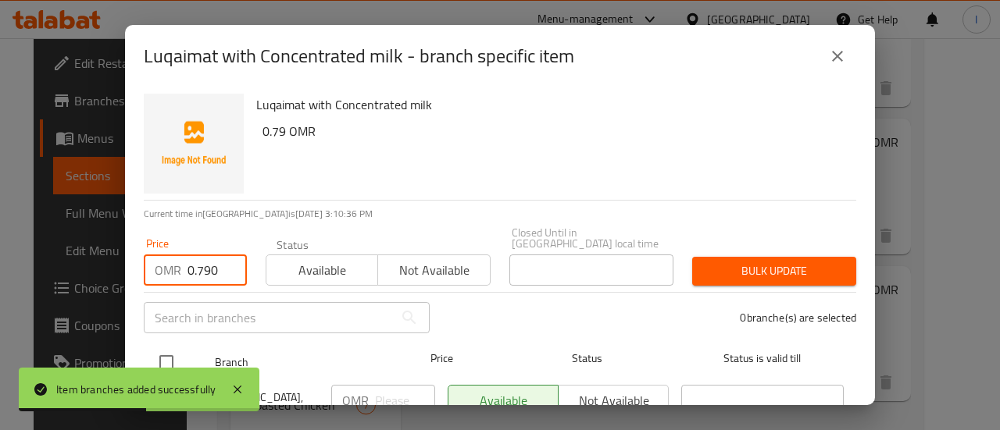
type input "0.790"
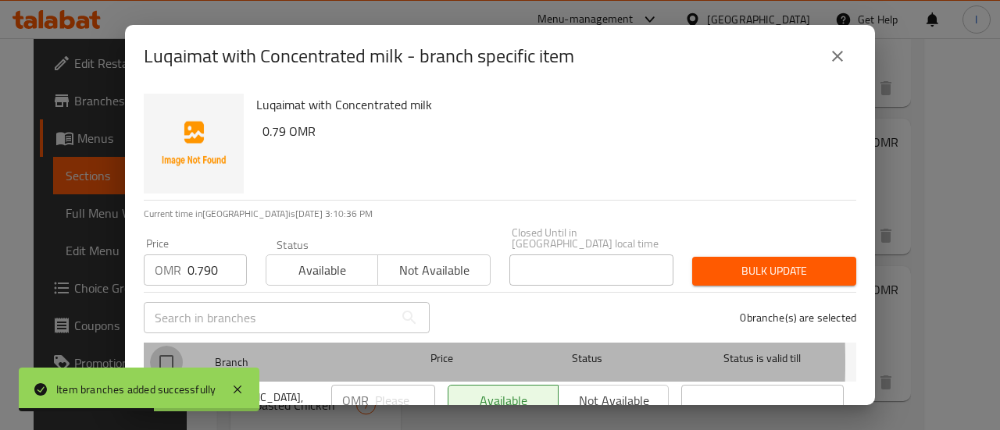
drag, startPoint x: 173, startPoint y: 352, endPoint x: 225, endPoint y: 368, distance: 54.9
click at [172, 352] on input "checkbox" at bounding box center [166, 362] width 33 height 33
checkbox input "true"
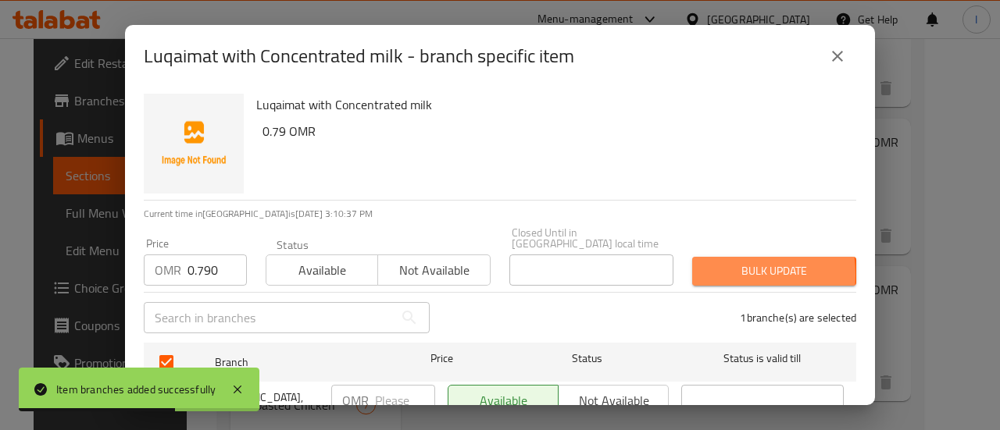
click at [705, 264] on span "Bulk update" at bounding box center [774, 272] width 139 height 20
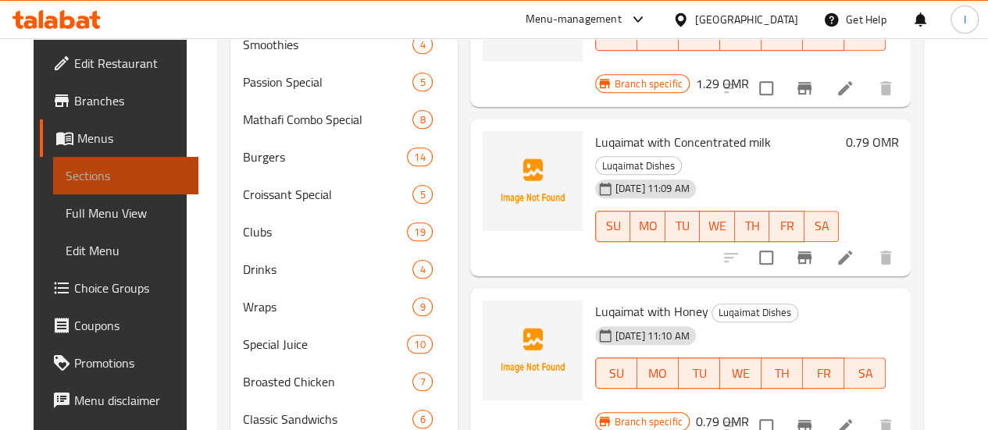
click at [92, 173] on span "Sections" at bounding box center [126, 175] width 120 height 19
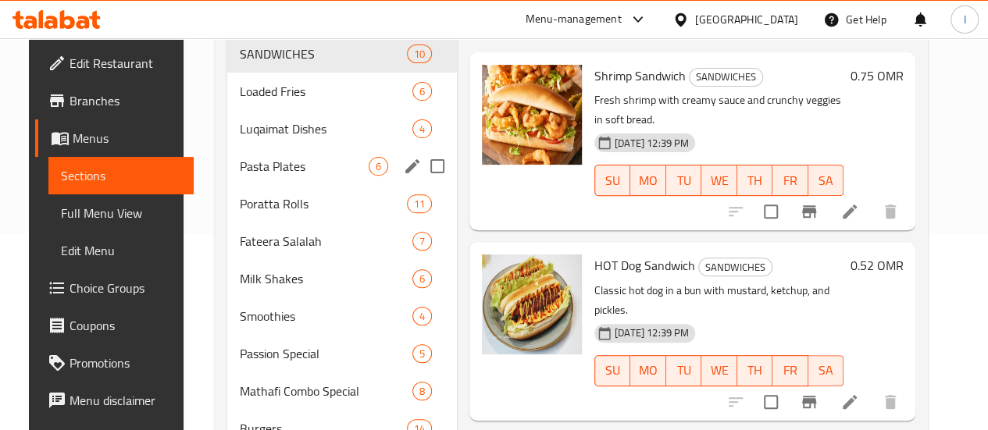
scroll to position [156, 0]
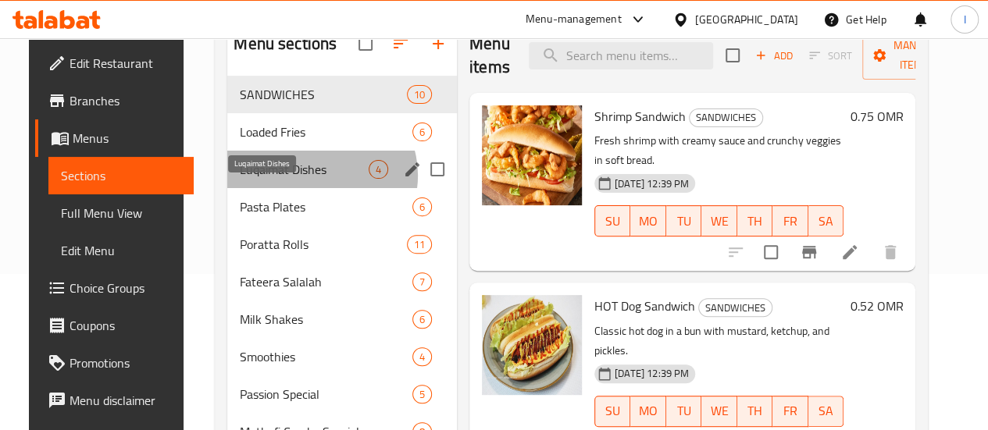
click at [302, 179] on span "Luqaimat Dishes" at bounding box center [304, 169] width 129 height 19
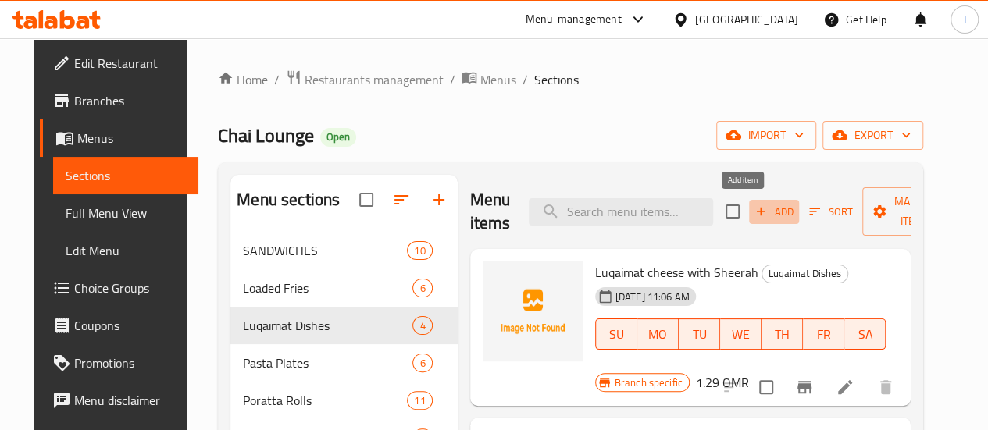
click at [755, 207] on span "Add" at bounding box center [774, 212] width 42 height 18
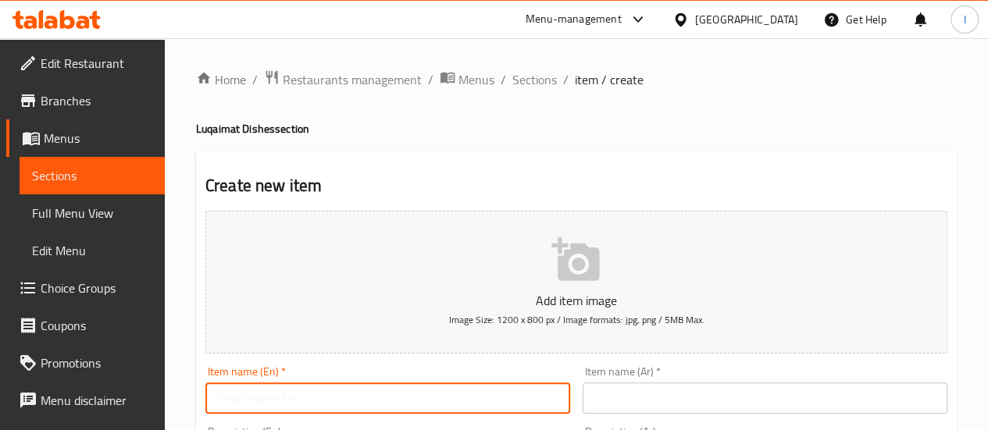
paste input "Lqimath with Pistachio"
click at [259, 400] on input "Lqimath with Pistachio" at bounding box center [387, 398] width 365 height 31
click at [280, 391] on input "Luqaimat with Pistachio" at bounding box center [387, 398] width 365 height 31
click at [252, 403] on input "Luqaimat with Pistachio" at bounding box center [387, 398] width 365 height 31
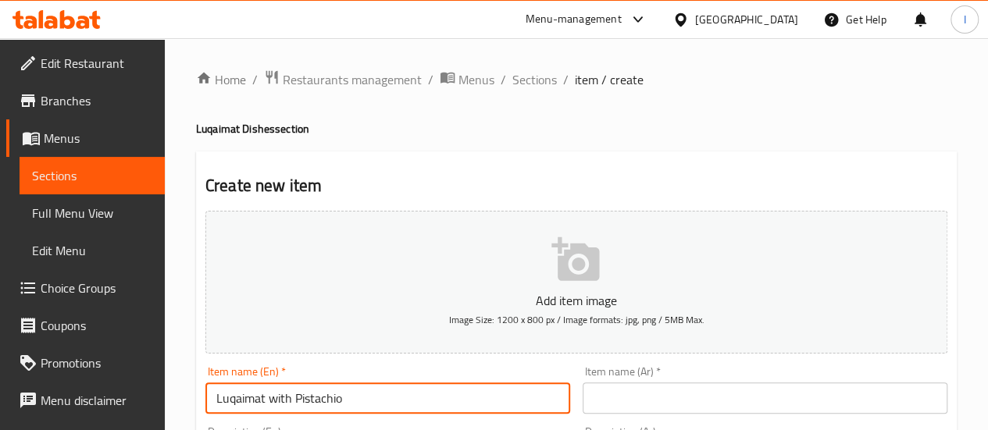
click at [252, 403] on input "Luqaimat with Pistachio" at bounding box center [387, 398] width 365 height 31
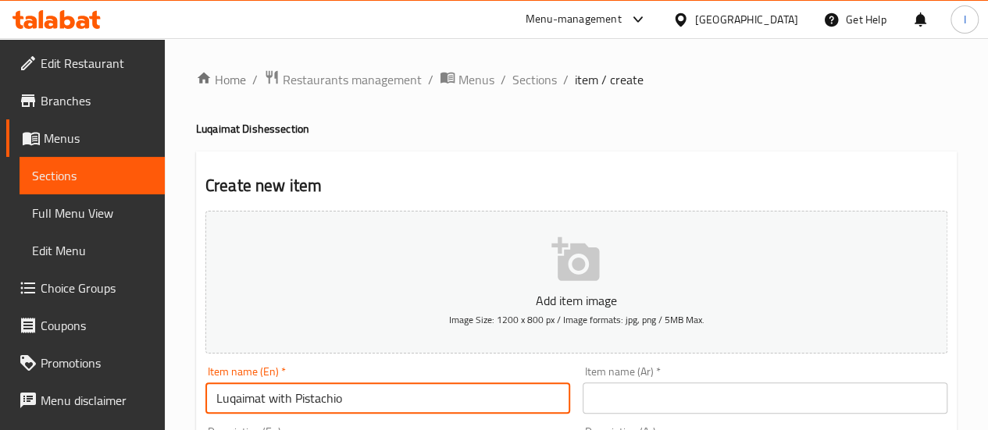
type input "Luqaimat with Pistachio"
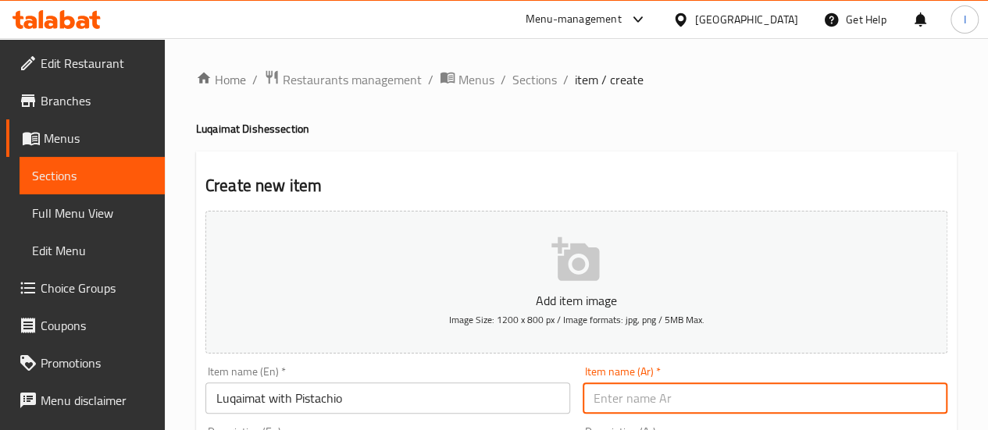
click at [731, 400] on input "text" at bounding box center [765, 398] width 365 height 31
paste input "لقيمات بالفستق"
type input "لقيمات بالفستق"
drag, startPoint x: 555, startPoint y: 372, endPoint x: 553, endPoint y: 364, distance: 8.2
click at [554, 371] on div "Item name (En)   * Luqaimat with Pistachio Item name (En) *" at bounding box center [387, 390] width 365 height 48
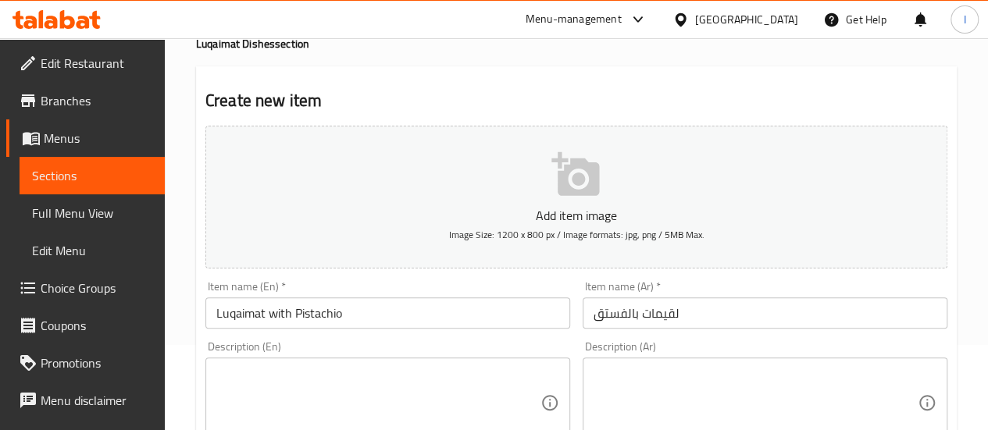
scroll to position [234, 0]
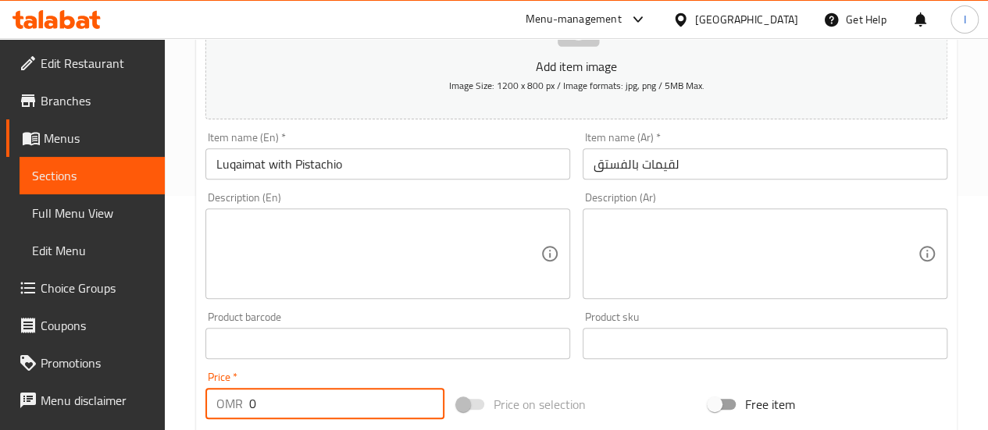
drag, startPoint x: 306, startPoint y: 396, endPoint x: 211, endPoint y: 95, distance: 316.2
click at [303, 391] on input "0" at bounding box center [346, 403] width 195 height 31
type input "1.490"
drag, startPoint x: 583, startPoint y: 380, endPoint x: 427, endPoint y: 380, distance: 156.2
click at [581, 380] on div "Add item image Image Size: 1200 x 800 px / Image formats: jpg, png / 5MB Max. I…" at bounding box center [576, 306] width 755 height 673
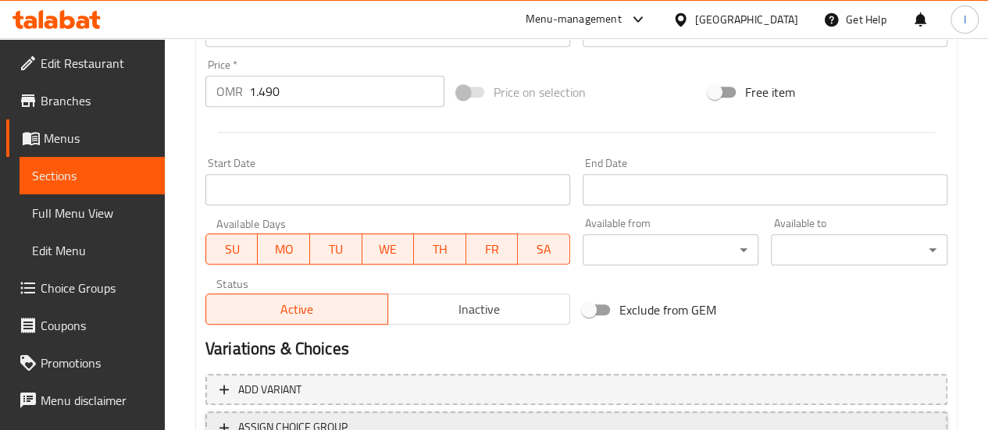
scroll to position [673, 0]
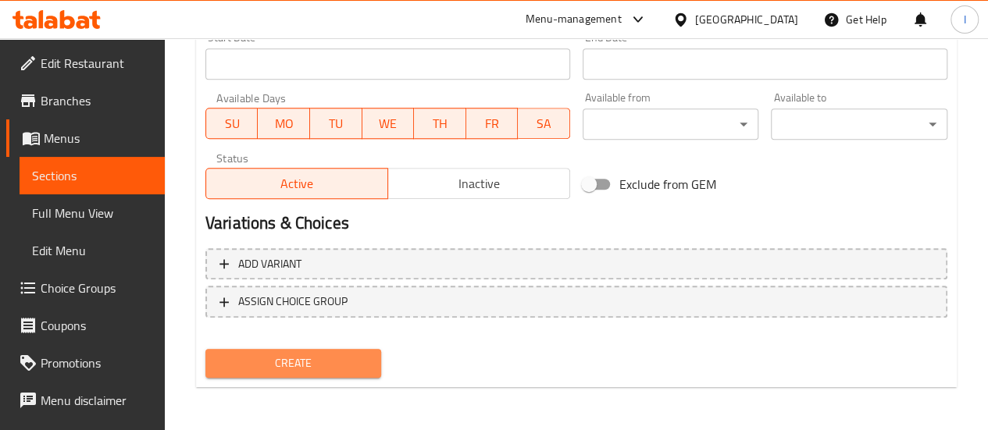
click at [312, 359] on span "Create" at bounding box center [294, 364] width 152 height 20
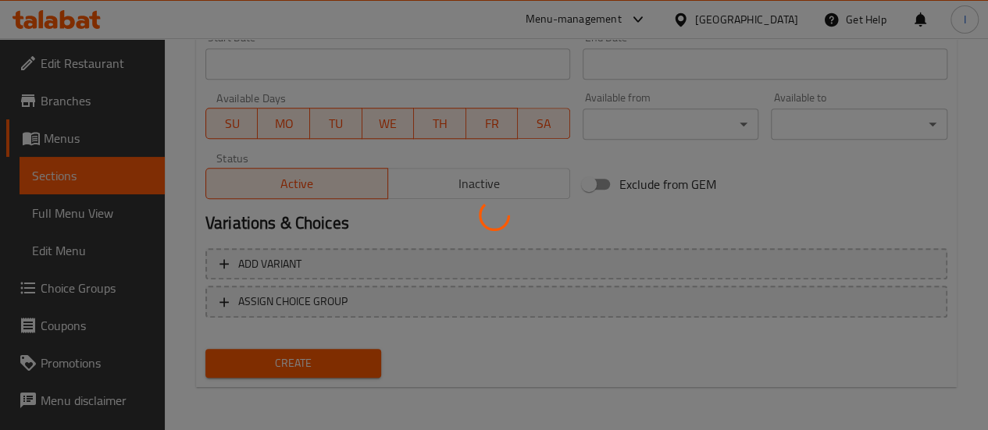
type input "0"
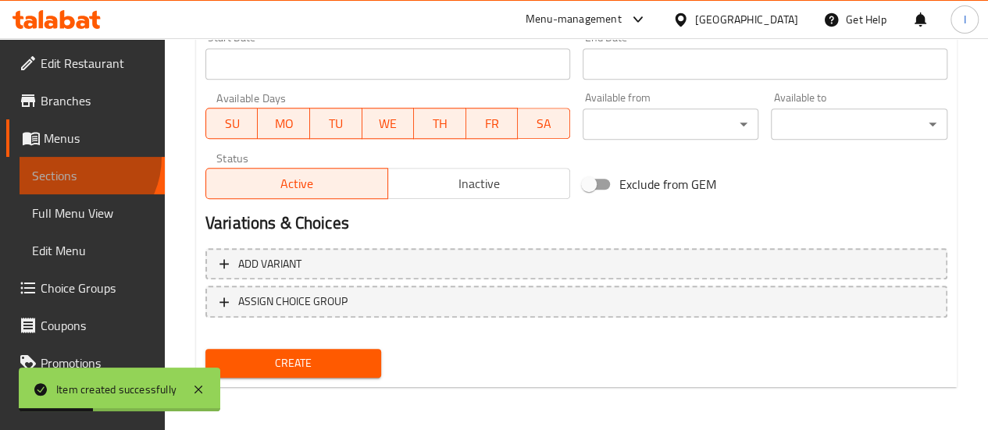
click at [67, 156] on li "Menus Sections Full Menu View Edit Menu" at bounding box center [76, 195] width 177 height 150
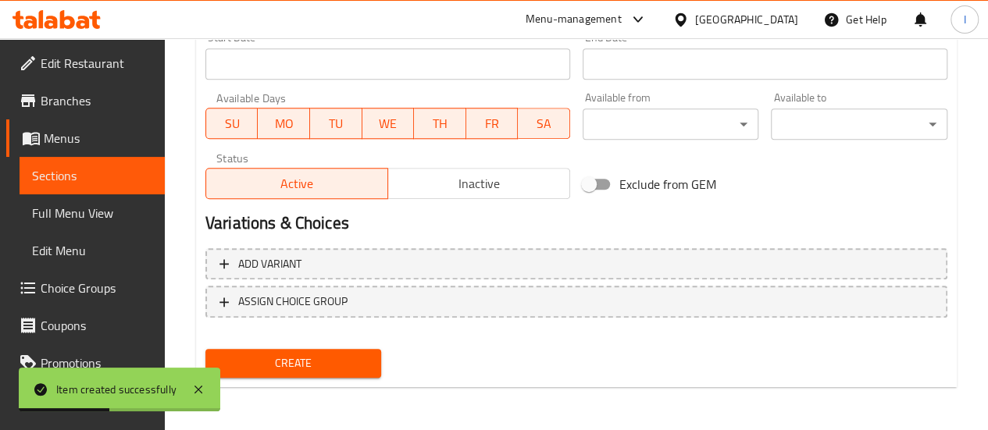
click at [83, 182] on span "Sections" at bounding box center [92, 175] width 120 height 19
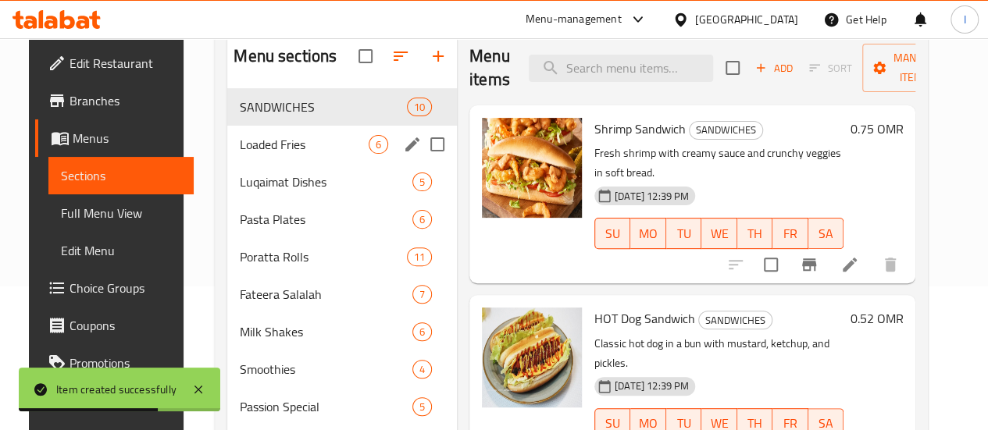
scroll to position [126, 0]
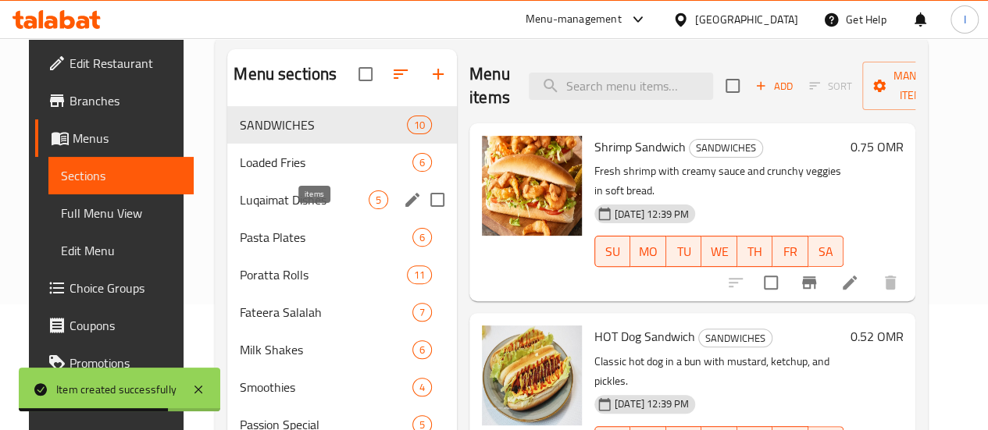
click at [370, 208] on span "5" at bounding box center [379, 200] width 18 height 15
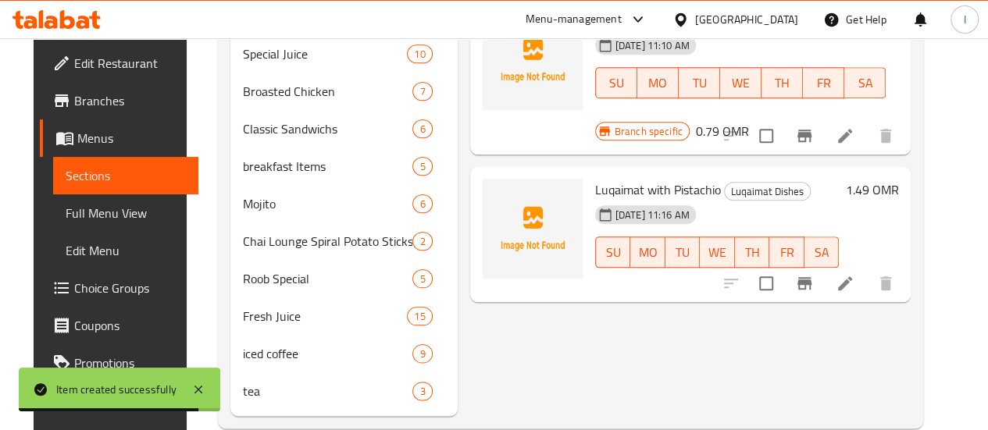
scroll to position [812, 0]
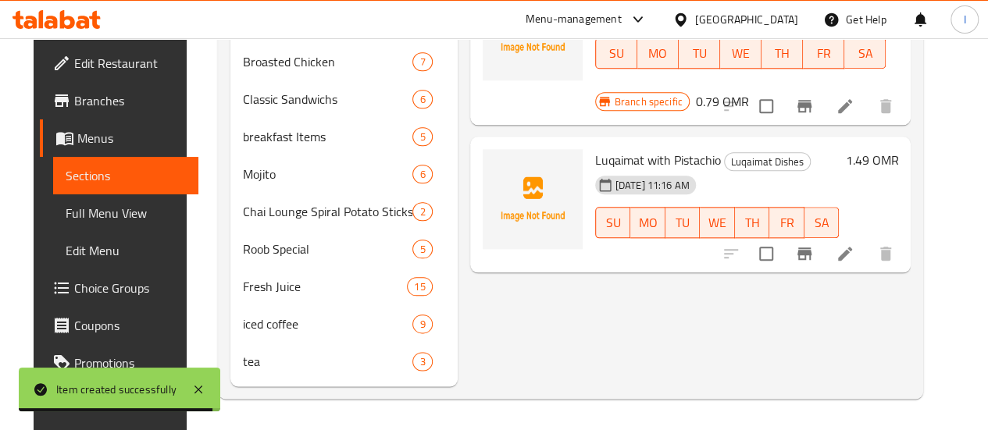
click at [814, 245] on icon "Branch-specific-item" at bounding box center [804, 254] width 19 height 19
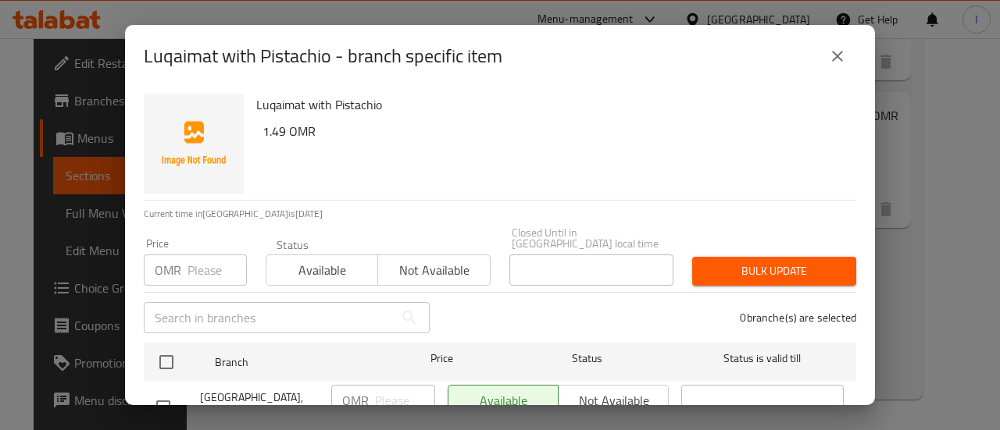
click at [217, 263] on input "number" at bounding box center [216, 270] width 59 height 31
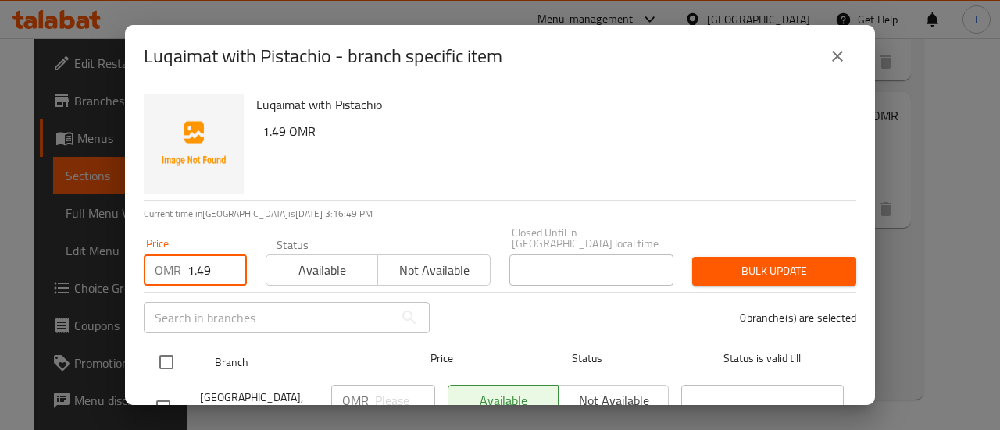
type input "1.49"
click at [172, 348] on input "checkbox" at bounding box center [166, 362] width 33 height 33
checkbox input "true"
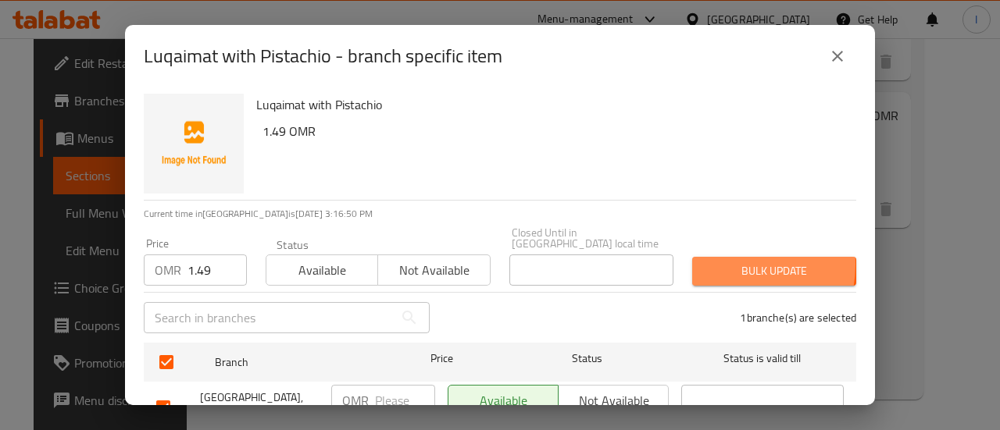
click at [716, 262] on span "Bulk update" at bounding box center [774, 272] width 139 height 20
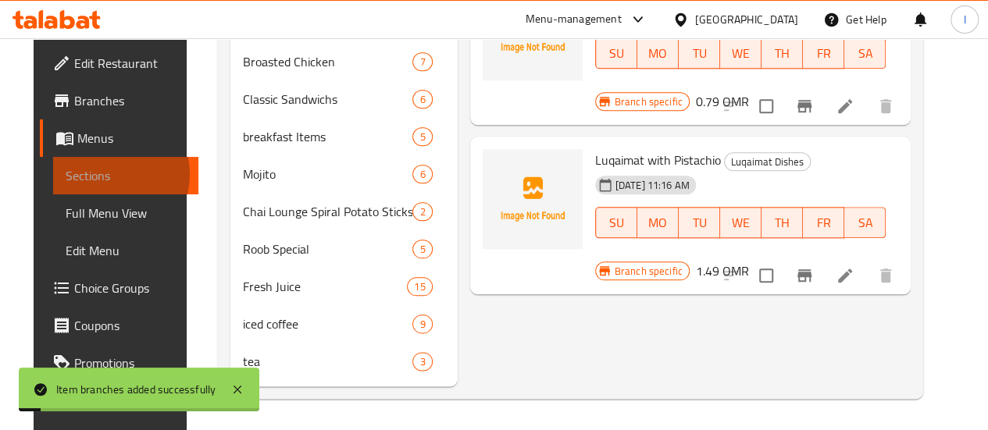
click at [72, 174] on span "Sections" at bounding box center [126, 175] width 120 height 19
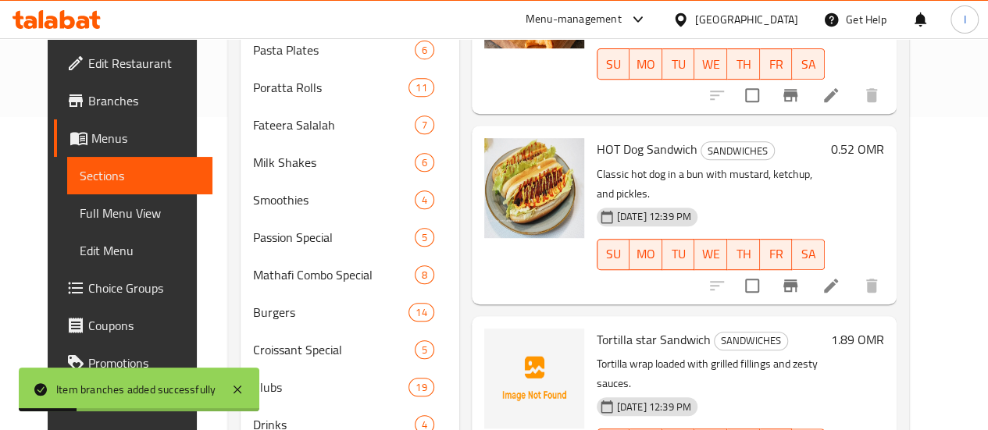
scroll to position [109, 0]
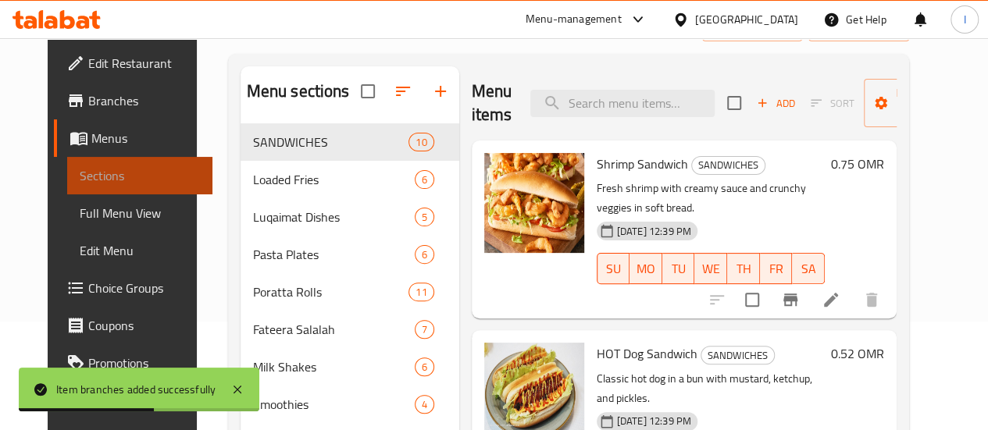
click at [95, 163] on link "Sections" at bounding box center [139, 175] width 145 height 37
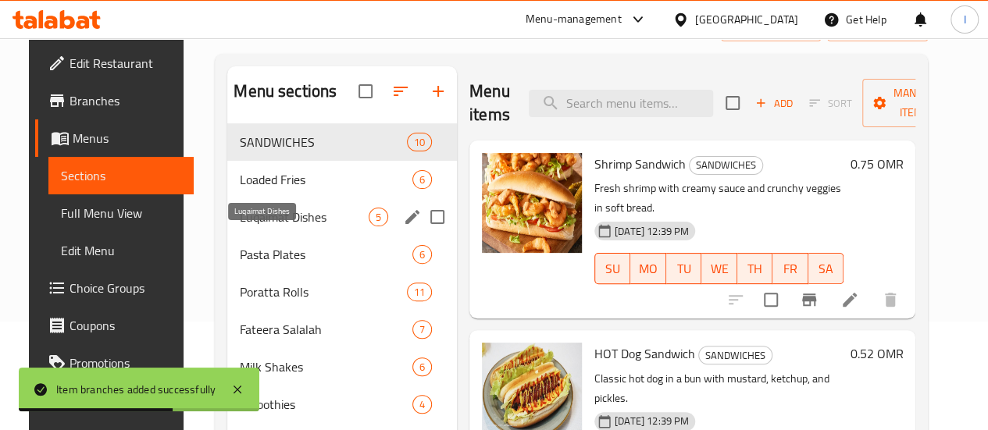
click at [261, 227] on span "Luqaimat Dishes" at bounding box center [304, 217] width 129 height 19
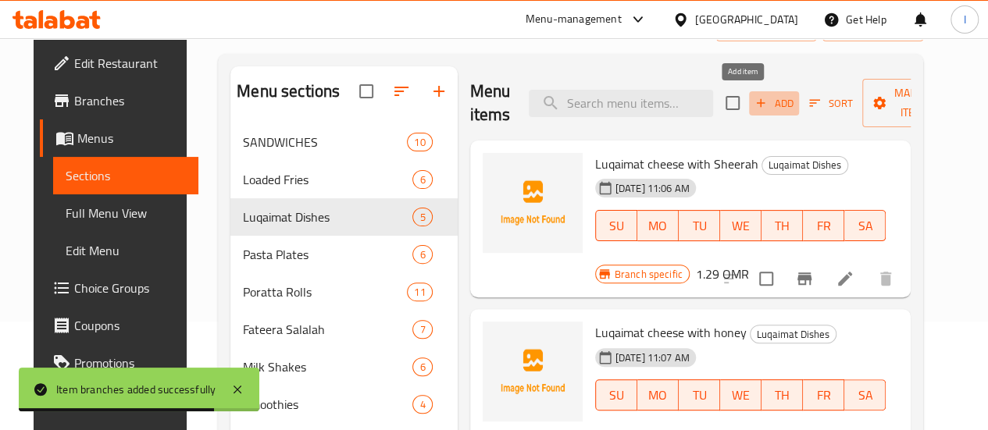
click at [755, 98] on span "Add" at bounding box center [774, 104] width 42 height 18
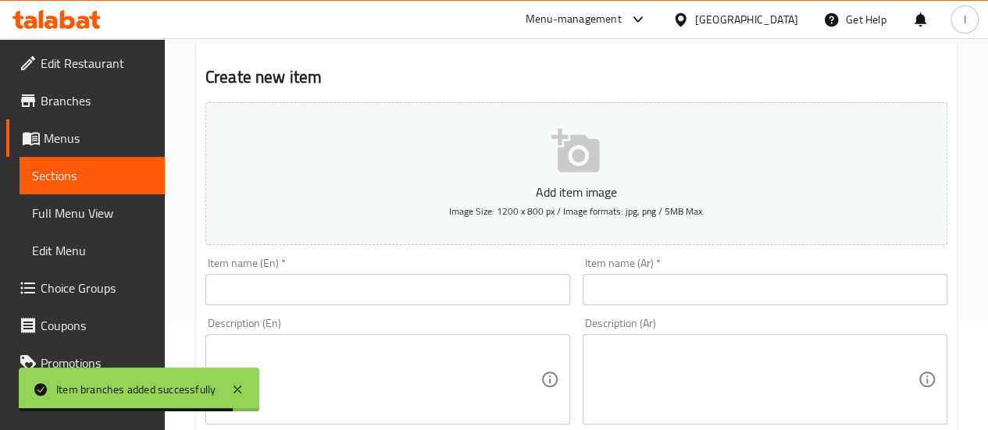
click at [366, 285] on input "text" at bounding box center [387, 289] width 365 height 31
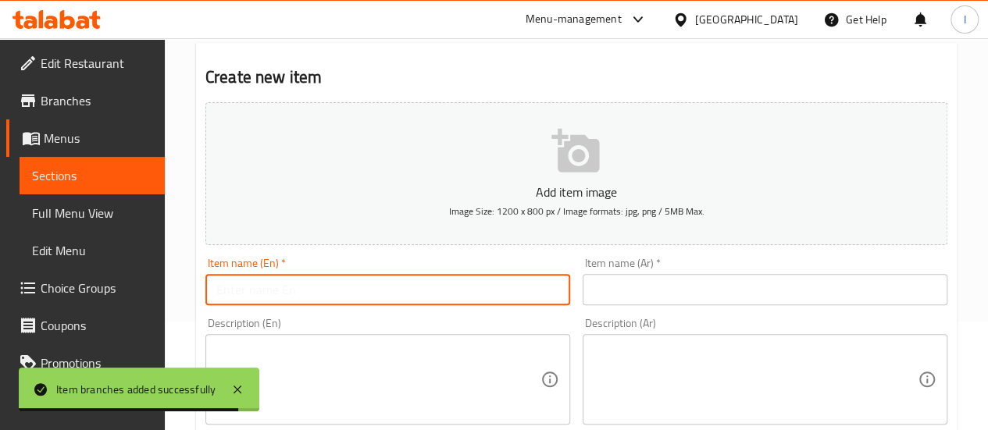
paste input "Lqimath with Nutella"
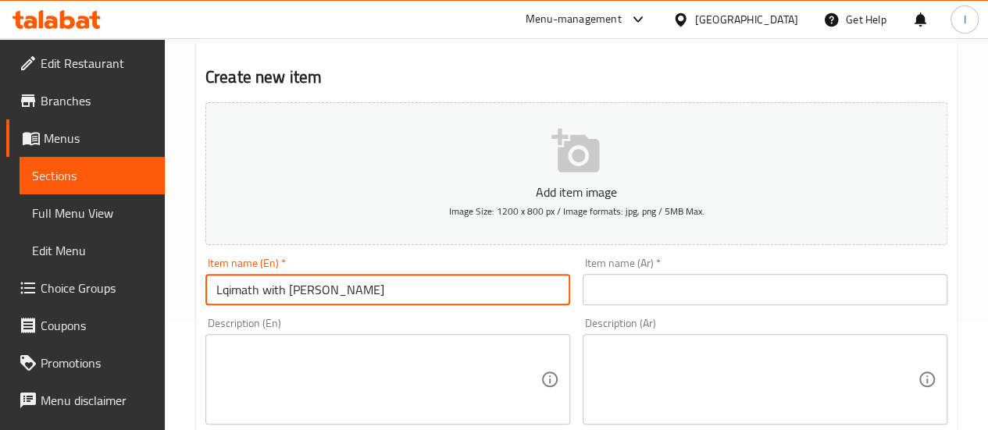
click at [255, 289] on input "Lqimath with Nutella" at bounding box center [387, 289] width 365 height 31
click at [259, 293] on input "Lqimath with Nutella" at bounding box center [387, 289] width 365 height 31
click at [280, 298] on input "Luqaimat with Nutella" at bounding box center [387, 289] width 365 height 31
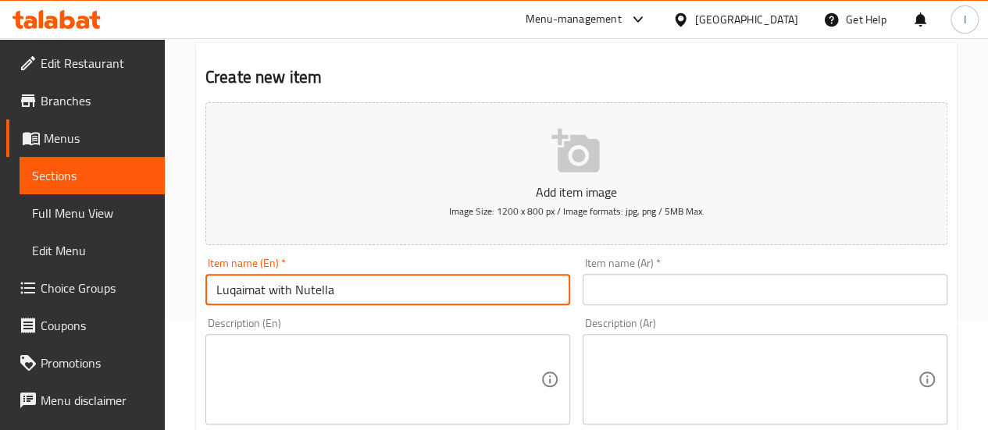
type input "Luqaimat with Nutella"
click at [671, 299] on input "text" at bounding box center [765, 289] width 365 height 31
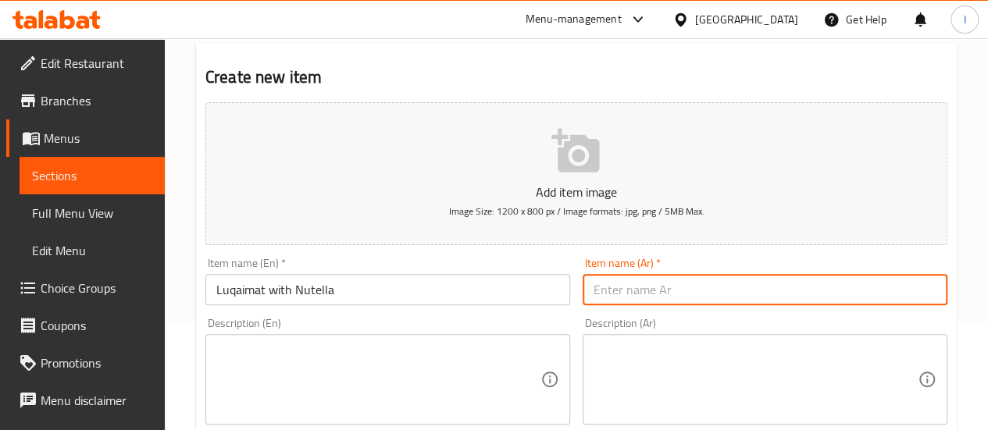
paste input "لقيمات بالنوتيلا"
type input "لقيمات بالنوتيلا"
click at [548, 327] on div "Description (En) Description (En)" at bounding box center [387, 371] width 365 height 107
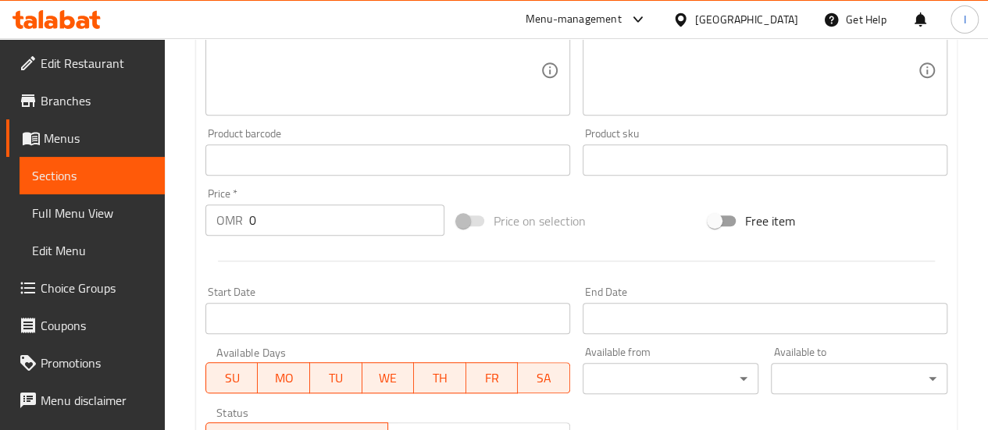
scroll to position [421, 0]
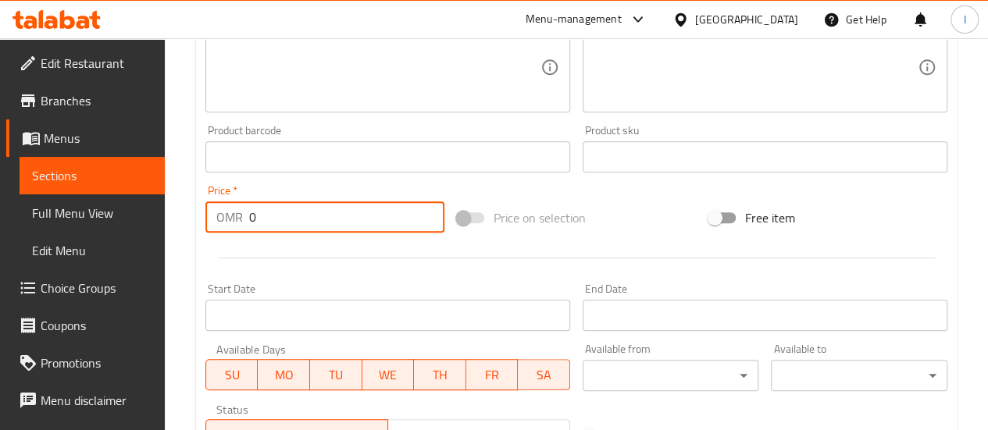
click at [280, 224] on input "0" at bounding box center [346, 217] width 195 height 31
type input "1.690"
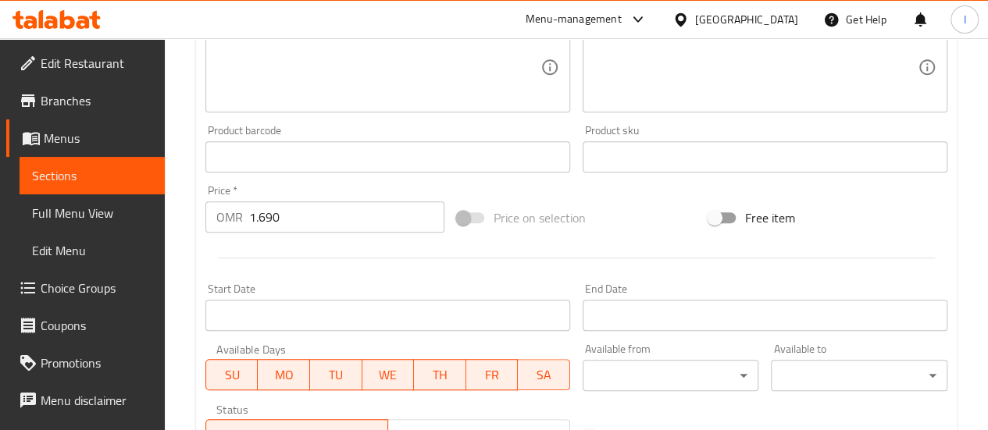
click at [343, 277] on div "Start Date Start Date" at bounding box center [387, 307] width 377 height 60
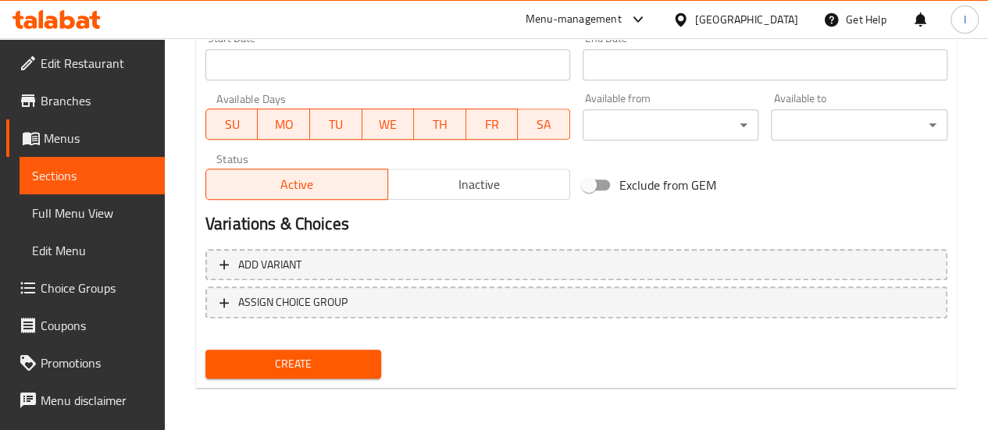
scroll to position [673, 0]
click at [253, 370] on span "Create" at bounding box center [294, 364] width 152 height 20
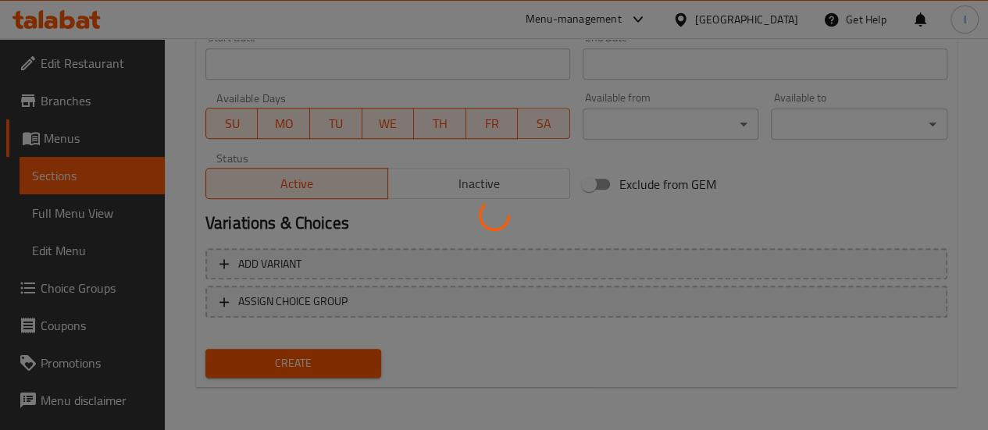
type input "0"
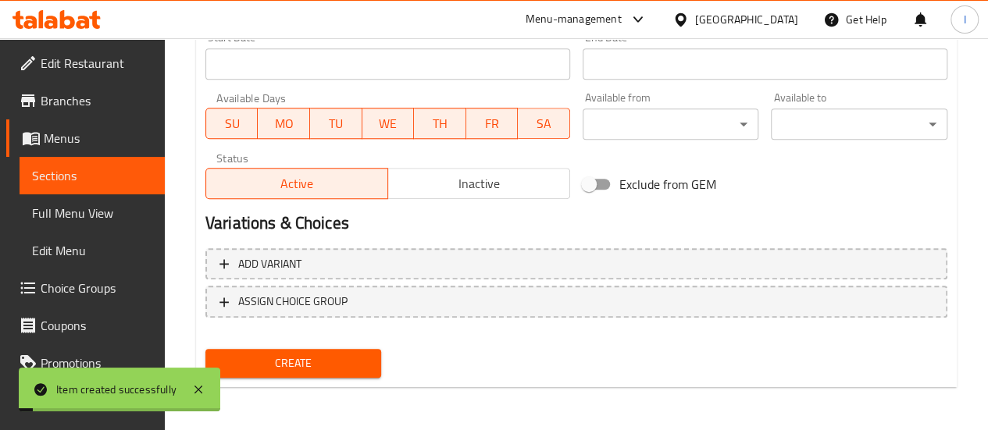
click at [94, 163] on link "Sections" at bounding box center [92, 175] width 145 height 37
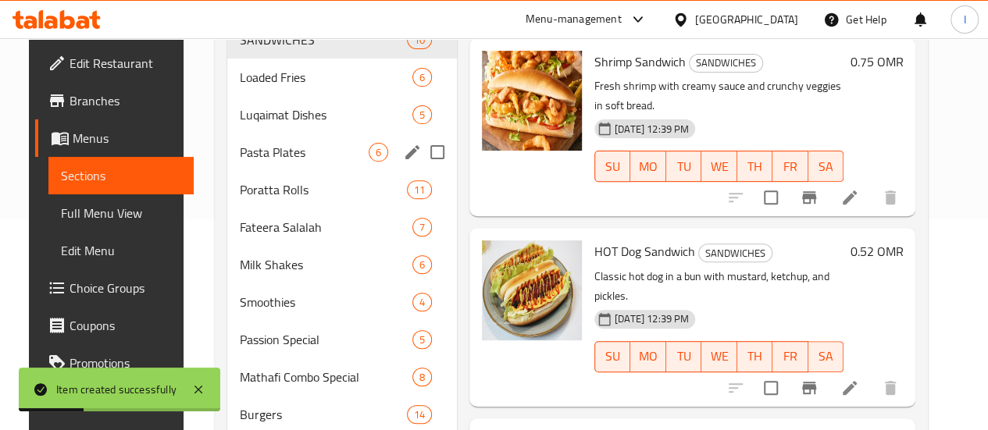
scroll to position [126, 0]
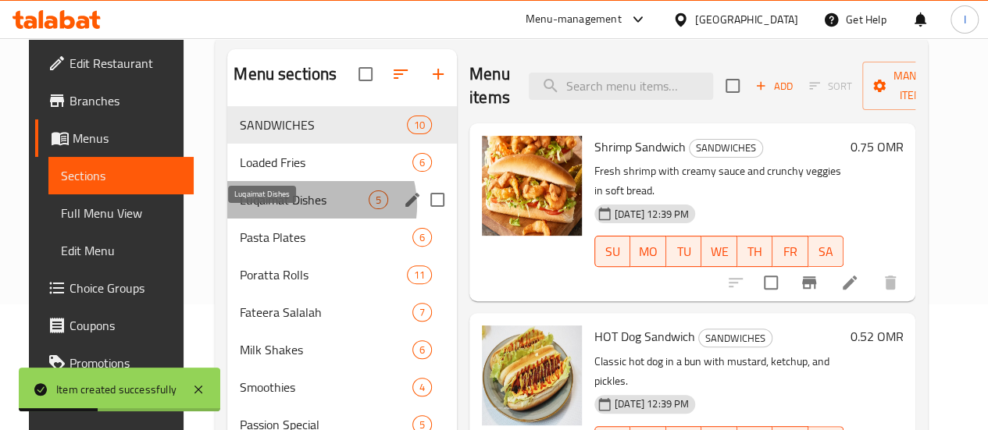
click at [302, 209] on span "Luqaimat Dishes" at bounding box center [304, 200] width 129 height 19
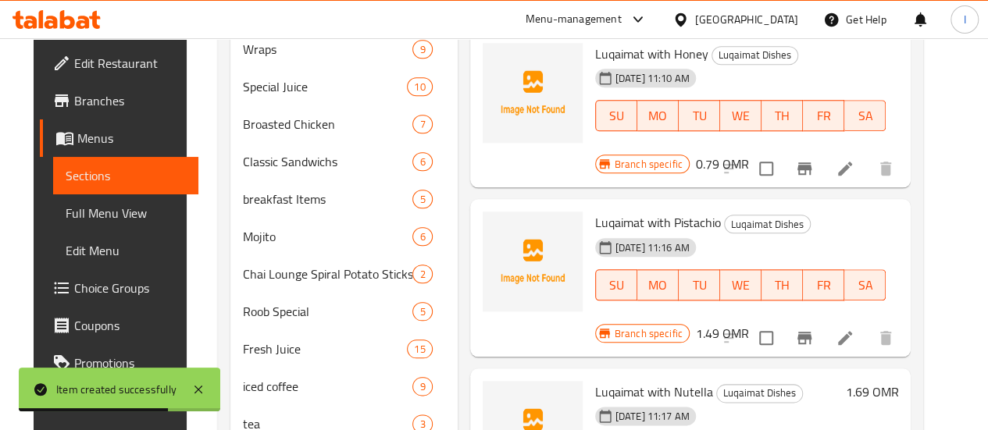
scroll to position [812, 0]
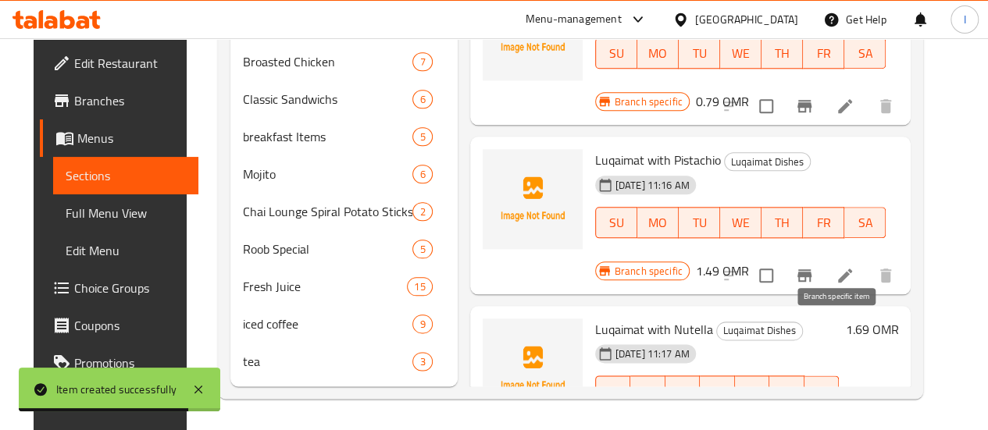
click at [814, 413] on icon "Branch-specific-item" at bounding box center [804, 422] width 19 height 19
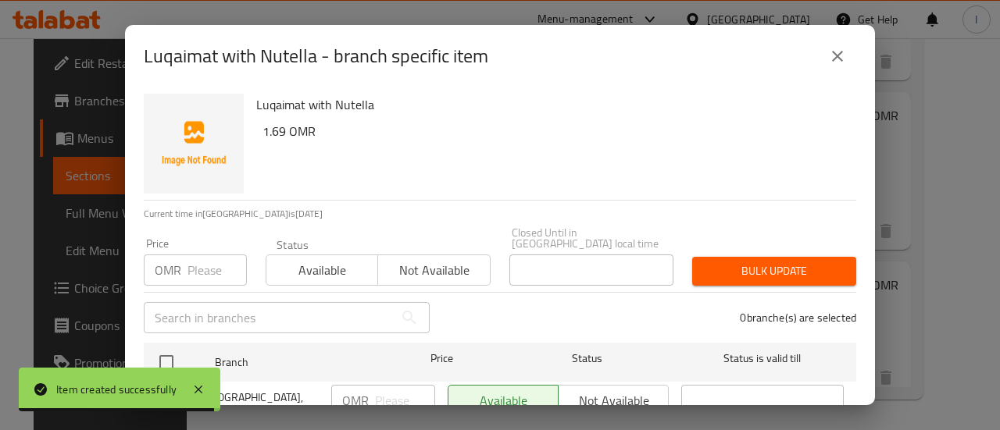
click at [198, 255] on input "number" at bounding box center [216, 270] width 59 height 31
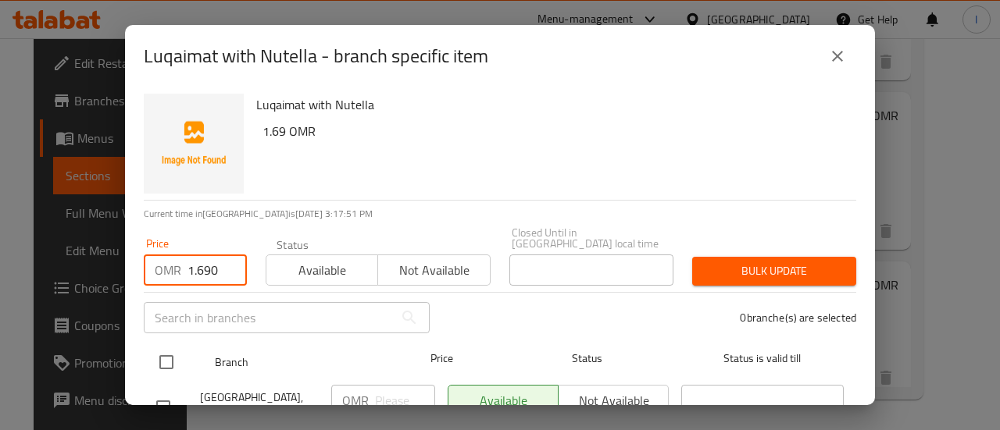
type input "1.690"
click at [166, 346] on input "checkbox" at bounding box center [166, 362] width 33 height 33
checkbox input "true"
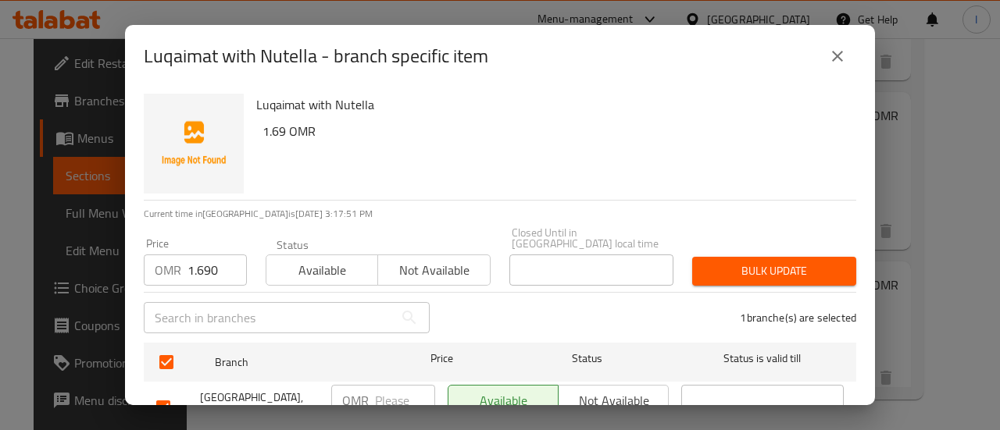
click at [769, 248] on div "Bulk update" at bounding box center [774, 272] width 183 height 48
click at [766, 257] on button "Bulk update" at bounding box center [774, 271] width 164 height 29
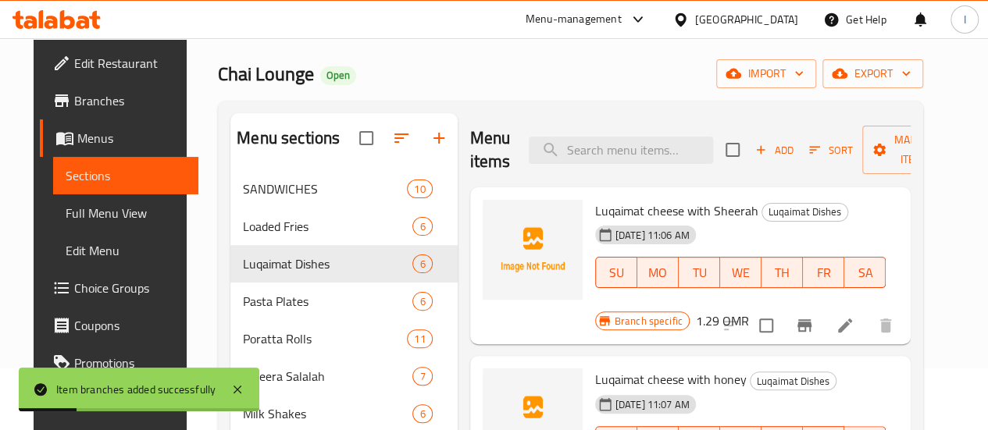
scroll to position [0, 0]
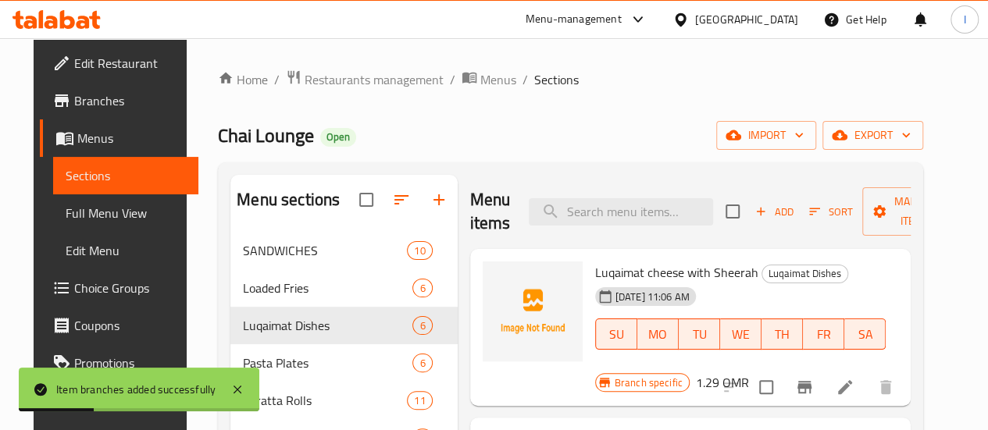
click at [753, 212] on span "Add" at bounding box center [774, 212] width 42 height 18
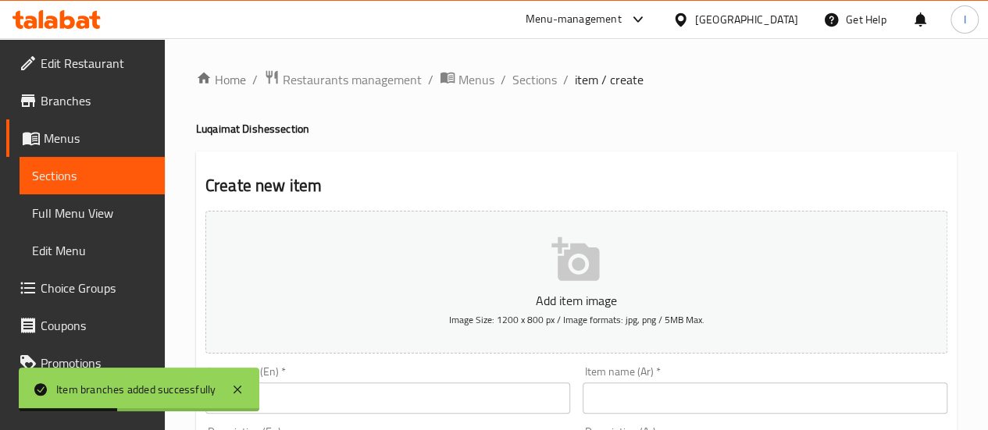
click at [380, 400] on input "text" at bounding box center [387, 398] width 365 height 31
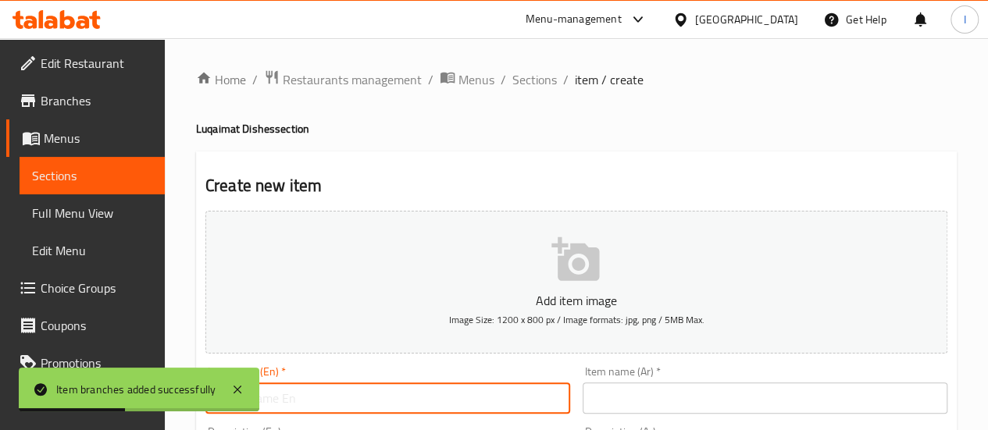
paste input "Lqimath Chai lounge special Mix"
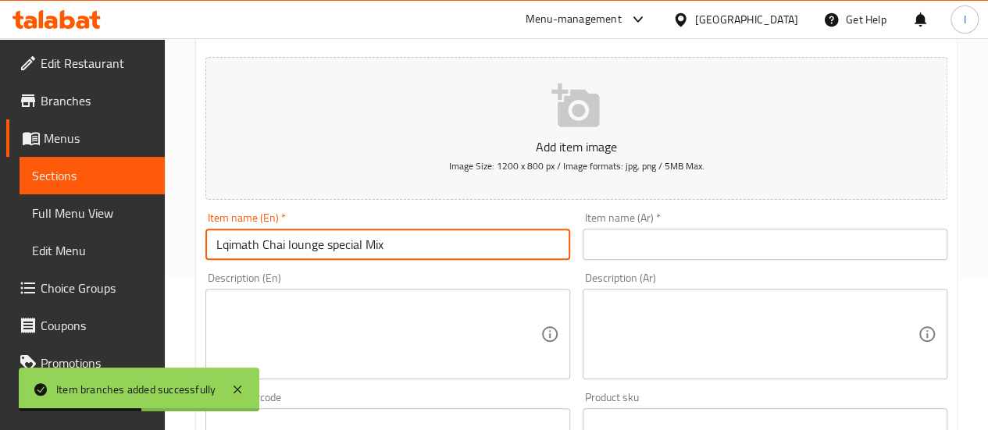
scroll to position [156, 0]
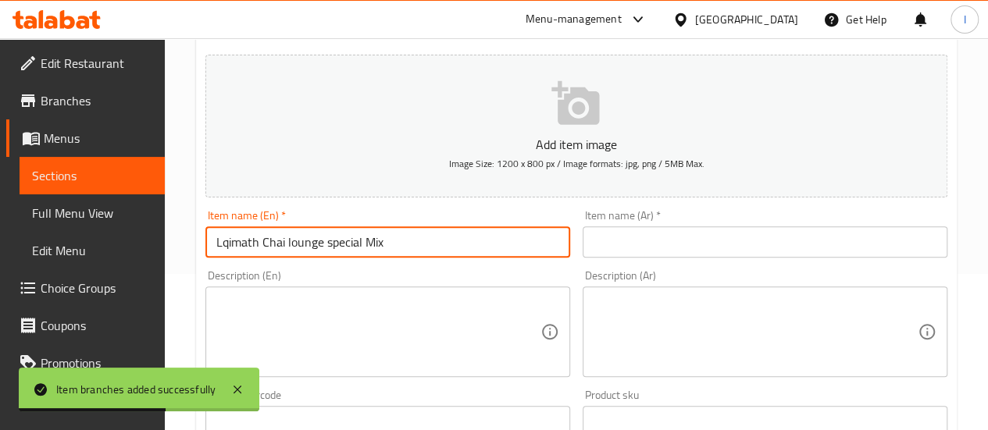
click at [264, 244] on input "Lqimath Chai lounge special Mix" at bounding box center [387, 242] width 365 height 31
click at [255, 248] on input "Lqimath Chai lounge special Mix" at bounding box center [387, 242] width 365 height 31
click at [257, 245] on input "Lqimath Chai lounge special Mix" at bounding box center [387, 242] width 365 height 31
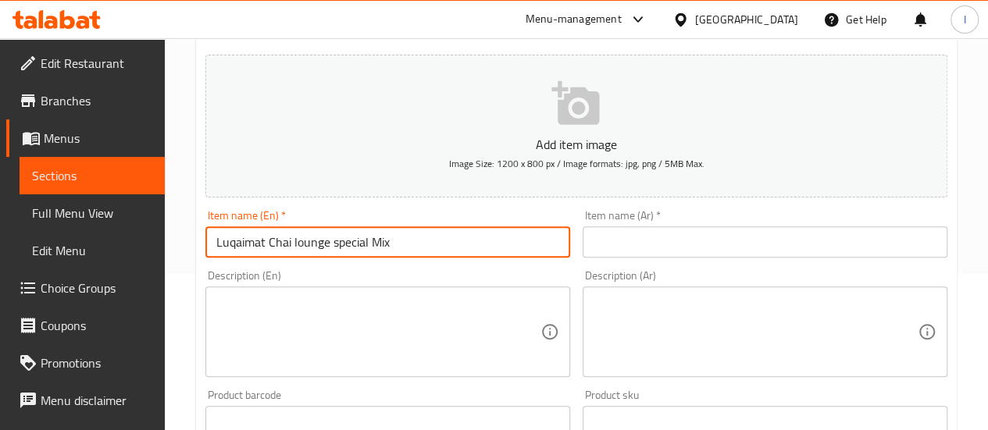
click at [282, 246] on input "Luqaimat Chai lounge special Mix" at bounding box center [387, 242] width 365 height 31
click at [280, 245] on input "Luqaimat Chai lounge special Mix" at bounding box center [387, 242] width 365 height 31
type input "Luqaimat Chai lounge special Mix"
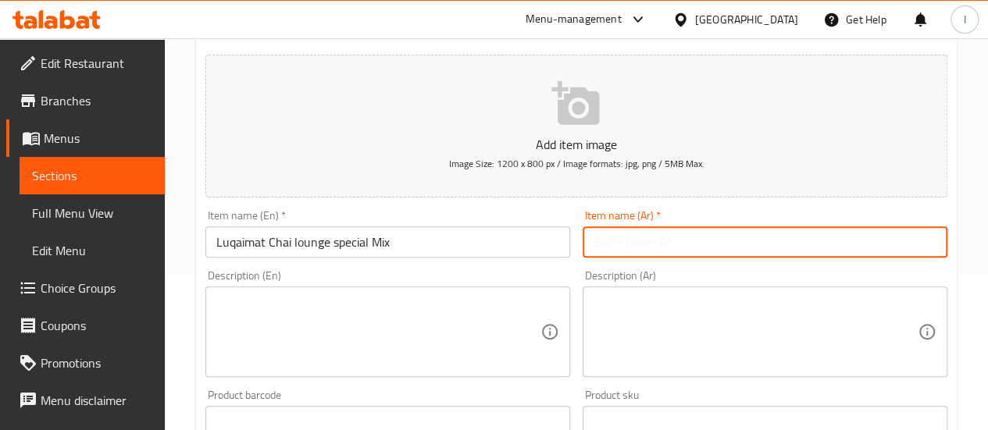
click at [683, 234] on input "text" at bounding box center [765, 242] width 365 height 31
paste input "شاي لقيمات ميكس خاص"
type input "شاي لقيمات ميكس خاص"
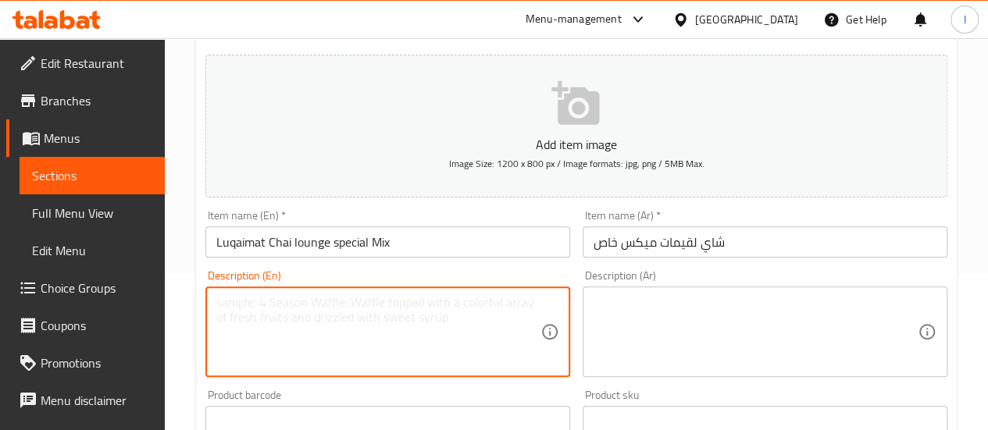
click at [441, 331] on textarea at bounding box center [378, 332] width 324 height 74
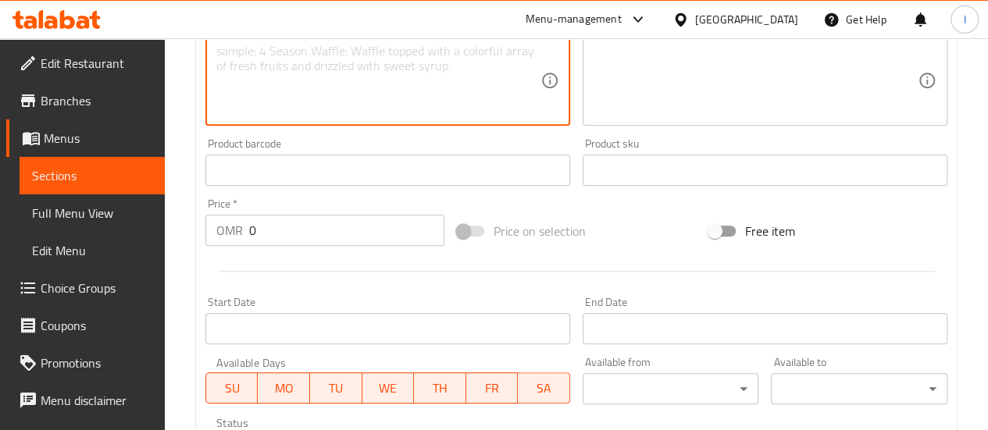
scroll to position [547, 0]
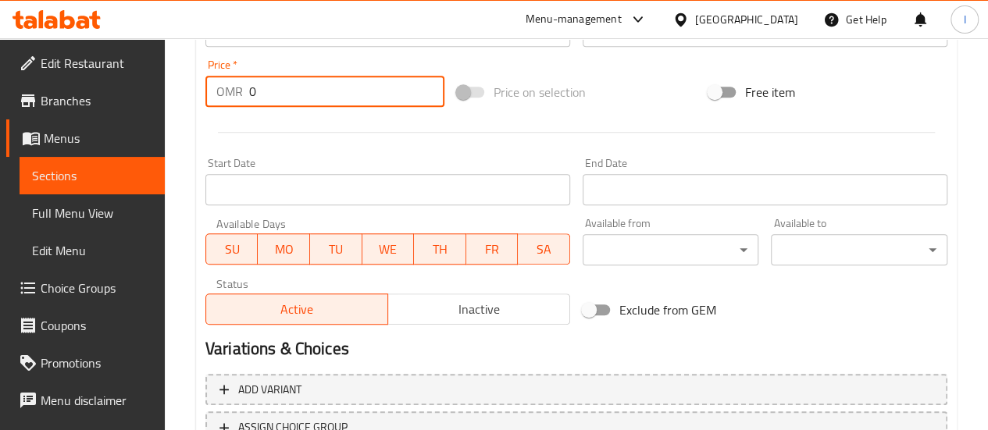
click at [273, 84] on input "0" at bounding box center [346, 91] width 195 height 31
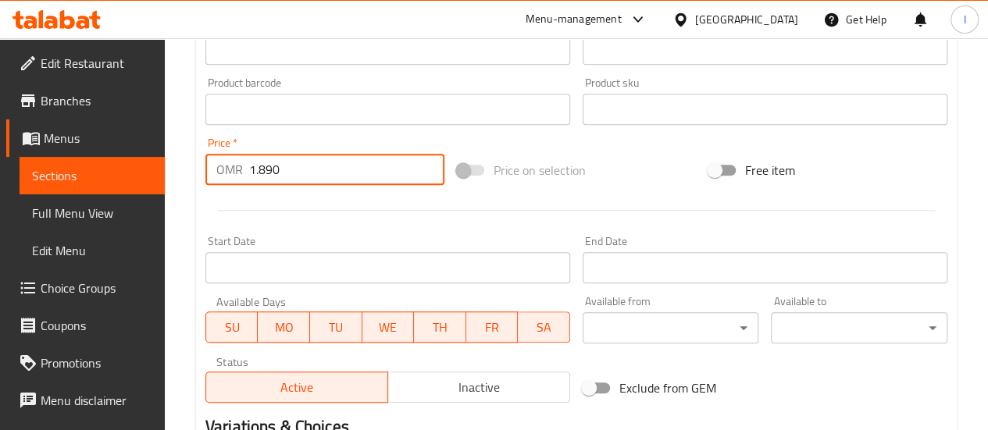
type input "1.890"
click at [308, 234] on div "Start Date Start Date" at bounding box center [387, 260] width 377 height 60
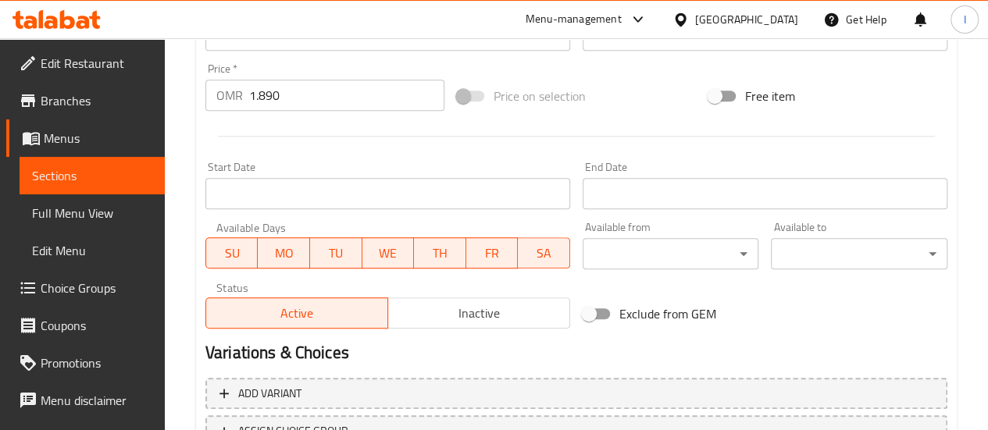
scroll to position [673, 0]
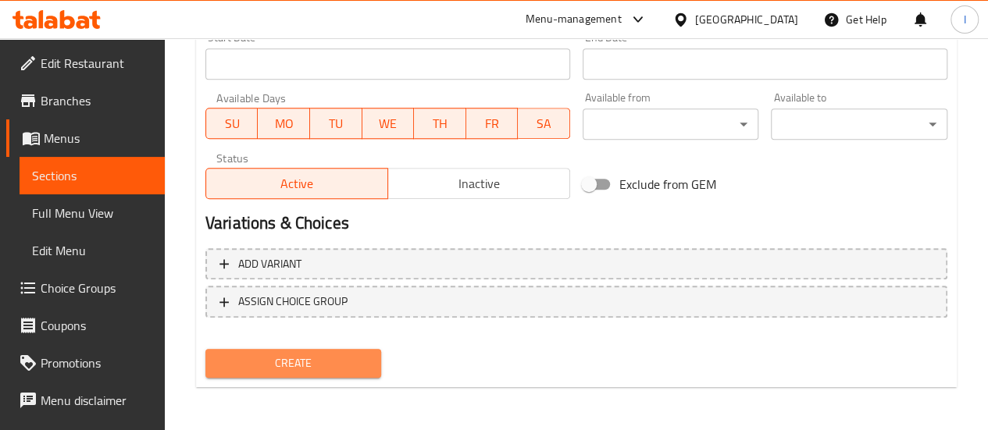
click at [301, 356] on span "Create" at bounding box center [294, 364] width 152 height 20
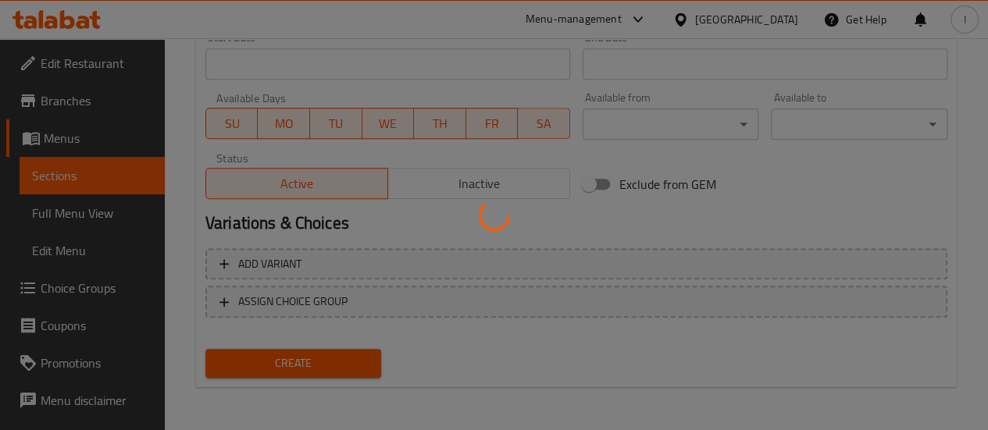
type input "0"
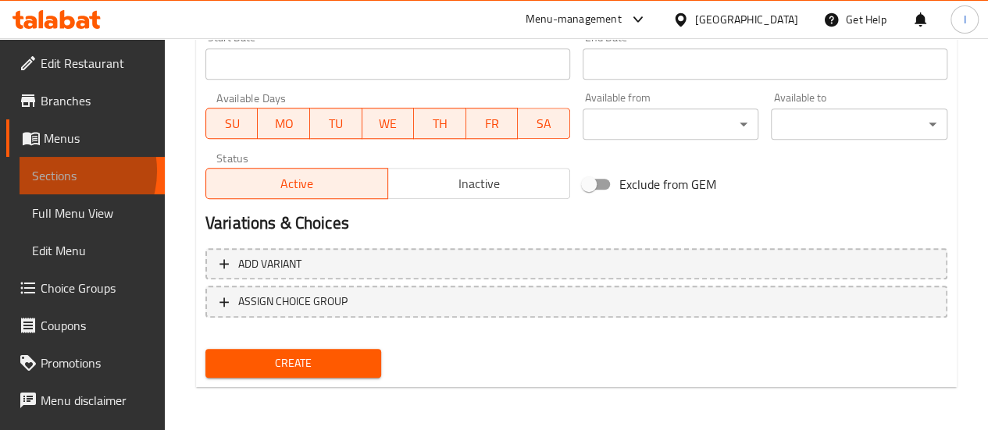
click at [58, 171] on span "Sections" at bounding box center [92, 175] width 120 height 19
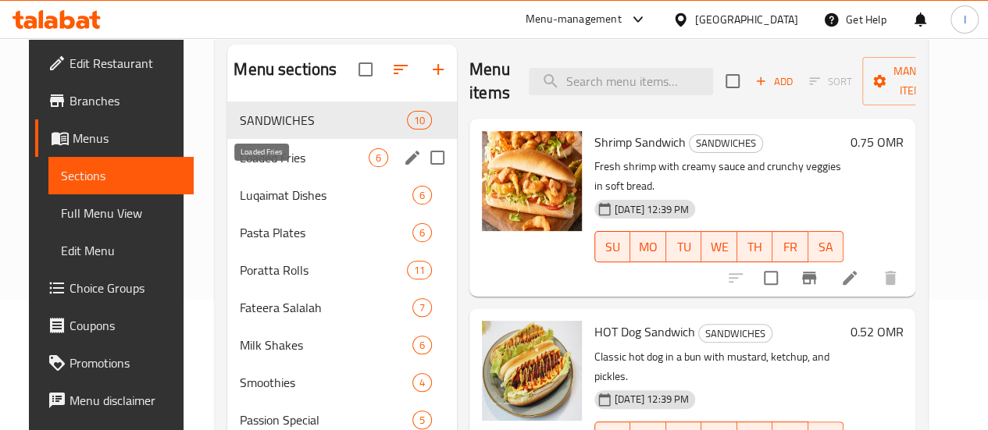
scroll to position [126, 0]
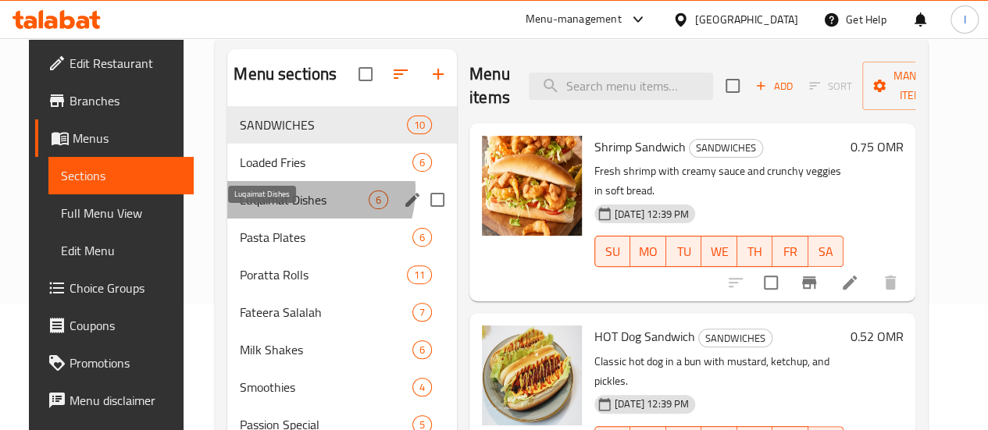
click at [286, 209] on span "Luqaimat Dishes" at bounding box center [304, 200] width 129 height 19
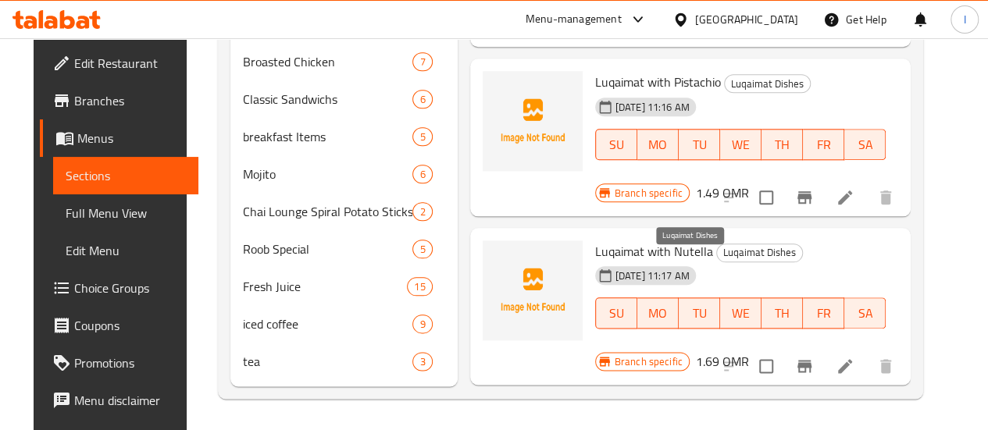
scroll to position [113, 0]
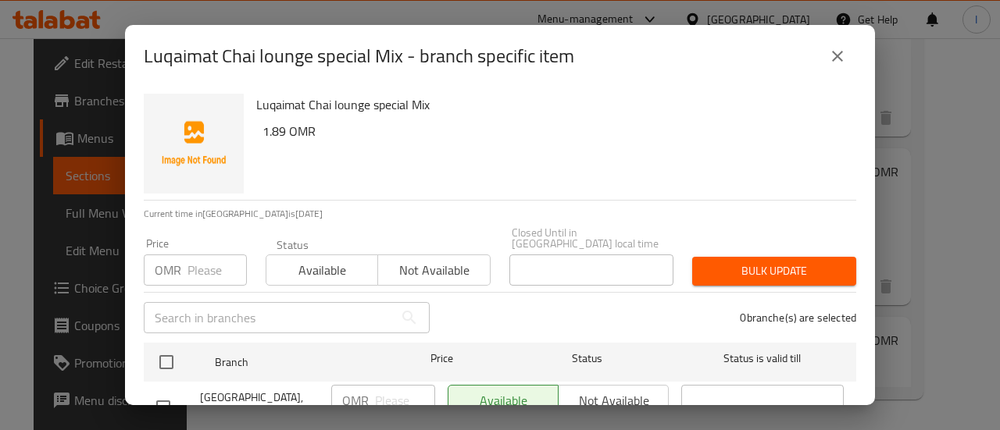
click at [189, 268] on input "number" at bounding box center [216, 270] width 59 height 31
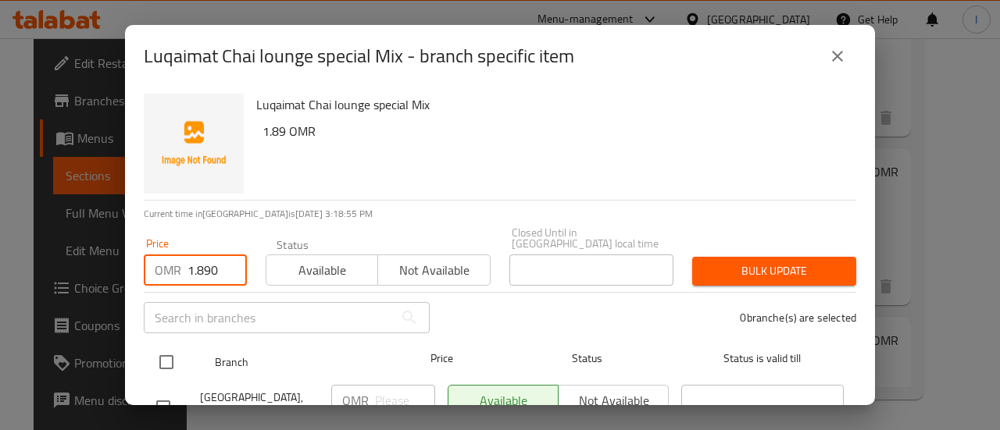
type input "1.890"
click at [184, 356] on div at bounding box center [179, 362] width 59 height 45
click at [155, 352] on input "checkbox" at bounding box center [166, 362] width 33 height 33
checkbox input "true"
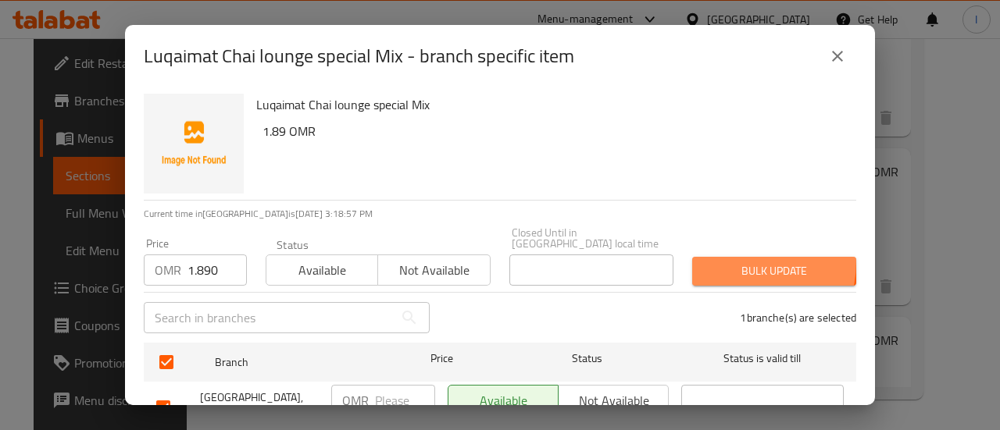
click at [697, 257] on button "Bulk update" at bounding box center [774, 271] width 164 height 29
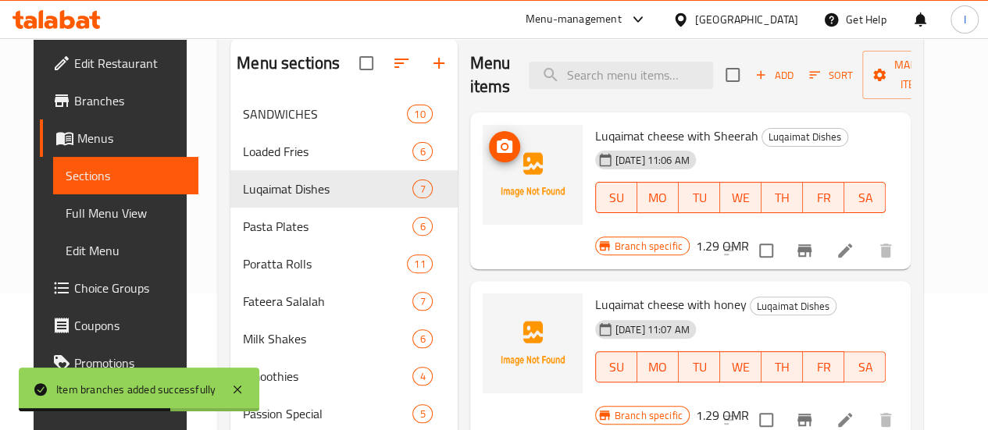
scroll to position [30, 0]
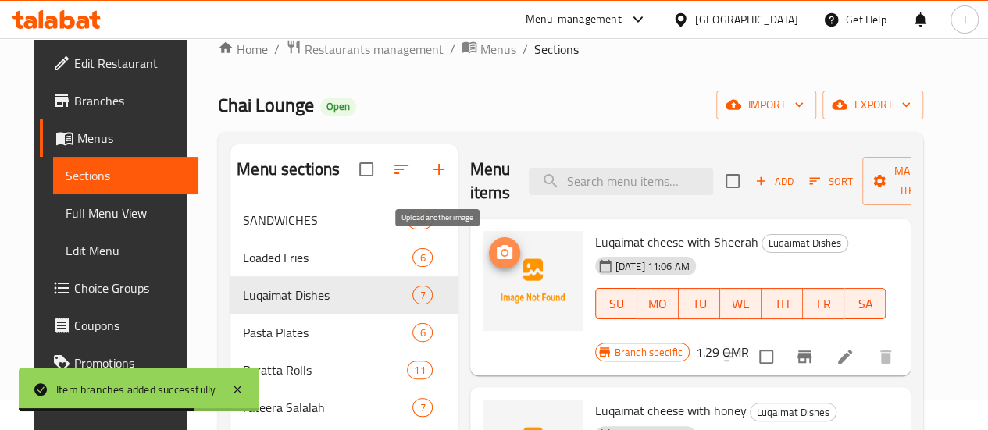
click at [489, 254] on span "upload picture" at bounding box center [504, 253] width 31 height 19
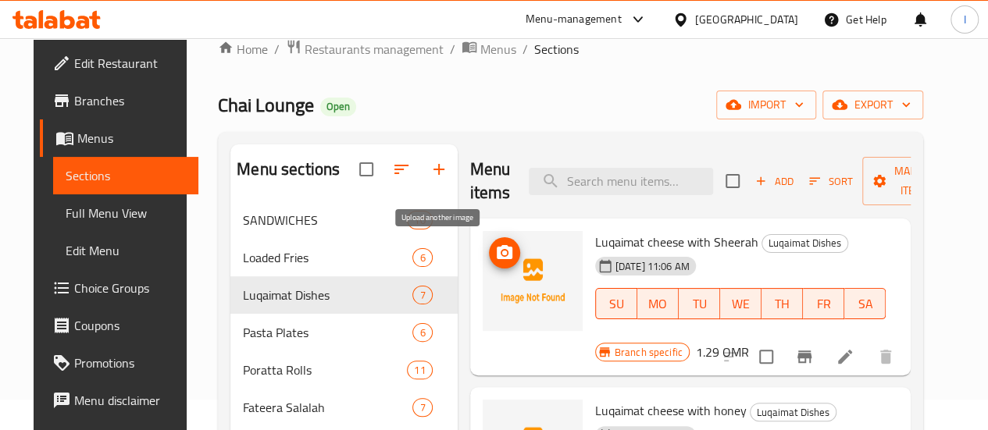
click at [495, 255] on icon "upload picture" at bounding box center [504, 253] width 19 height 19
click at [852, 359] on li at bounding box center [845, 357] width 44 height 28
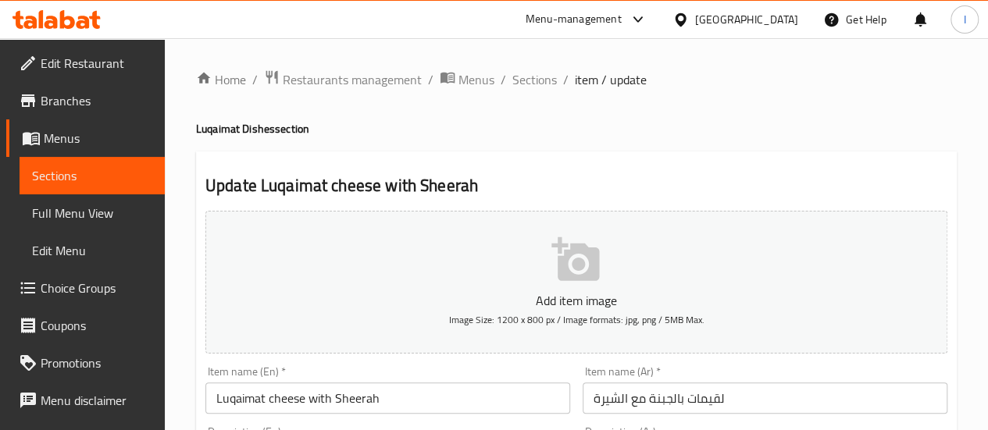
click at [64, 176] on span "Sections" at bounding box center [92, 175] width 120 height 19
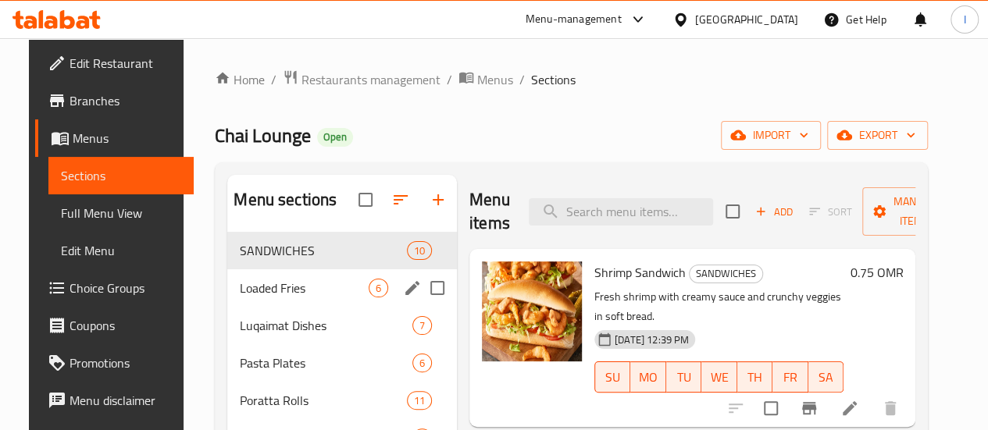
click at [300, 307] on div "Loaded Fries 6" at bounding box center [342, 288] width 230 height 37
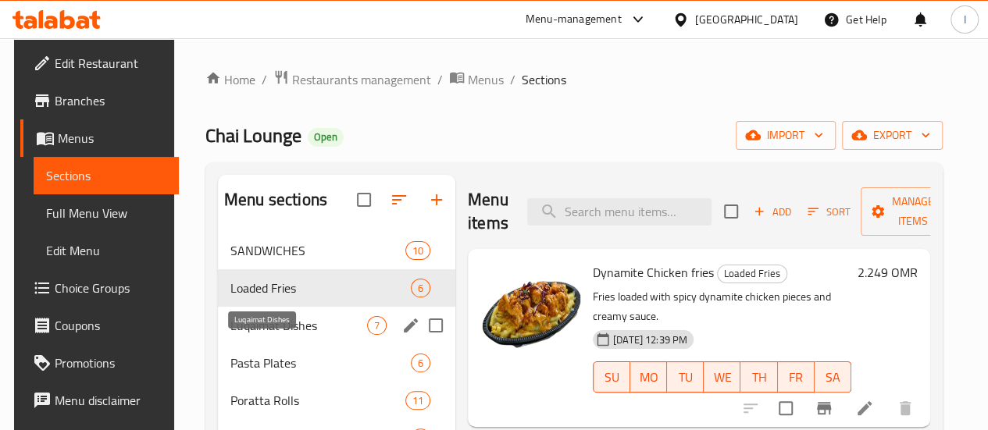
click at [295, 335] on span "Luqaimat Dishes" at bounding box center [298, 325] width 137 height 19
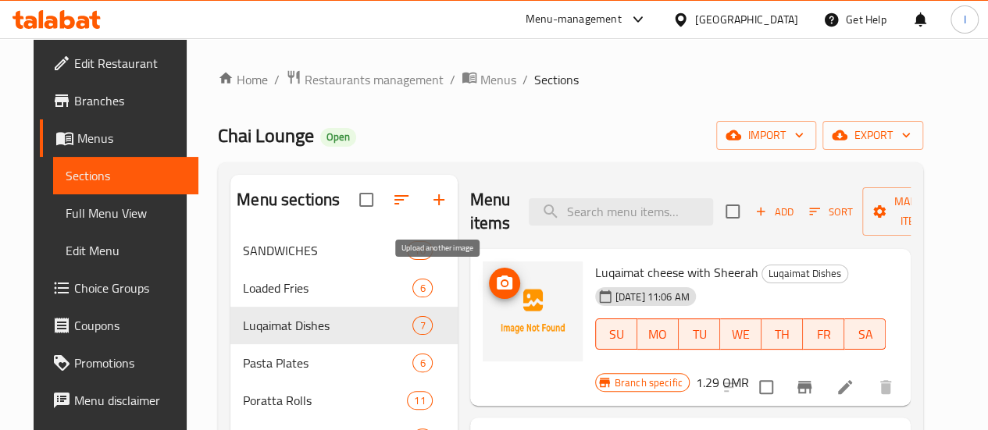
click at [489, 287] on span "upload picture" at bounding box center [504, 283] width 31 height 19
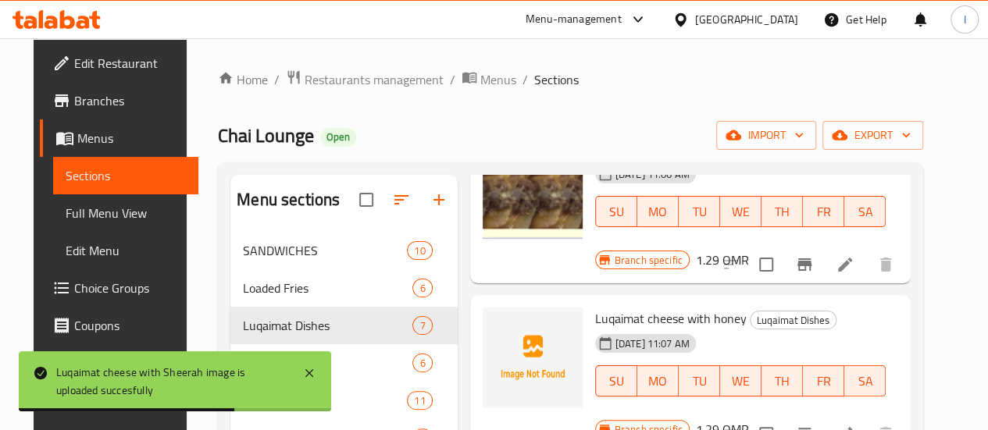
scroll to position [135, 0]
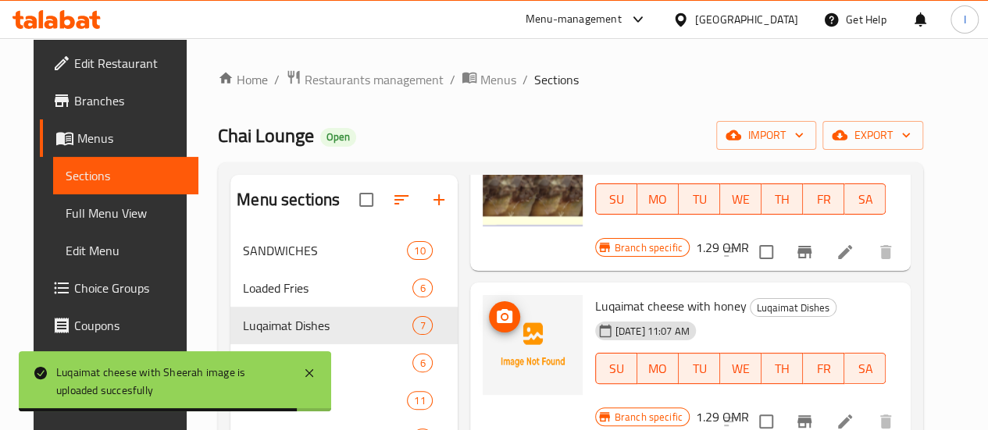
click at [483, 312] on img at bounding box center [533, 345] width 100 height 100
click at [495, 316] on icon "upload picture" at bounding box center [504, 317] width 19 height 19
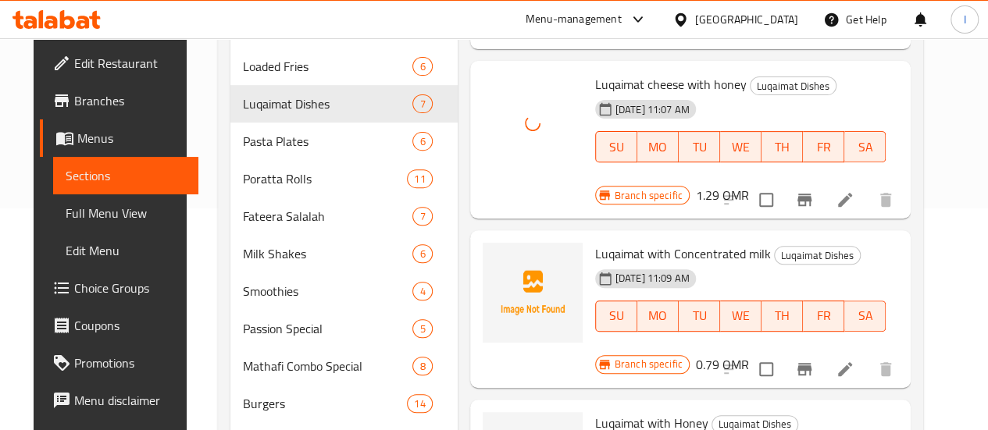
scroll to position [312, 0]
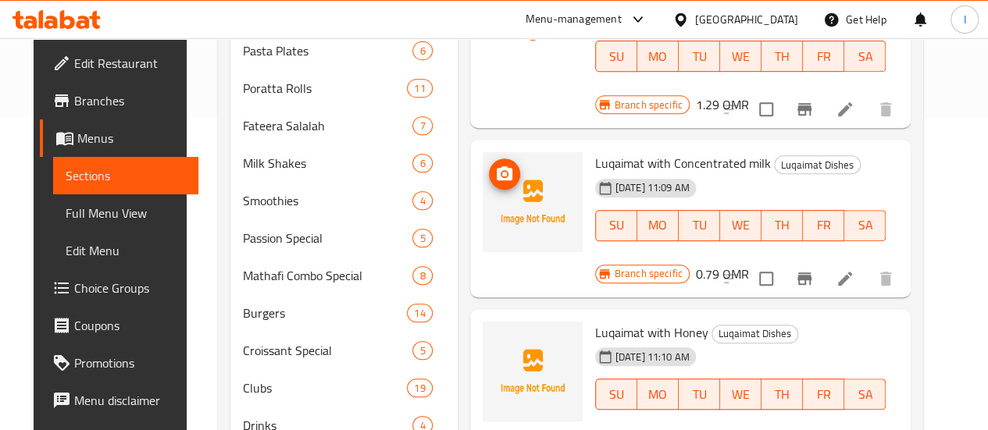
click at [497, 166] on icon "upload picture" at bounding box center [505, 173] width 16 height 14
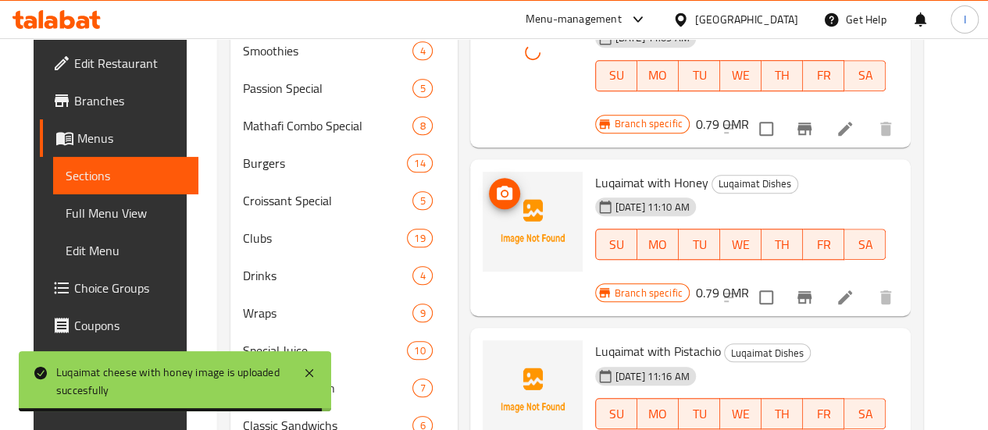
scroll to position [469, 0]
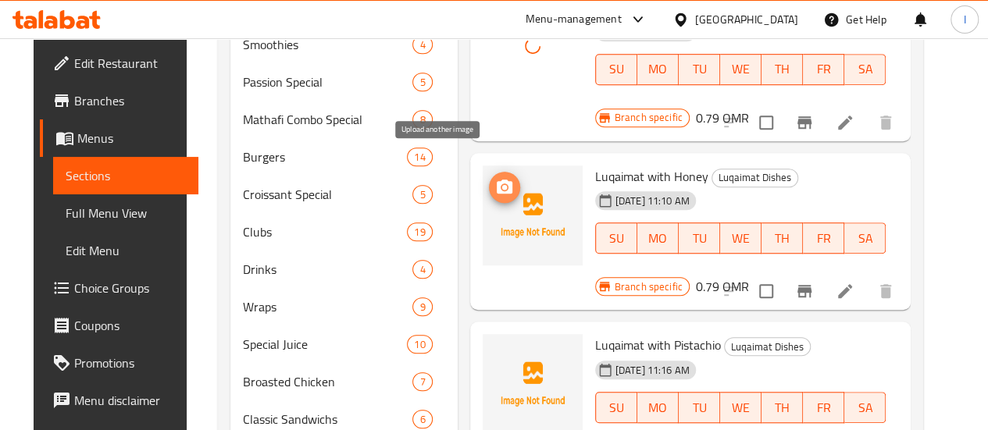
click at [495, 178] on icon "upload picture" at bounding box center [504, 187] width 19 height 19
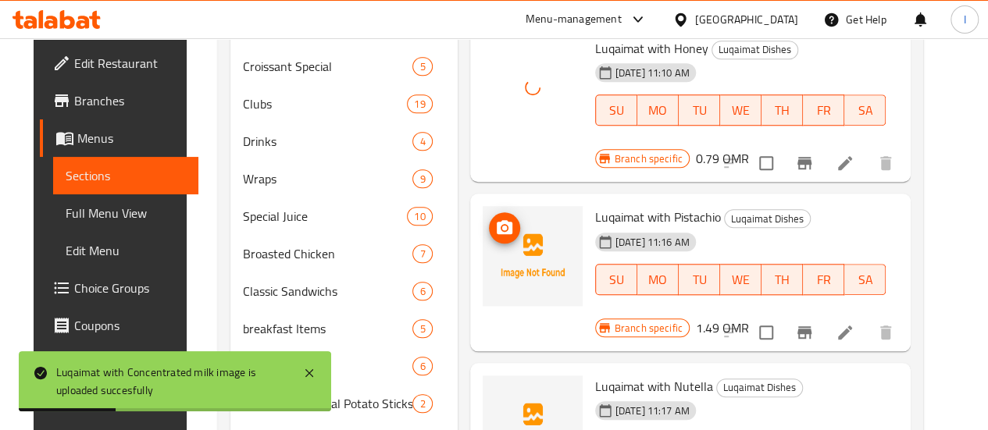
scroll to position [625, 0]
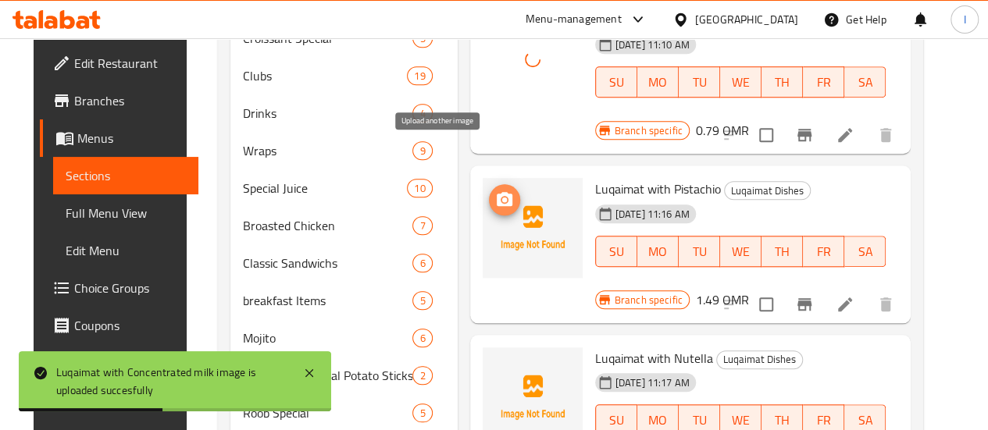
click at [495, 191] on icon "upload picture" at bounding box center [504, 200] width 19 height 19
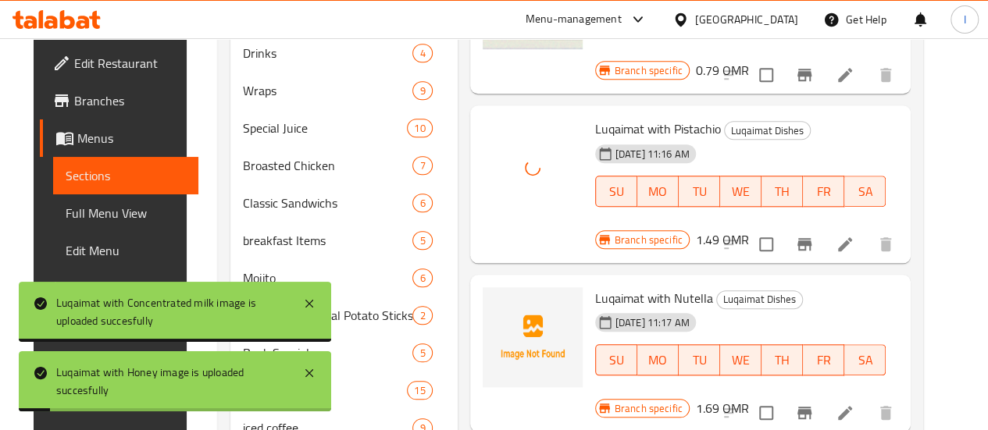
scroll to position [781, 0]
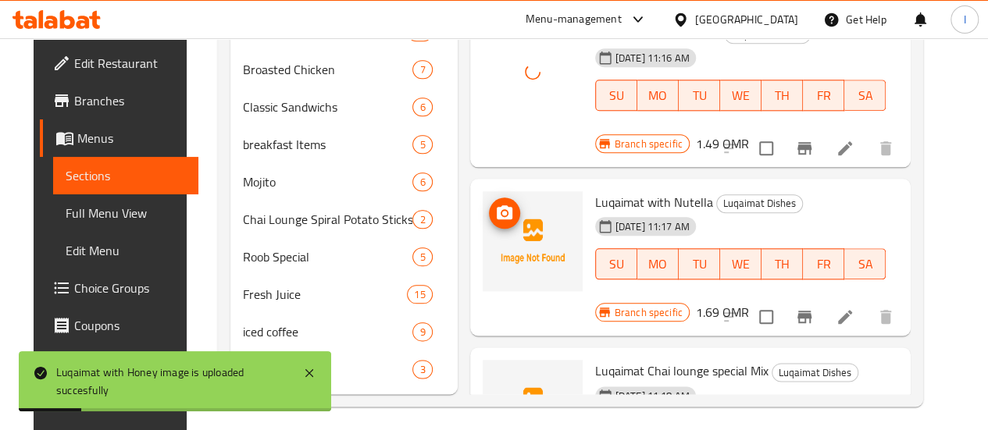
click at [495, 204] on icon "upload picture" at bounding box center [504, 213] width 19 height 19
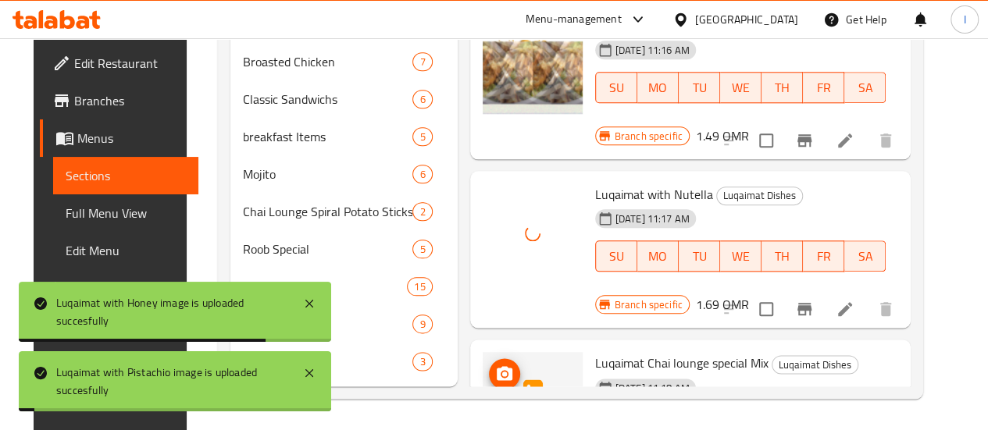
scroll to position [812, 0]
click at [497, 366] on icon "upload picture" at bounding box center [505, 373] width 16 height 14
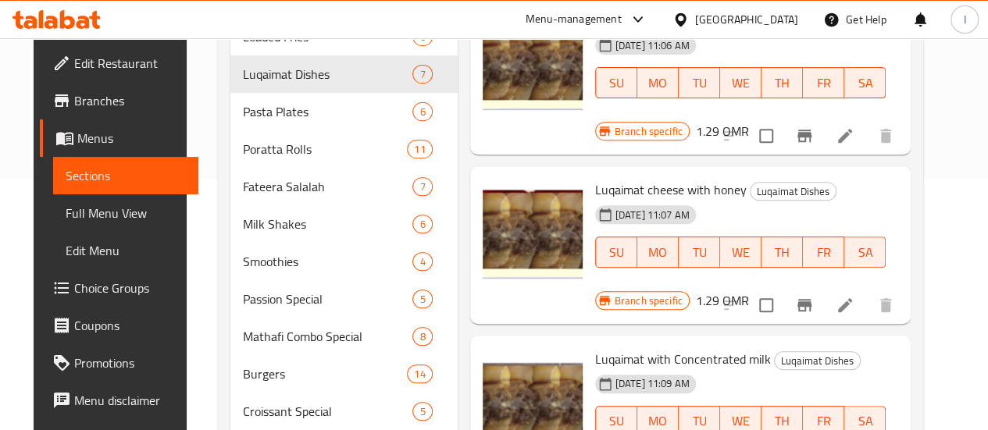
scroll to position [0, 0]
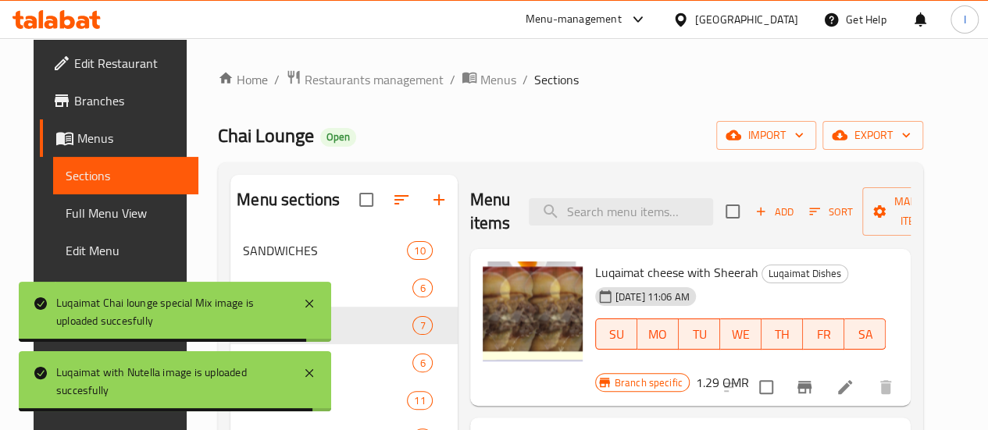
click at [51, 16] on icon at bounding box center [51, 22] width 13 height 13
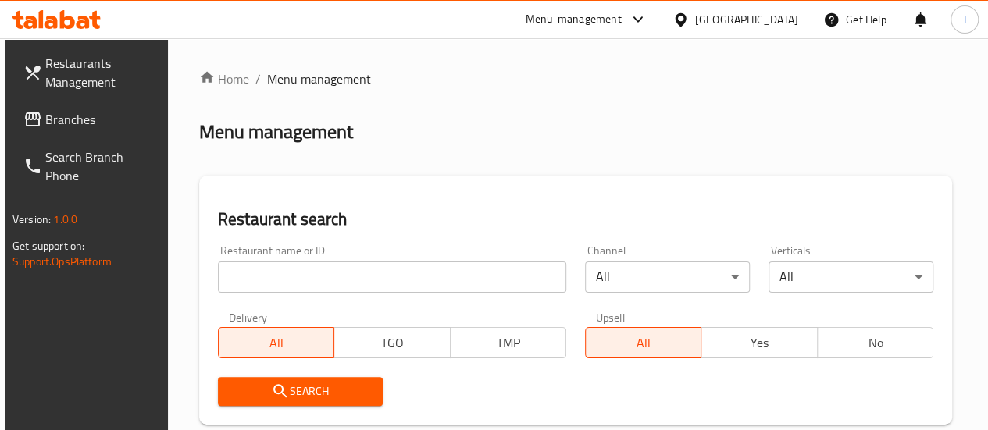
click at [37, 7] on div at bounding box center [56, 19] width 113 height 31
click at [59, 32] on div at bounding box center [56, 19] width 113 height 31
click at [56, 16] on icon at bounding box center [56, 19] width 88 height 19
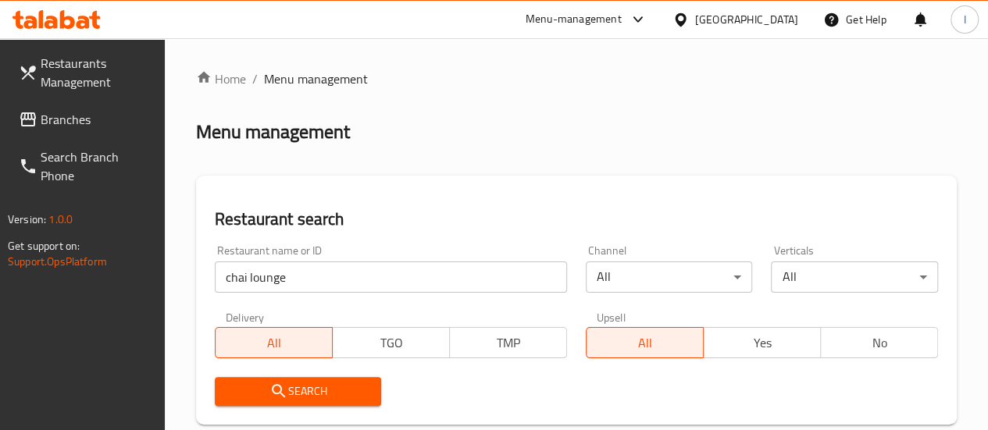
click at [80, 34] on div at bounding box center [56, 19] width 113 height 31
click at [81, 22] on icon at bounding box center [83, 22] width 13 height 13
